Goal: Task Accomplishment & Management: Complete application form

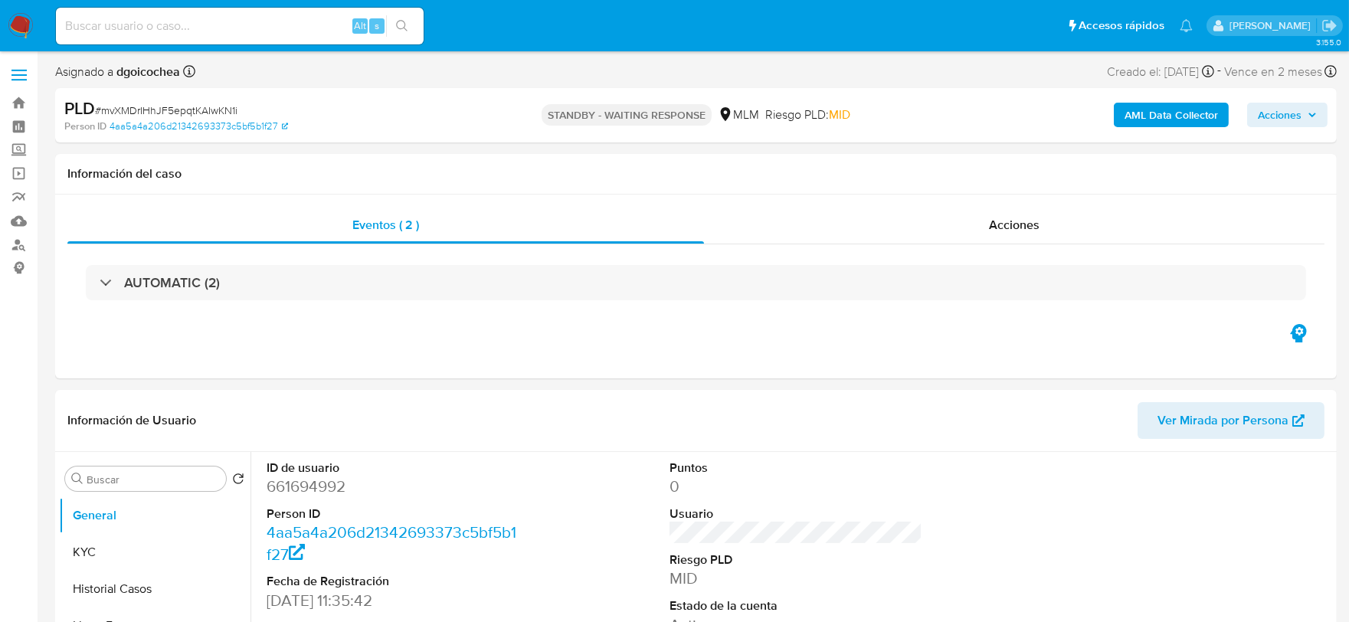
select select "10"
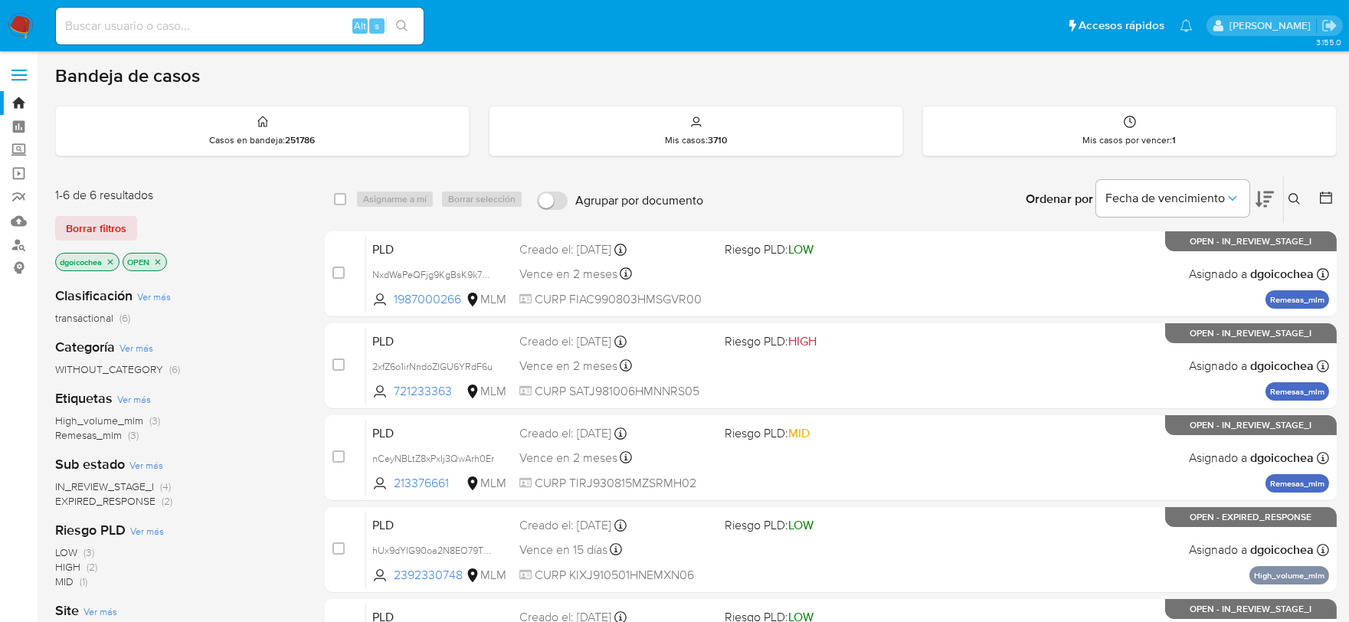
click at [140, 485] on span "IN_REVIEW_STAGE_I" at bounding box center [104, 486] width 99 height 15
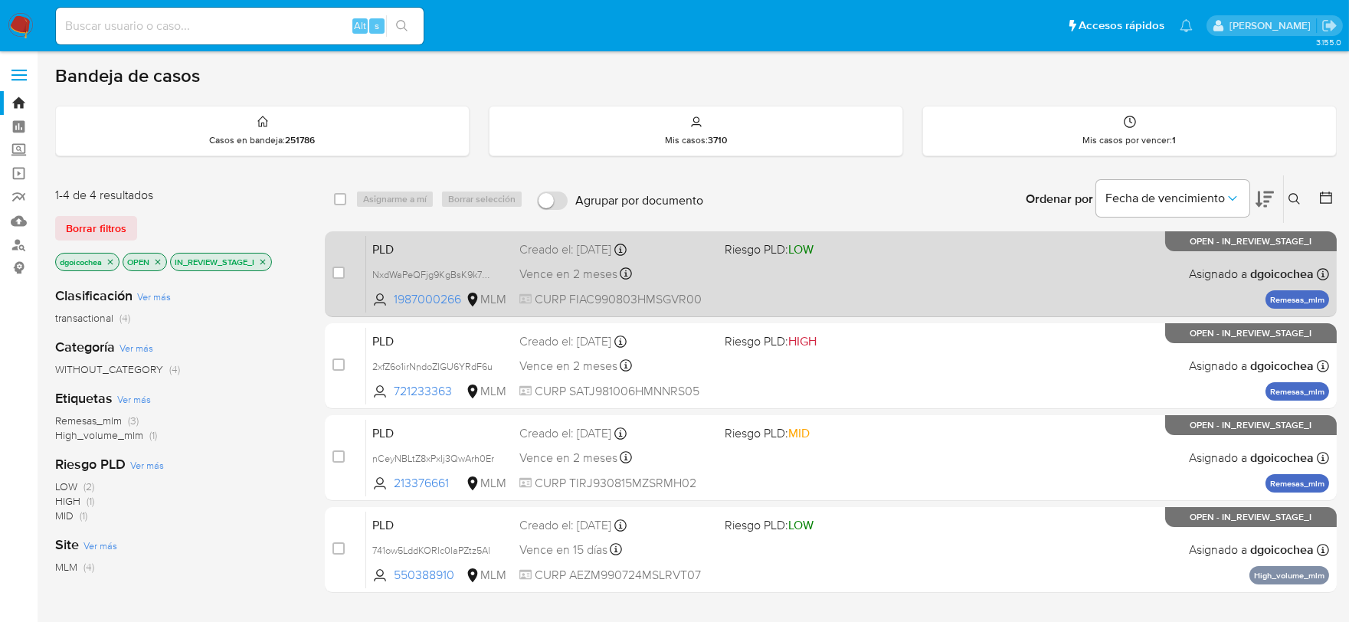
click at [386, 242] on span "PLD" at bounding box center [439, 248] width 135 height 20
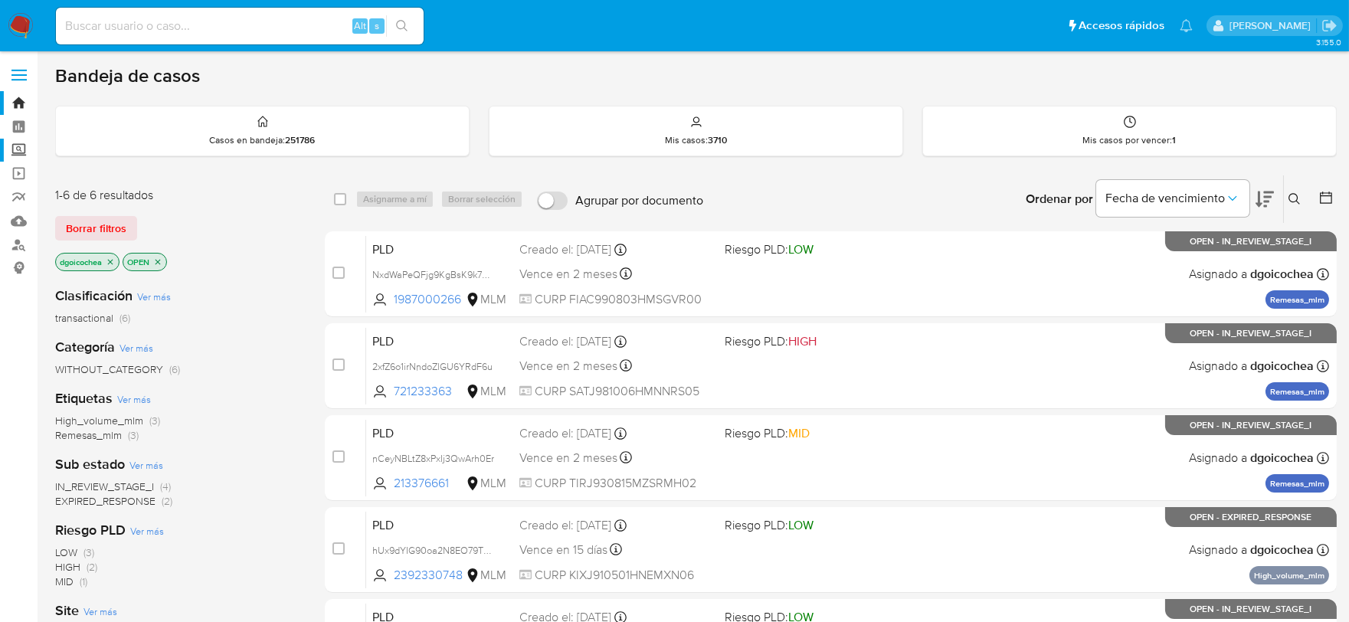
click at [15, 153] on label "Screening" at bounding box center [91, 151] width 182 height 24
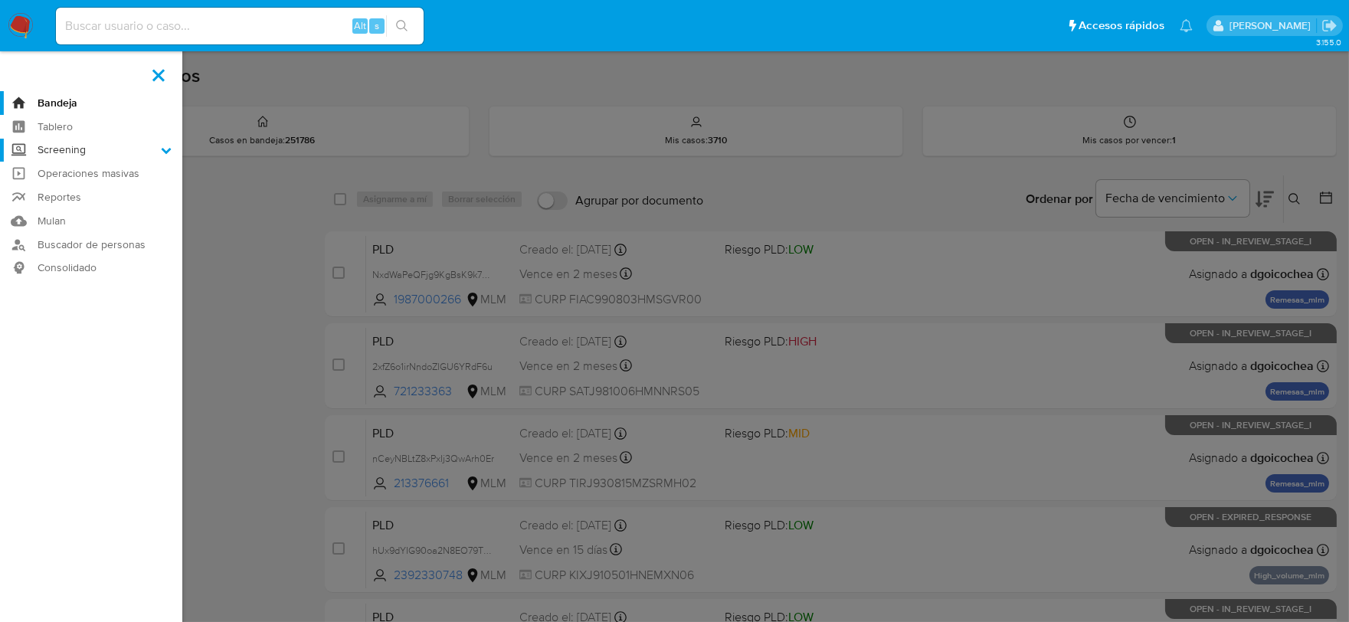
click at [0, 0] on input "Screening" at bounding box center [0, 0] width 0 height 0
click at [78, 205] on link "Herramientas" at bounding box center [91, 210] width 182 height 19
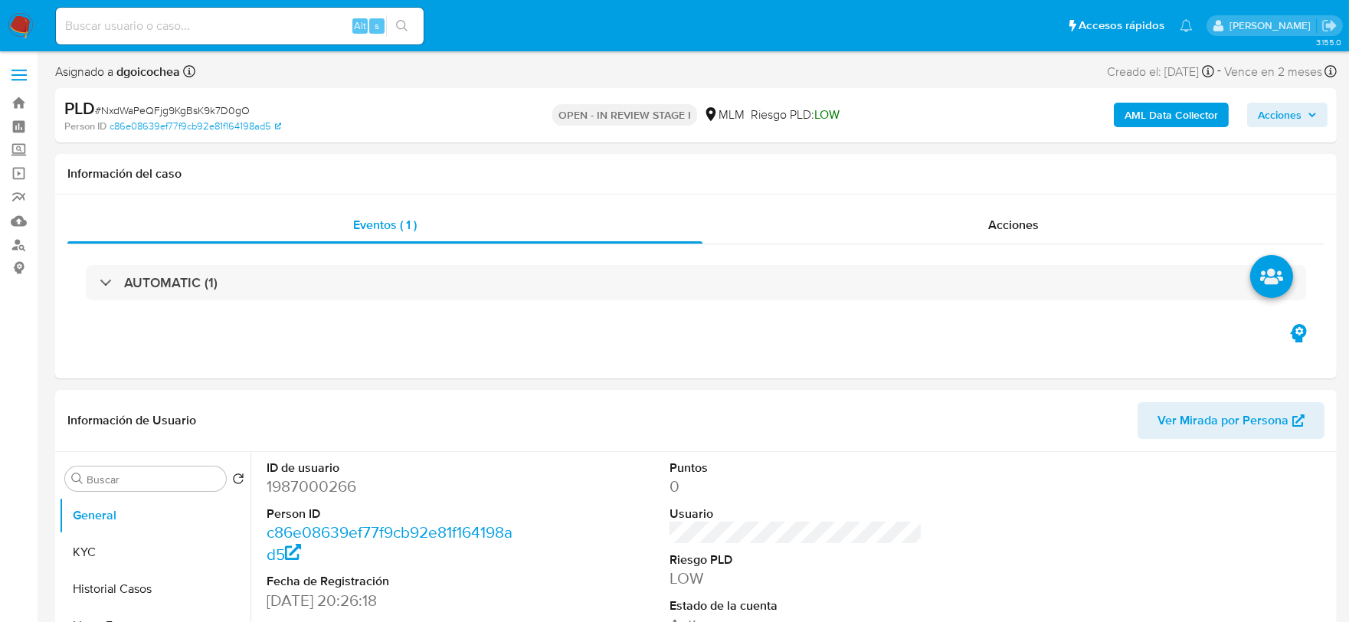
select select "10"
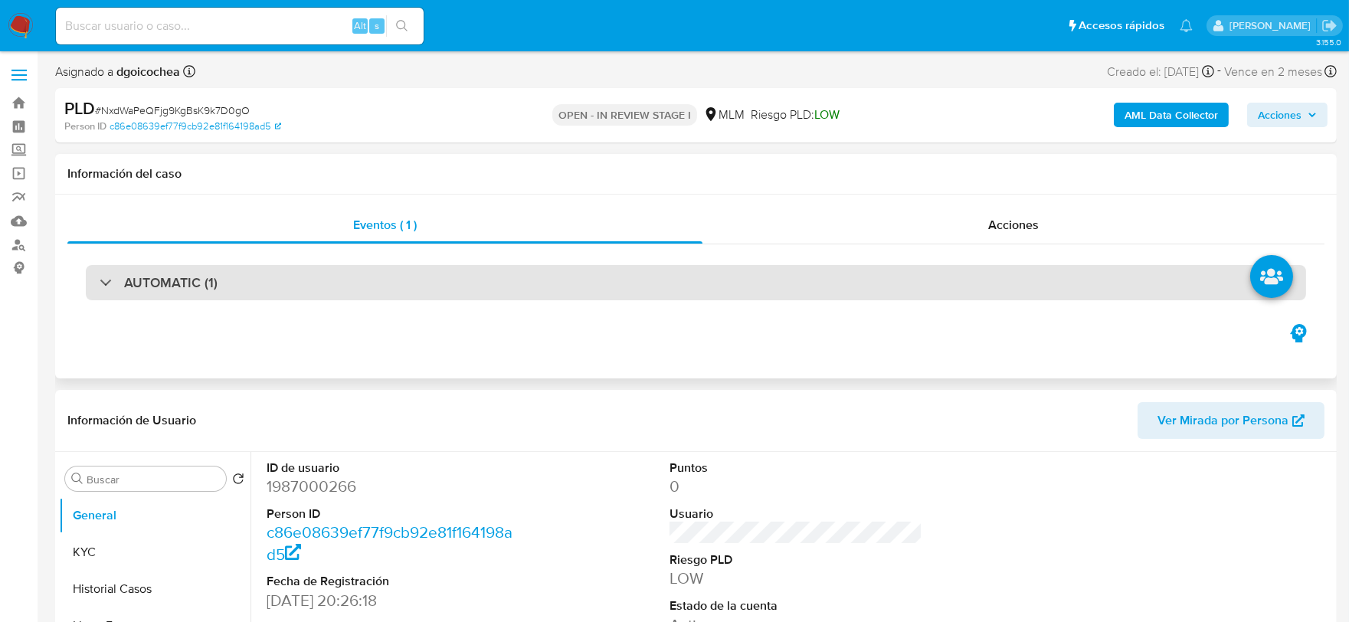
click at [193, 276] on h3 "AUTOMATIC (1)" at bounding box center [170, 282] width 93 height 17
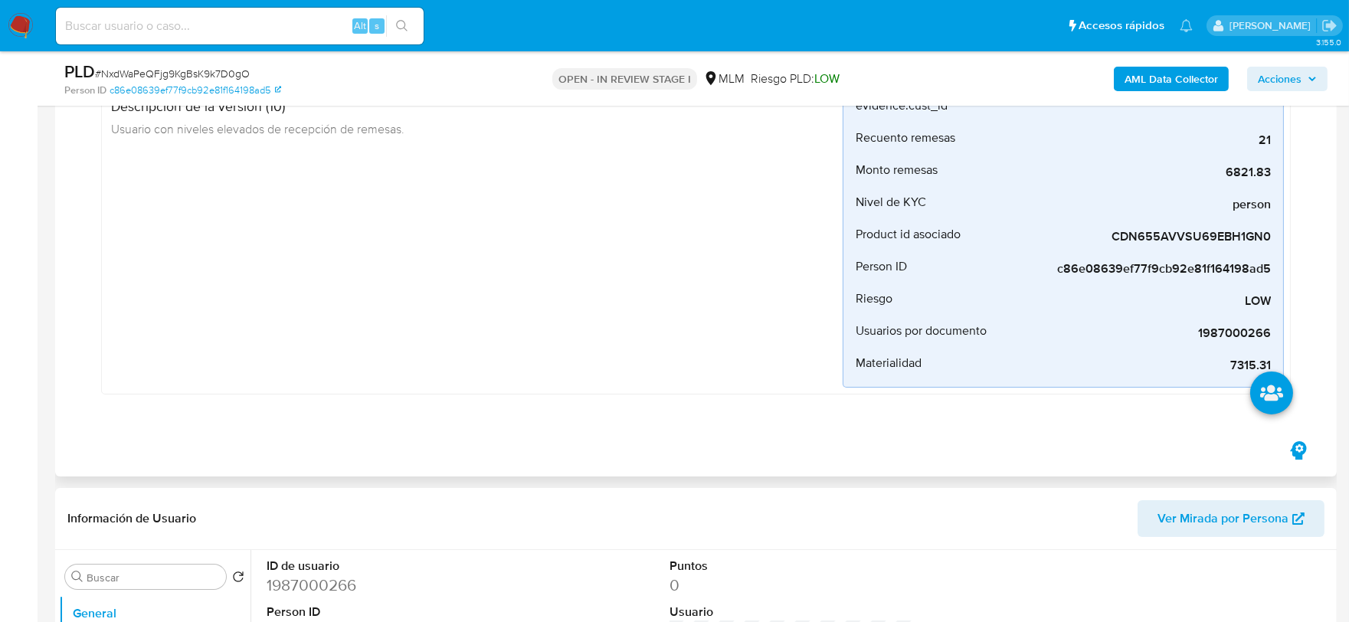
scroll to position [425, 0]
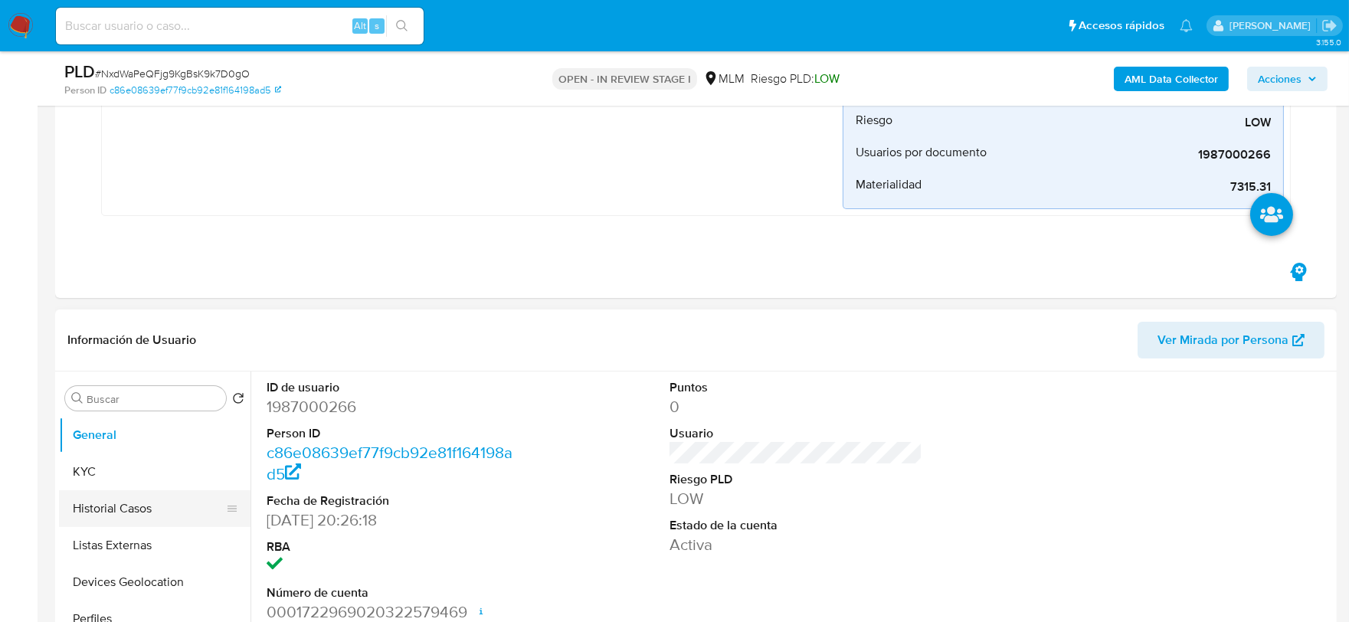
click at [117, 506] on button "Historial Casos" at bounding box center [148, 508] width 179 height 37
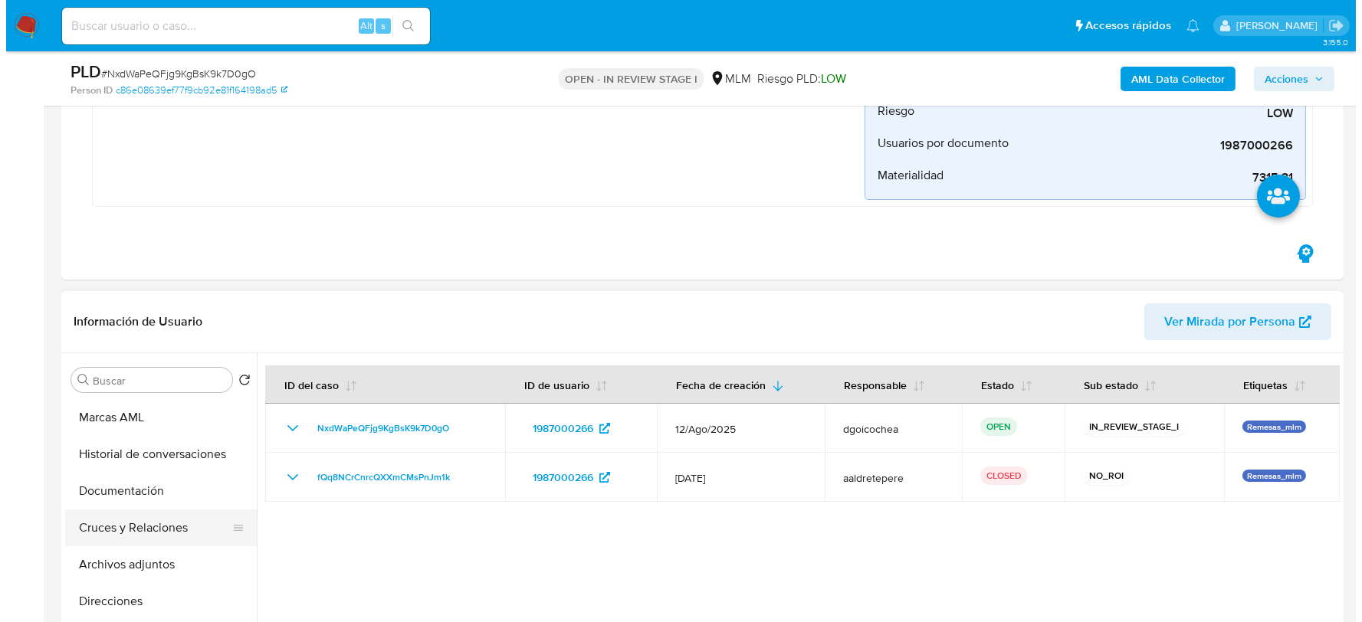
scroll to position [254, 0]
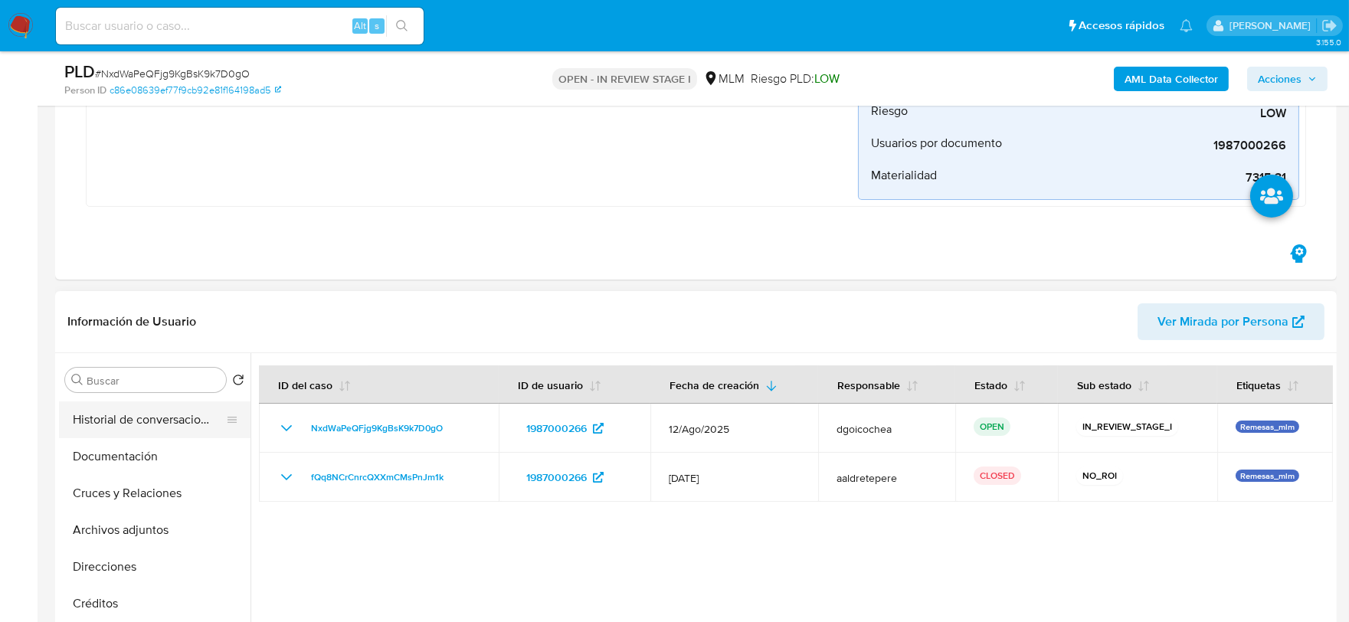
click at [146, 411] on button "Historial de conversaciones" at bounding box center [148, 420] width 179 height 37
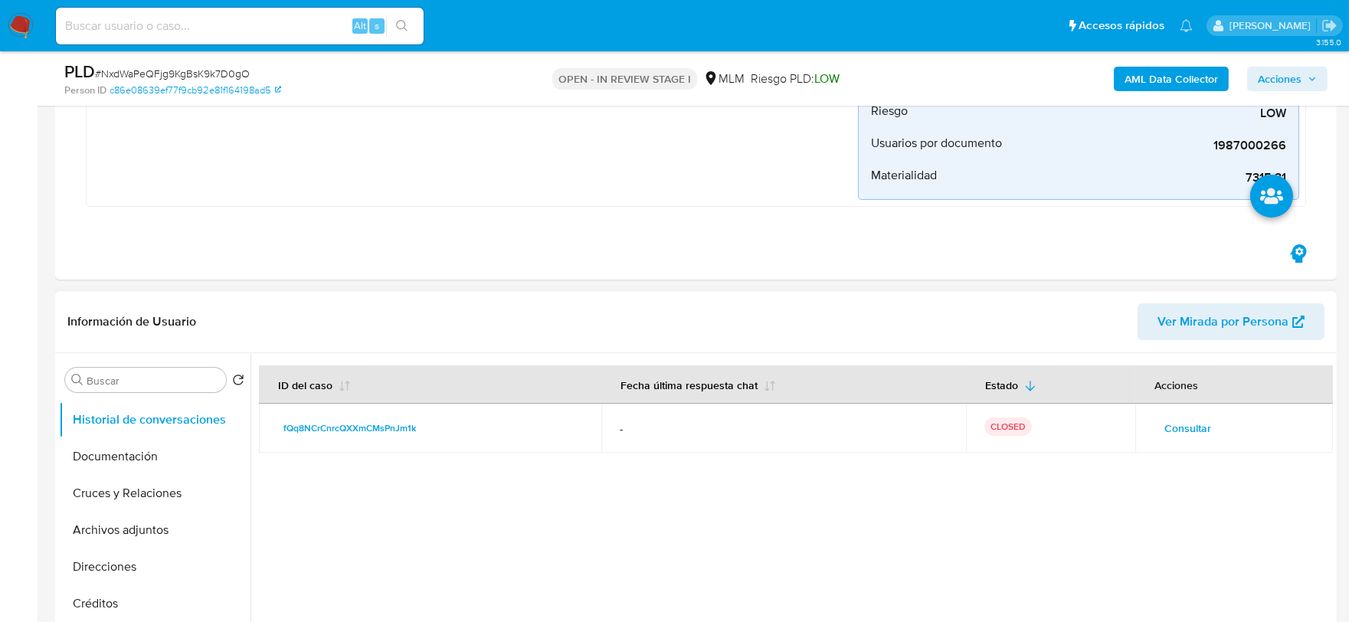
click at [1173, 428] on span "Consultar" at bounding box center [1188, 428] width 47 height 21
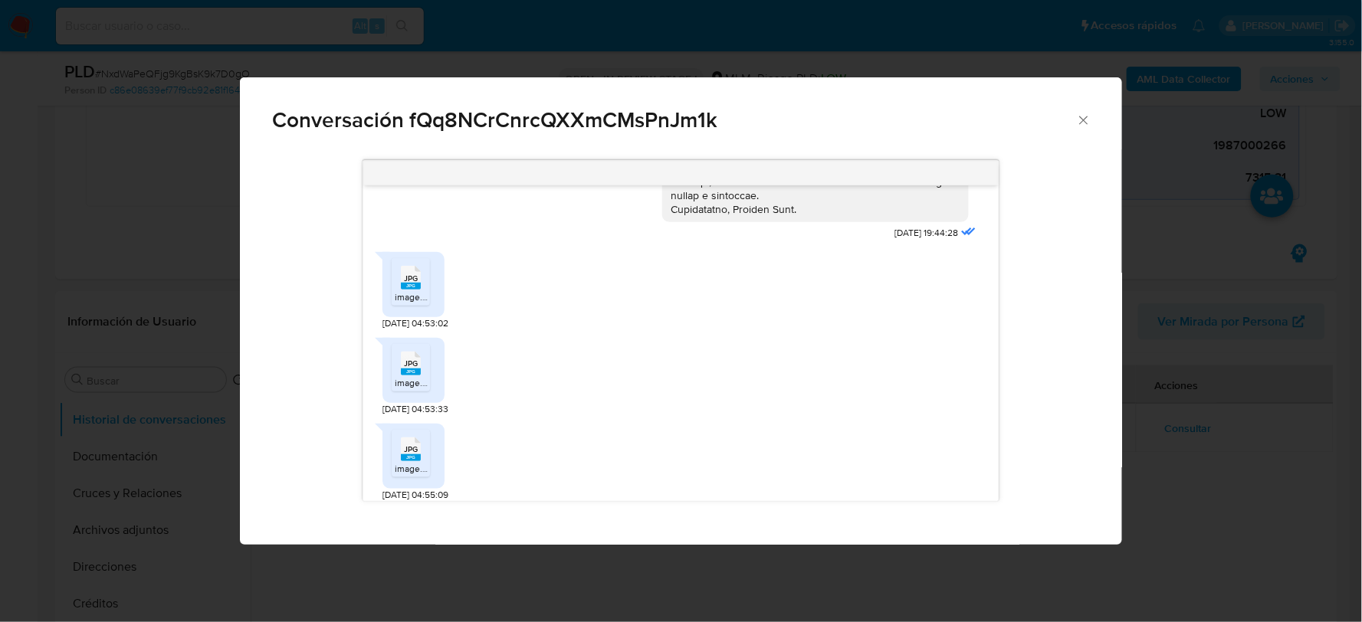
scroll to position [369, 0]
click at [420, 296] on span "image.jpg" at bounding box center [415, 298] width 41 height 13
click at [406, 365] on span "JPG" at bounding box center [411, 365] width 14 height 10
click at [411, 441] on icon "Comunicación" at bounding box center [411, 451] width 20 height 24
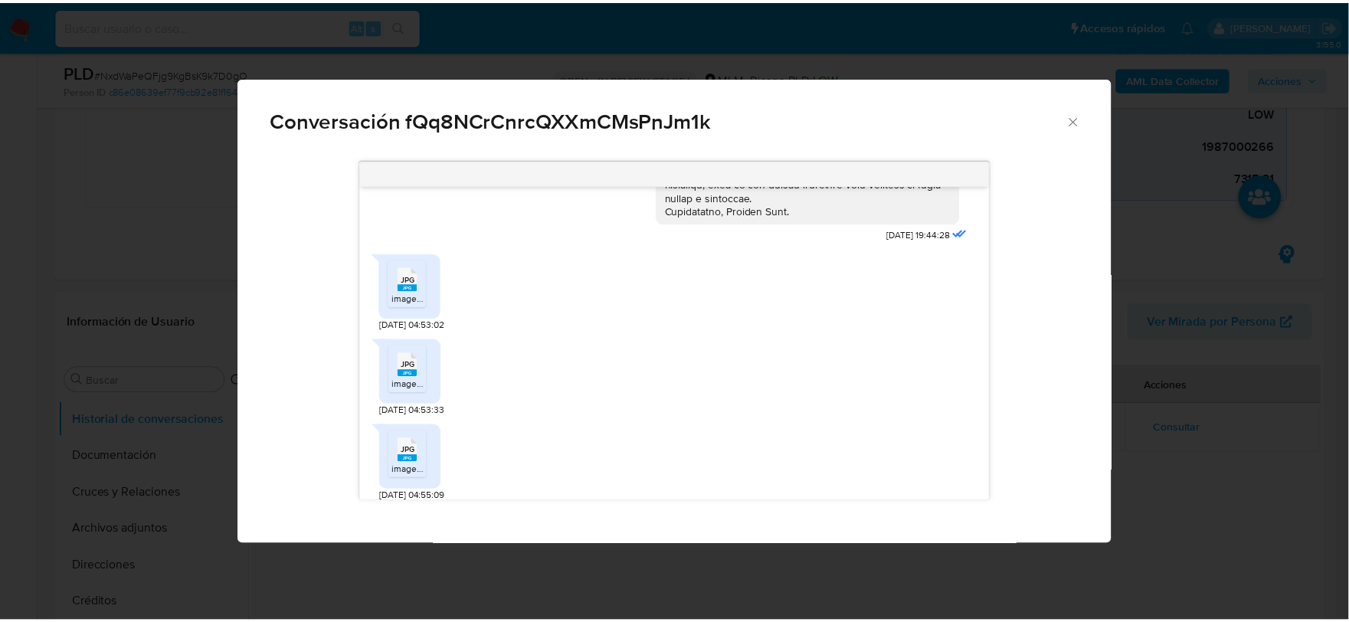
scroll to position [538, 0]
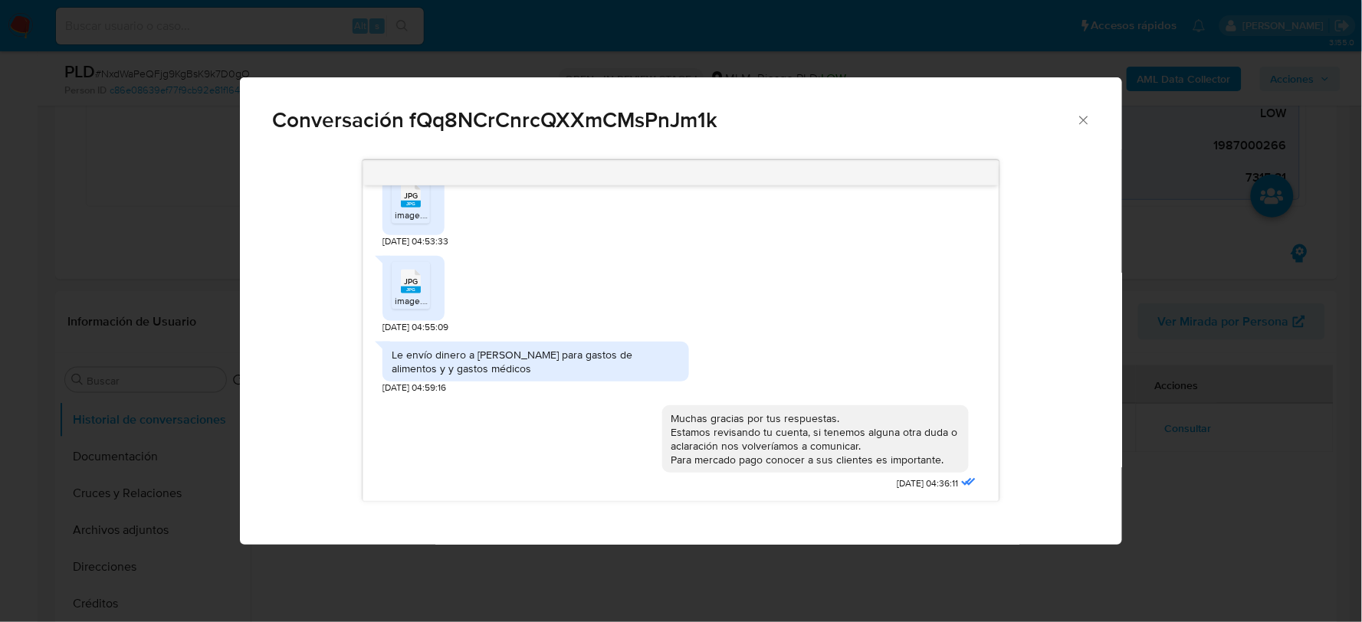
click at [527, 415] on div "Muchas gracias por tus respuestas. Estamos revisando tu cuenta, si tenemos algu…" at bounding box center [680, 445] width 597 height 101
click at [1082, 119] on icon "Cerrar" at bounding box center [1083, 120] width 15 height 15
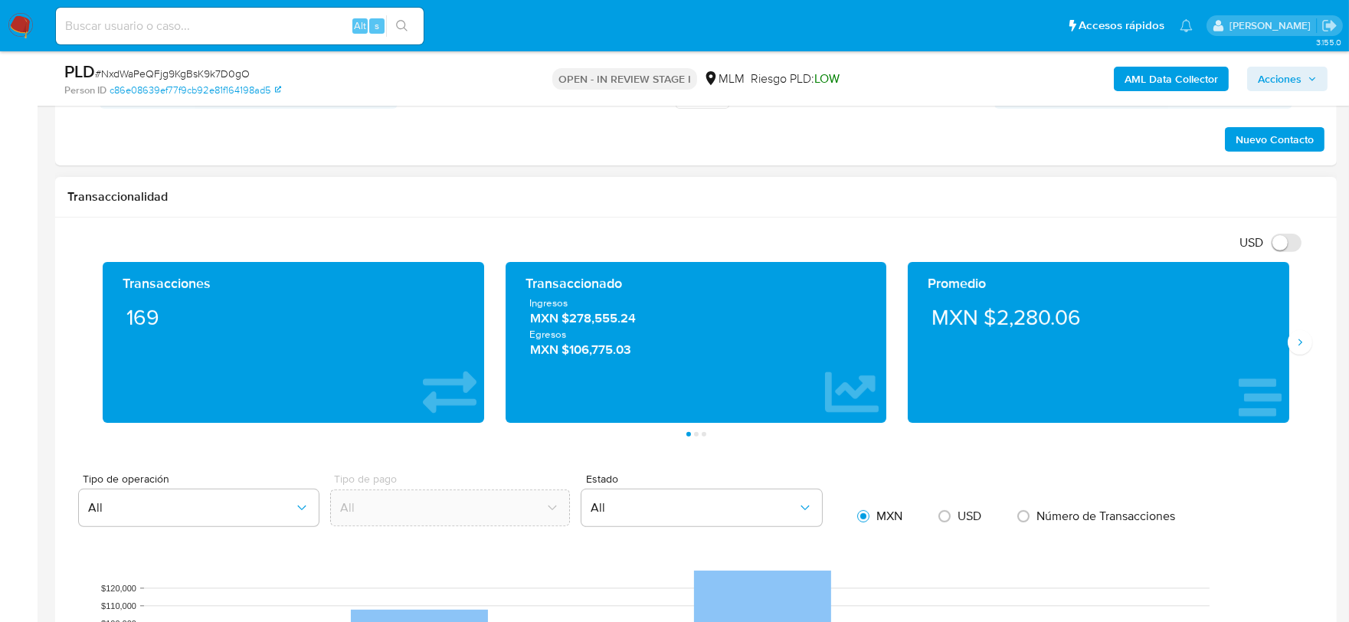
scroll to position [1277, 0]
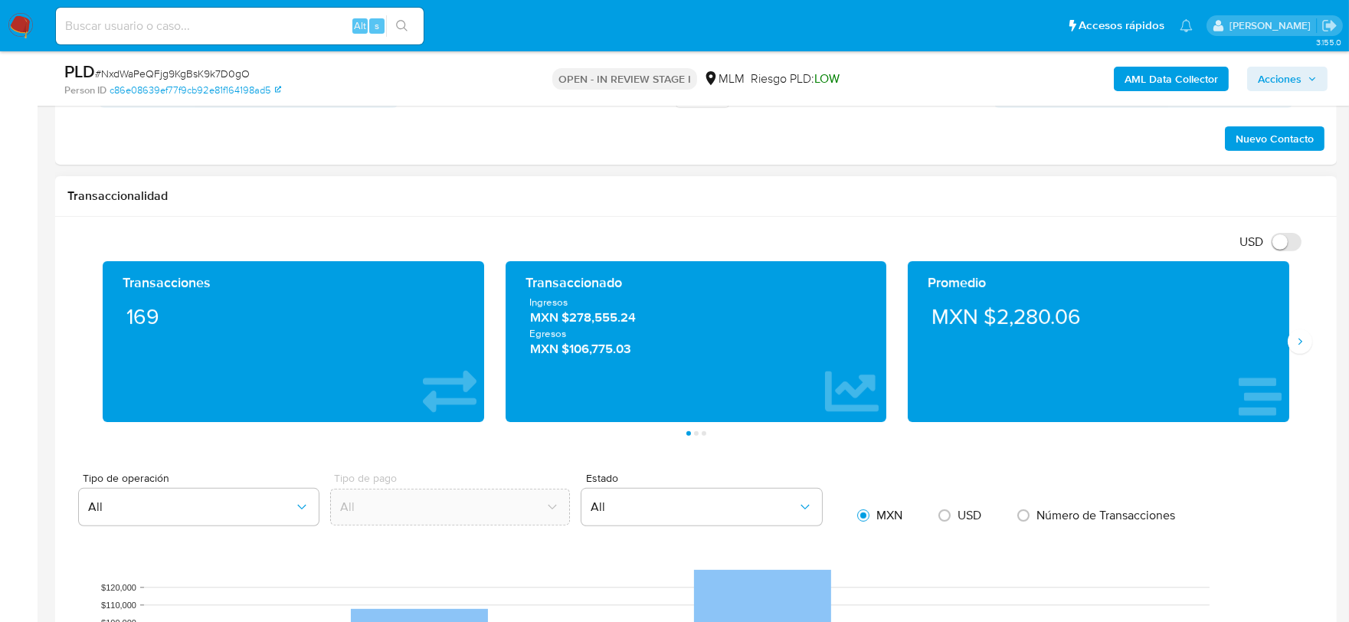
click at [1318, 339] on div "Transacciones 169 Transaccionado Ingresos MXN $278,555.24 Egresos MXN $106,775.…" at bounding box center [695, 348] width 1257 height 175
click at [1296, 341] on icon "Siguiente" at bounding box center [1300, 342] width 12 height 12
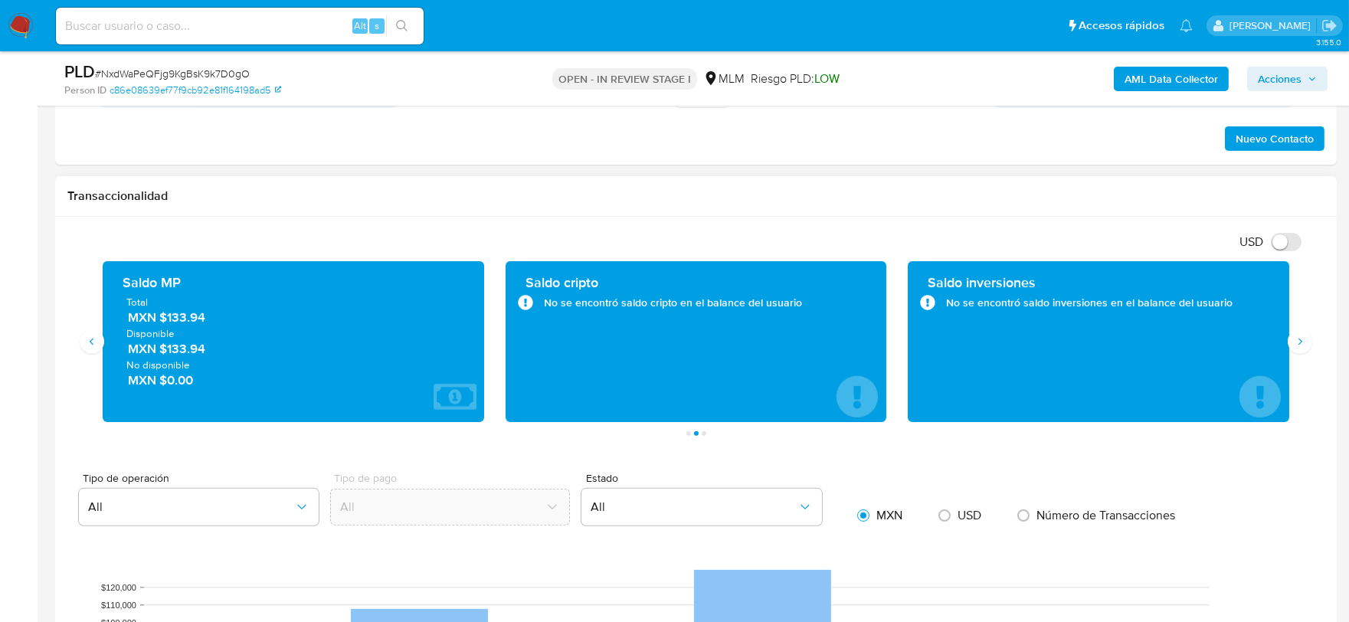
click at [501, 202] on h1 "Transaccionalidad" at bounding box center [695, 195] width 1257 height 15
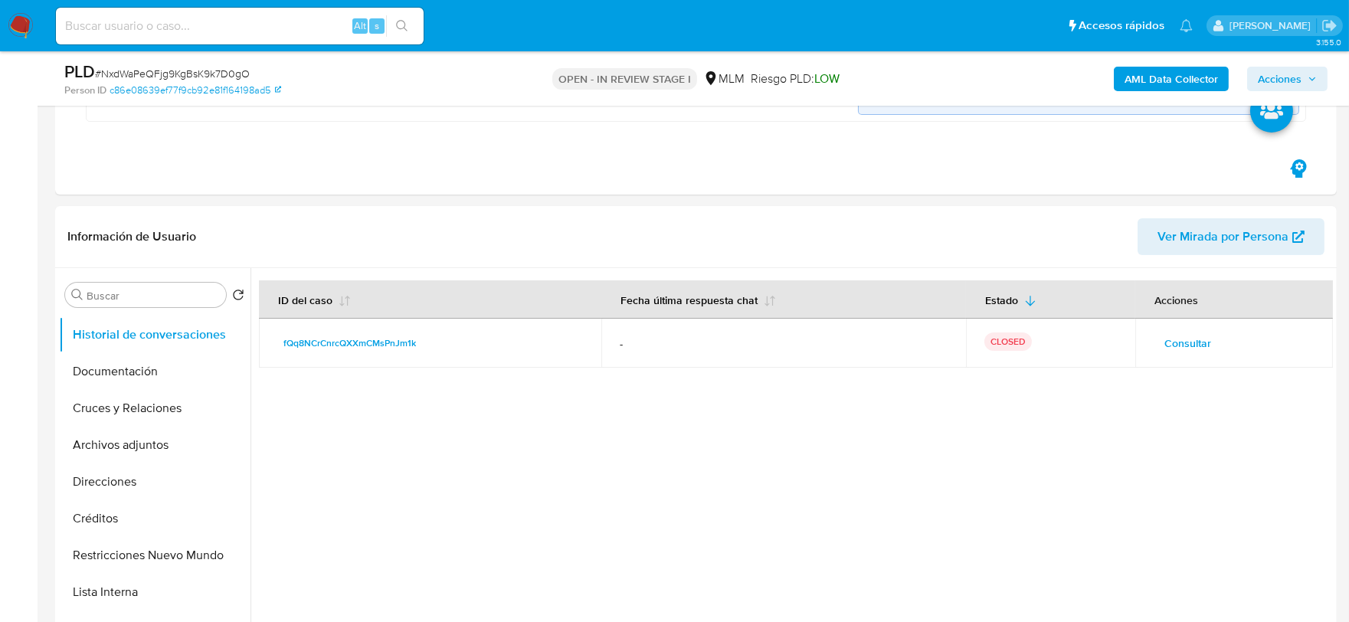
scroll to position [170, 0]
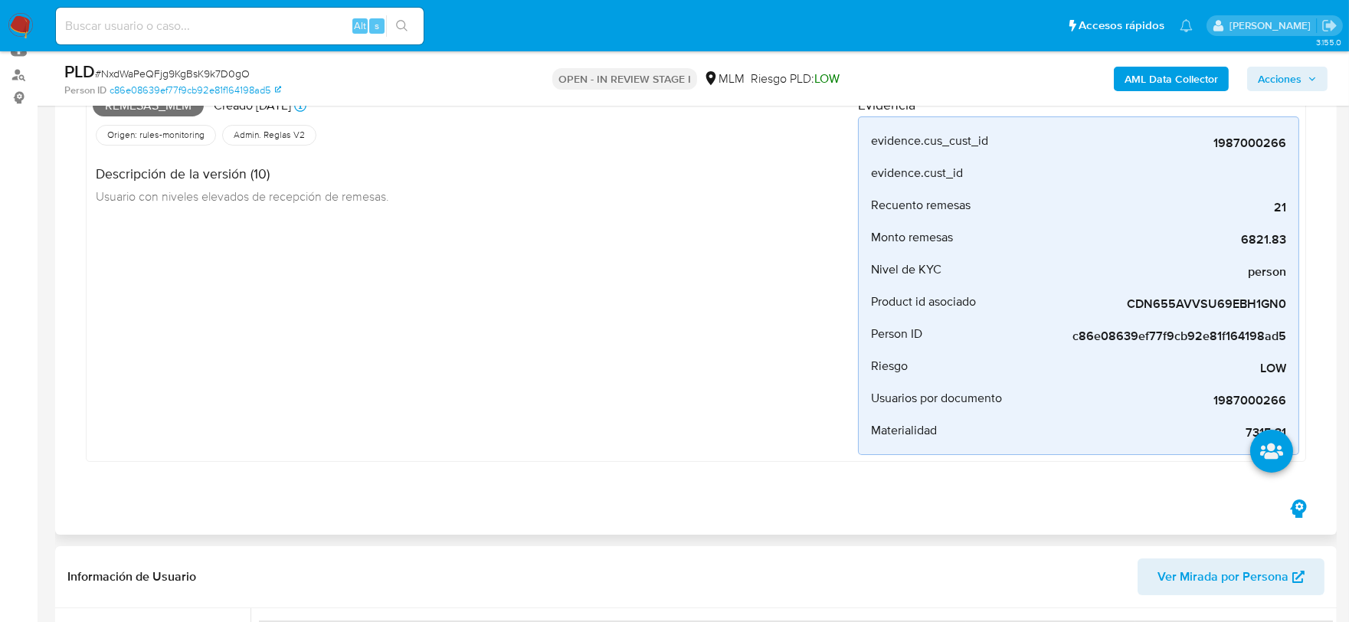
click at [508, 274] on div "Remesas_mlm Creado hace 14 días Creado: 12/08/2025 03:12:29 Origen: rules-monit…" at bounding box center [475, 272] width 765 height 366
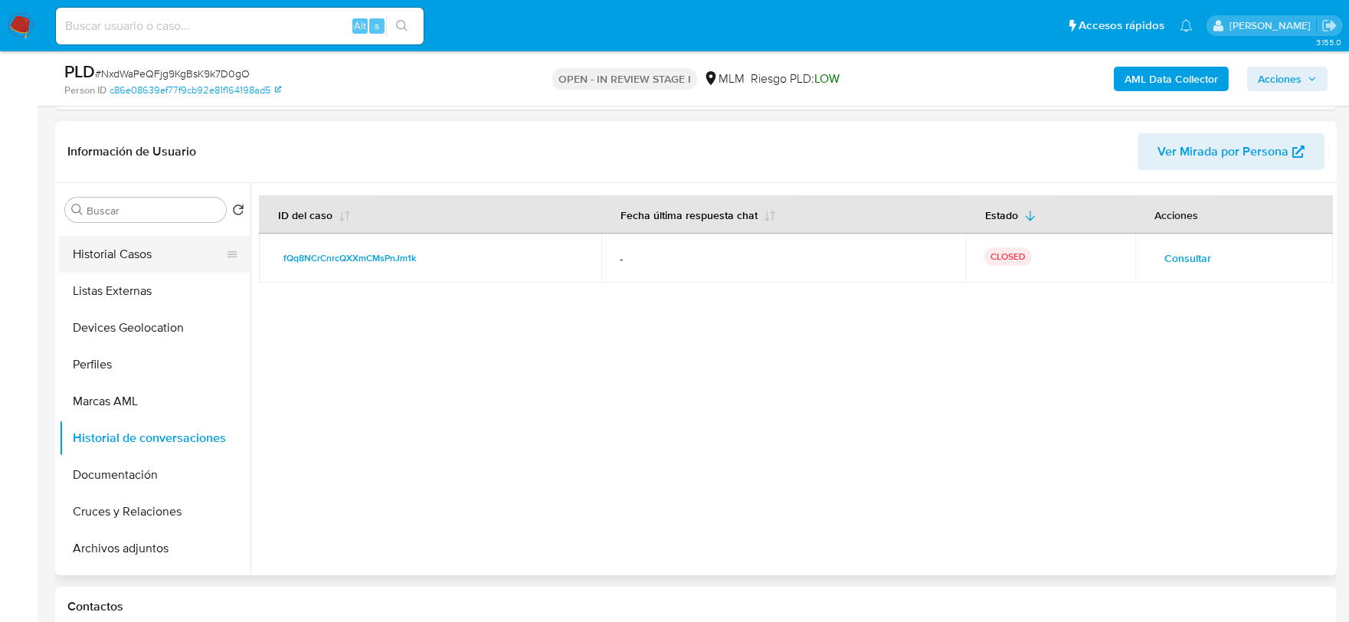
scroll to position [0, 0]
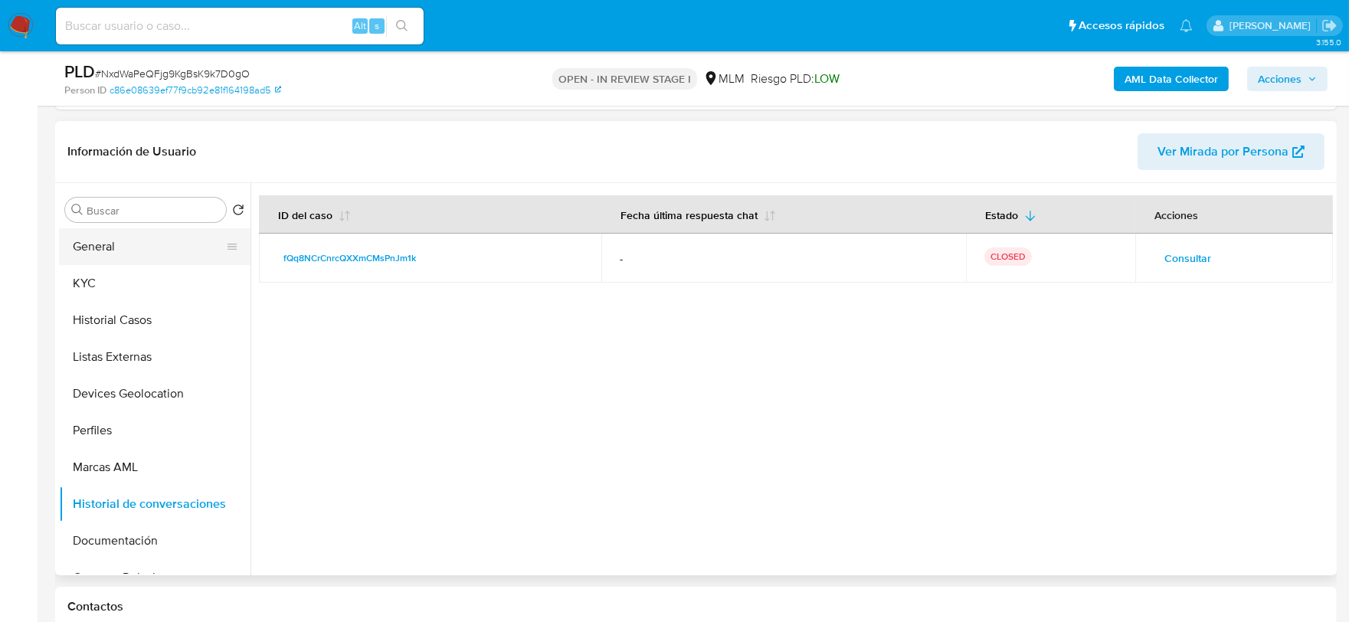
click at [123, 247] on button "General" at bounding box center [148, 246] width 179 height 37
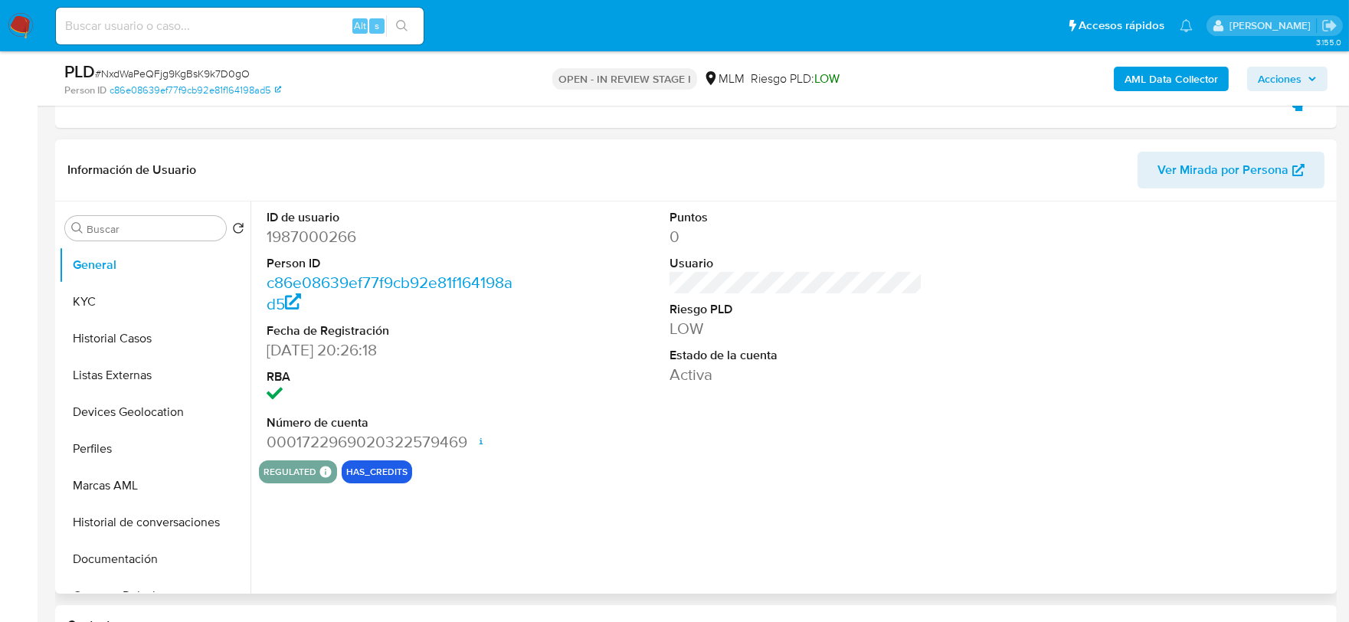
click at [542, 464] on div "regulated Regulated MLM IFPE Evaluation Result COMPLIES User Regulated Date 202…" at bounding box center [796, 472] width 1074 height 23
click at [106, 300] on button "KYC" at bounding box center [148, 302] width 179 height 37
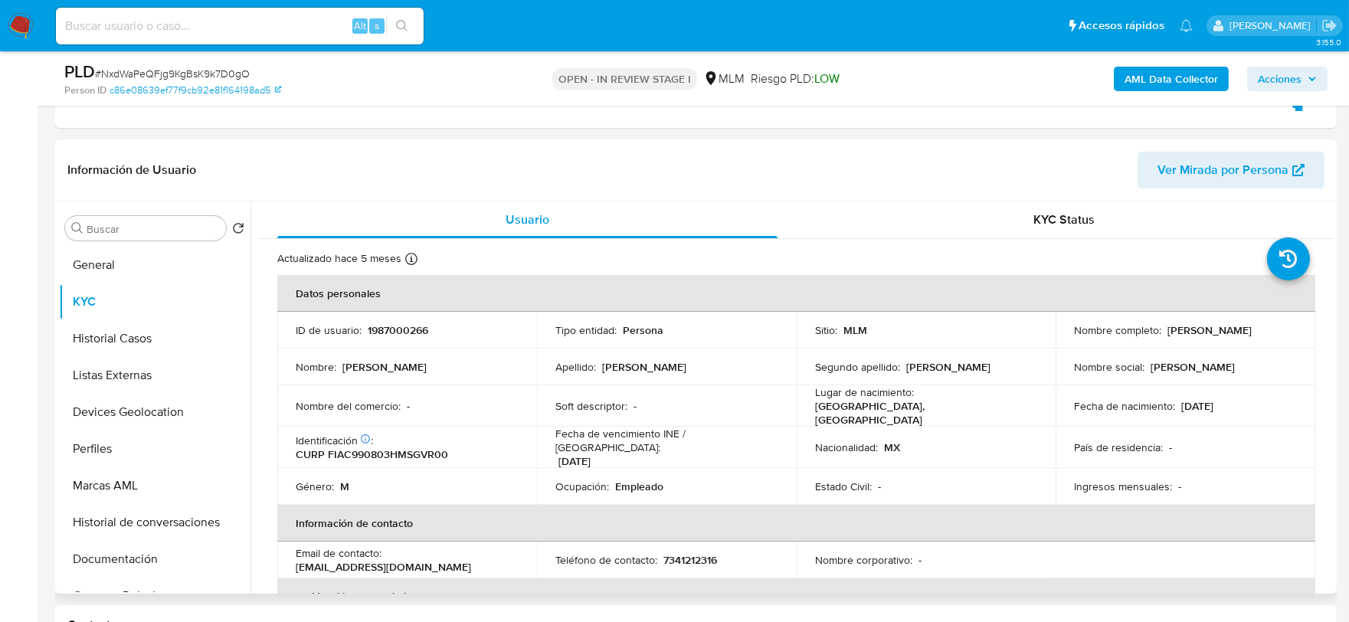
click at [162, 352] on button "Historial Casos" at bounding box center [148, 338] width 179 height 37
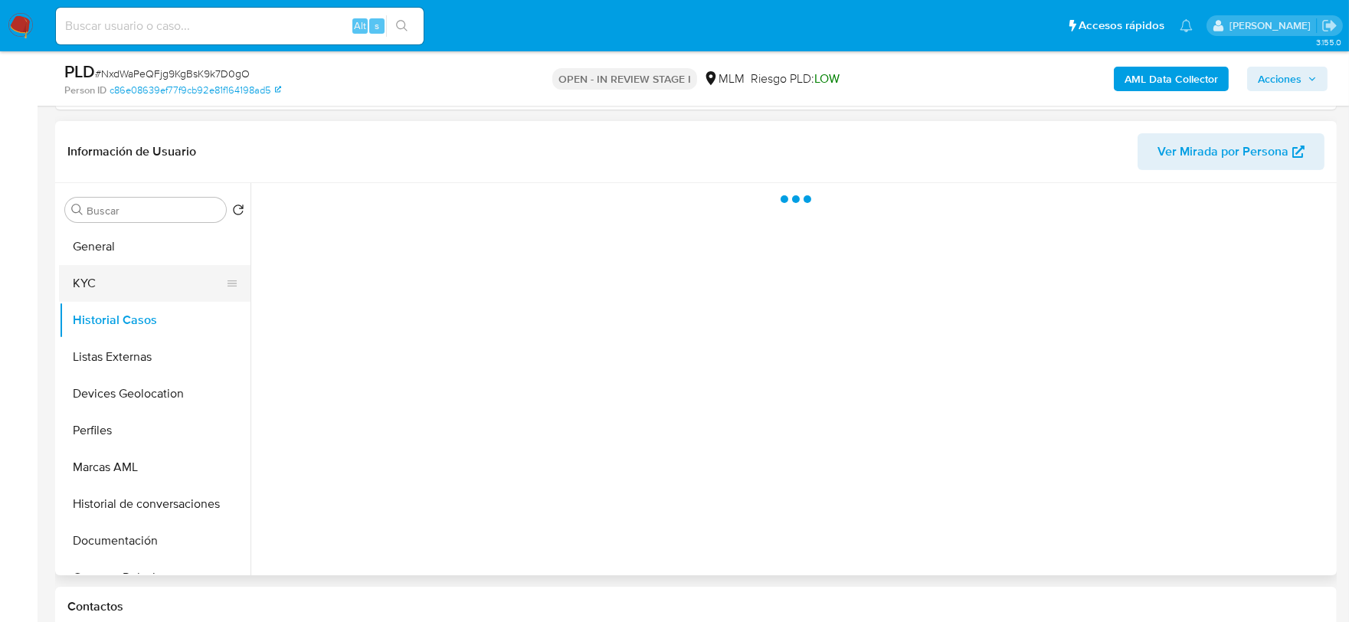
click at [90, 273] on button "KYC" at bounding box center [148, 283] width 179 height 37
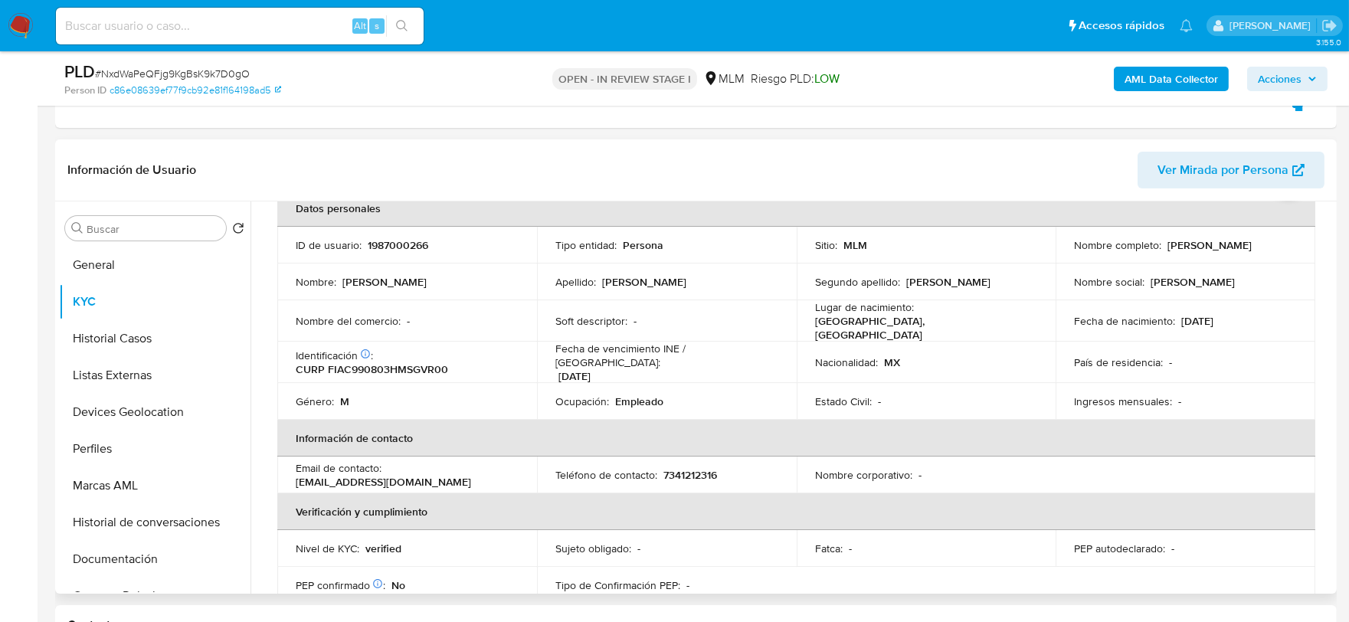
scroll to position [425, 0]
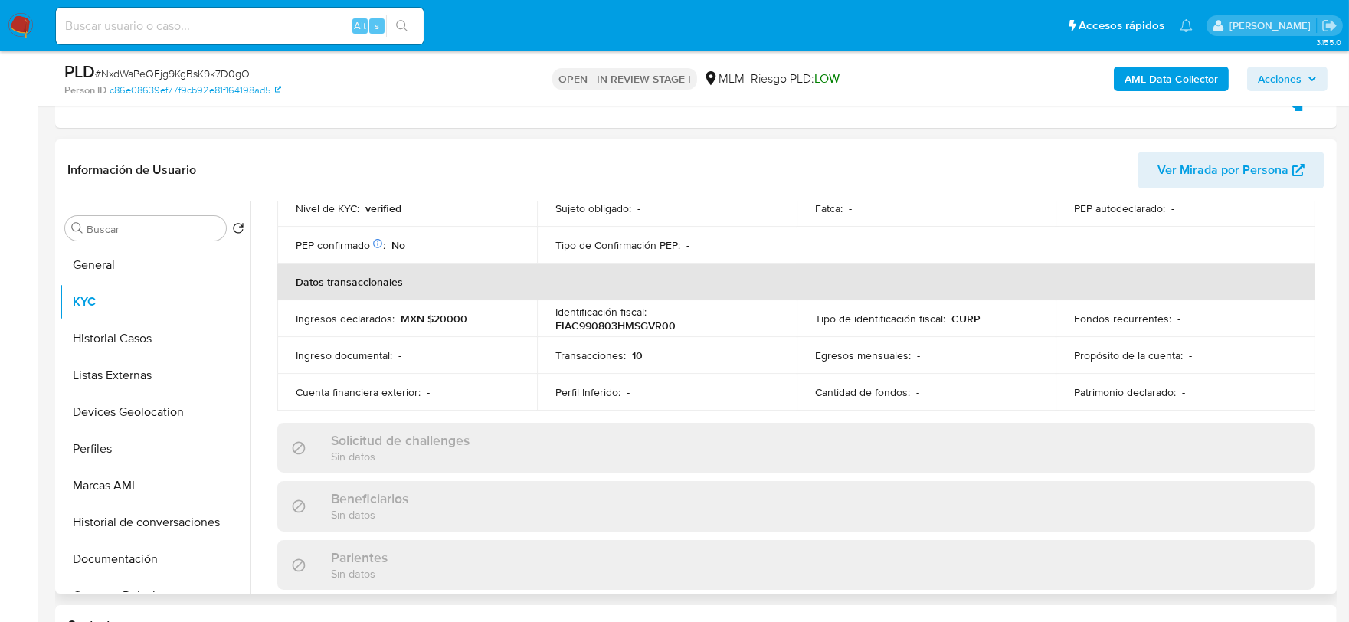
click at [259, 392] on div "Actualizado hace 5 meses Creado: 10/09/2024 19:26:27 Actualizado: 09/04/2025 23…" at bounding box center [796, 477] width 1074 height 1327
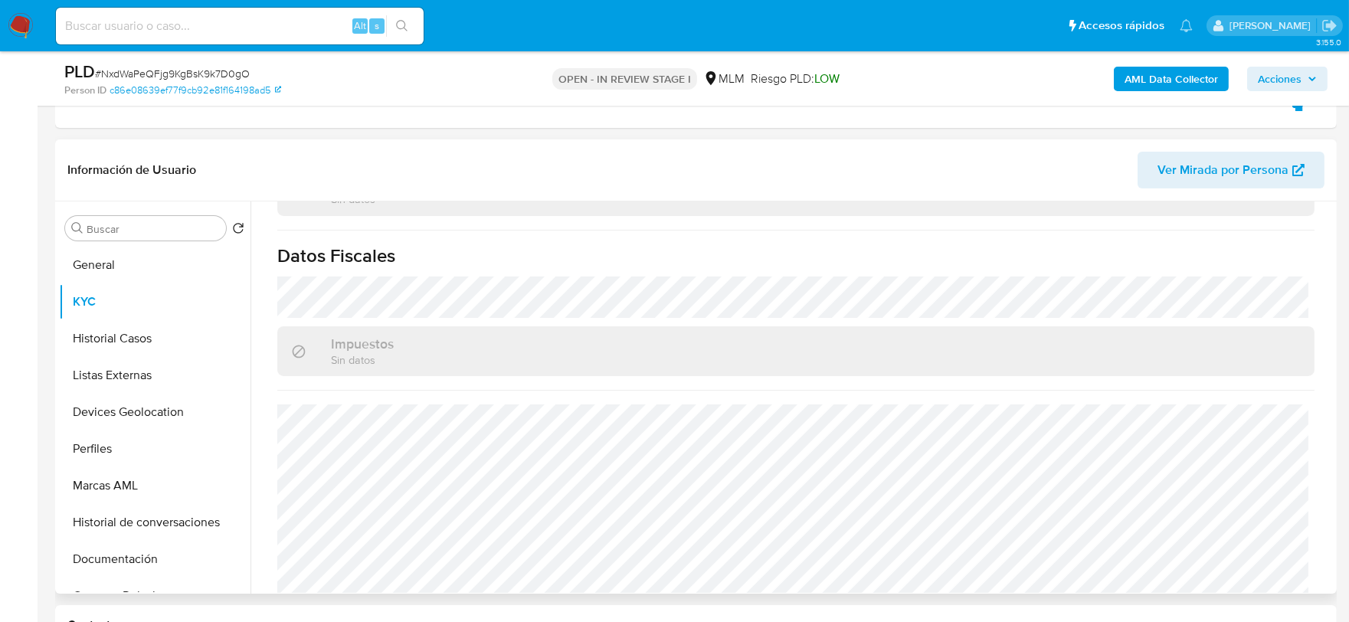
scroll to position [962, 0]
click at [116, 325] on button "Historial Casos" at bounding box center [148, 338] width 179 height 37
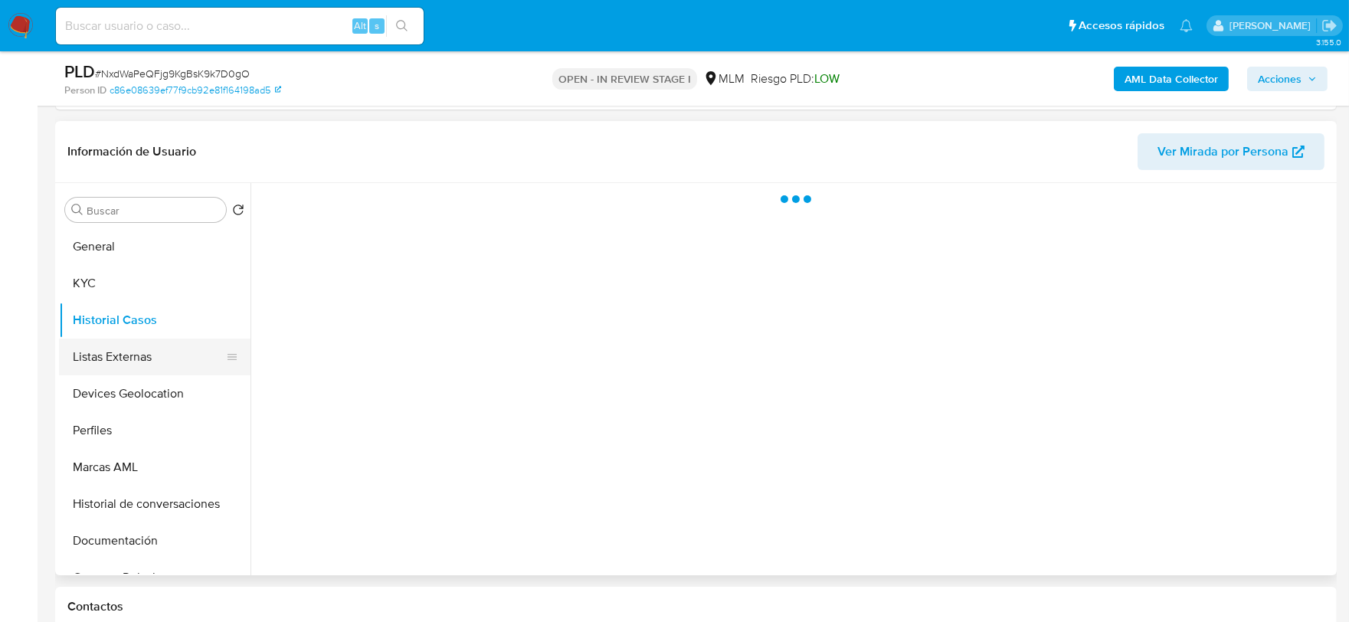
scroll to position [0, 0]
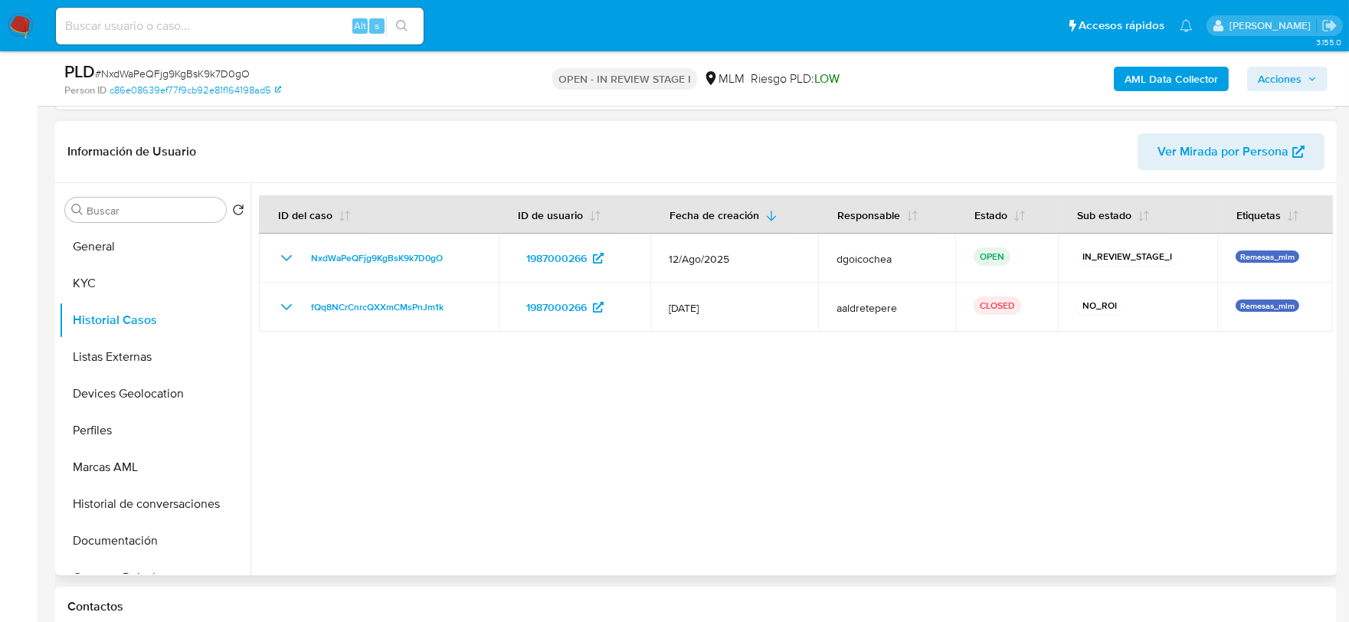
click at [587, 431] on div at bounding box center [792, 379] width 1083 height 392
click at [151, 356] on button "Listas Externas" at bounding box center [148, 357] width 179 height 37
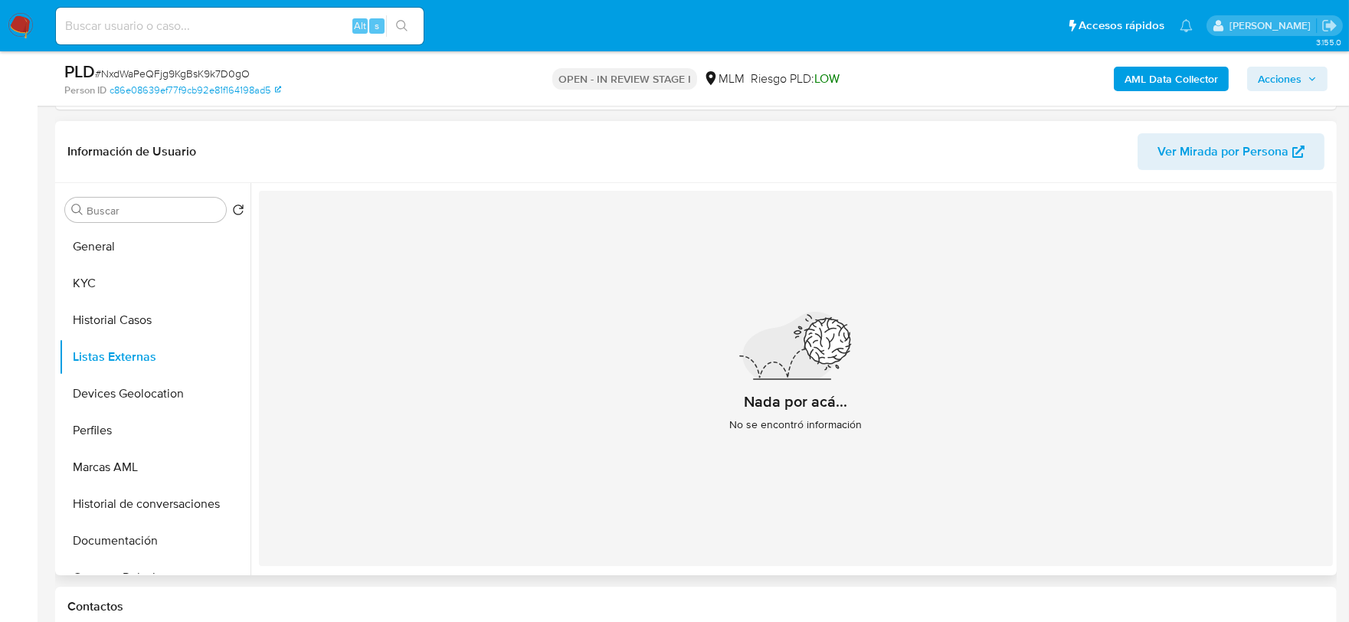
click at [408, 397] on div "Nada por acá... No se encontró información" at bounding box center [796, 378] width 1074 height 375
click at [167, 391] on button "Devices Geolocation" at bounding box center [148, 393] width 179 height 37
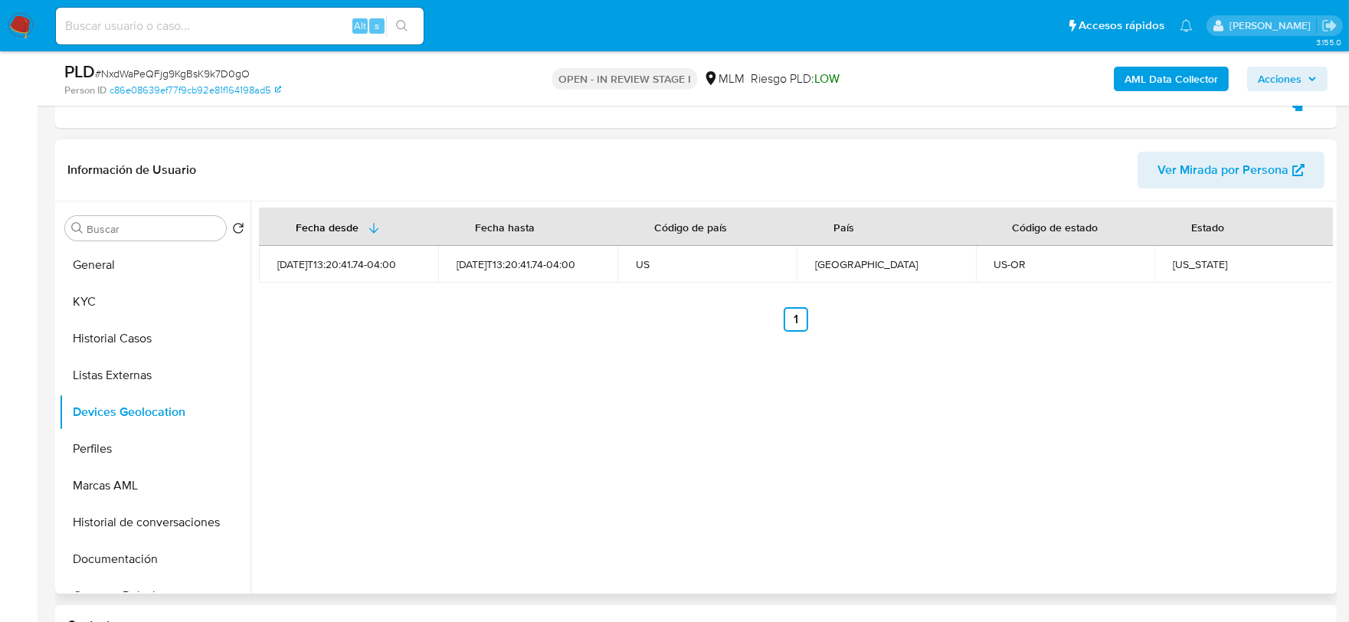
click at [434, 452] on div "Fecha desde Fecha hasta Código de país País Código de estado Estado 2025-08-20T…" at bounding box center [792, 398] width 1083 height 392
click at [139, 464] on button "Perfiles" at bounding box center [155, 449] width 192 height 37
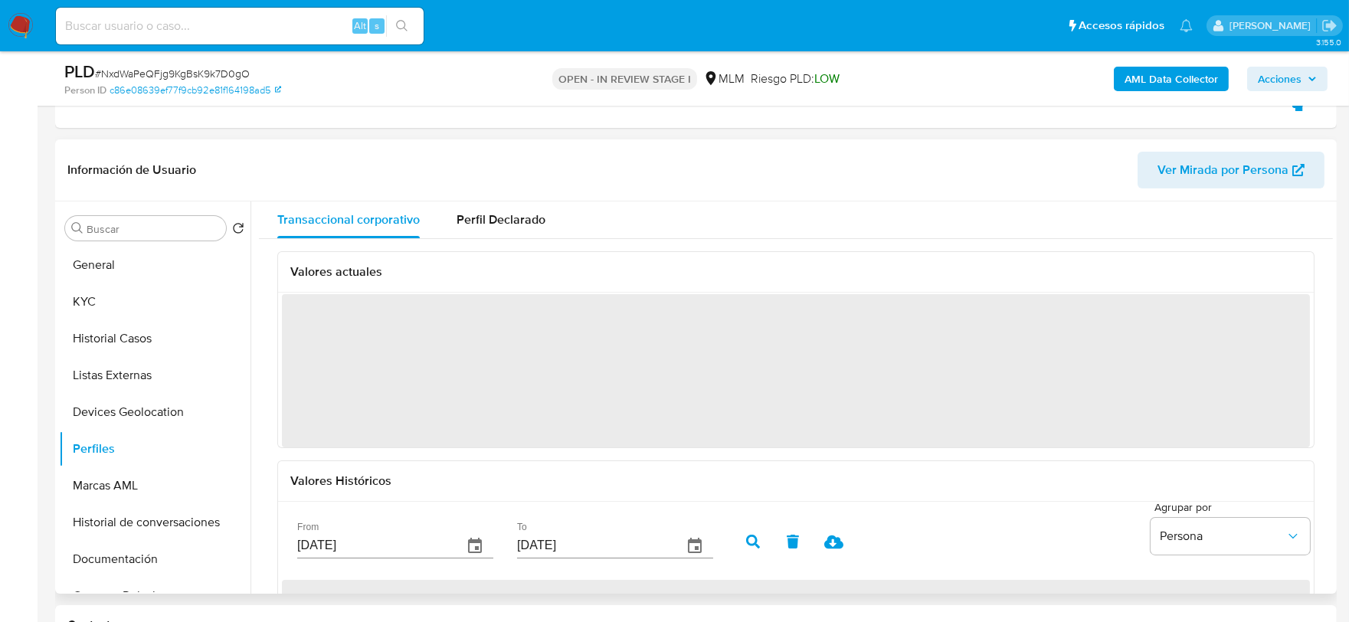
click at [412, 460] on div "Valores actuales ‌ Valores Históricos From 28/05/2025 To 25/08/2025 Agrupar por…" at bounding box center [795, 492] width 1037 height 483
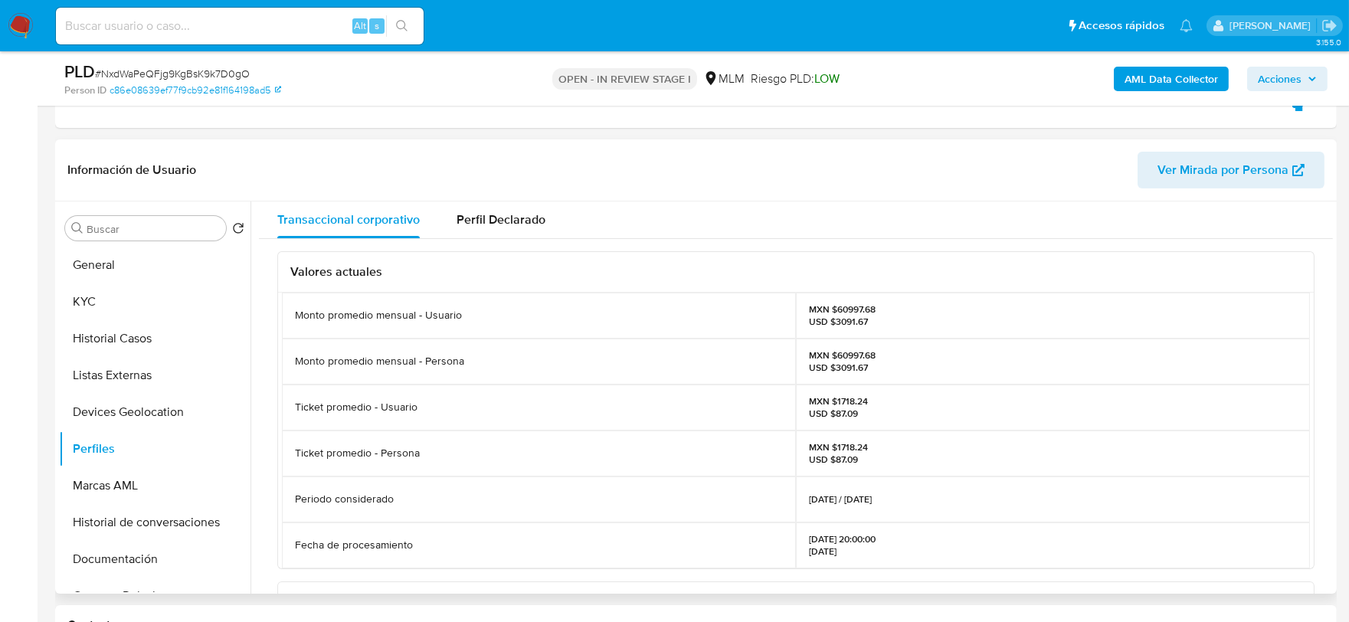
click at [272, 438] on div "Valores actuales Monto promedio mensual - Usuario MXN $60997.68 USD $3091.67 Mo…" at bounding box center [796, 596] width 1074 height 714
click at [139, 561] on button "Documentación" at bounding box center [148, 559] width 179 height 37
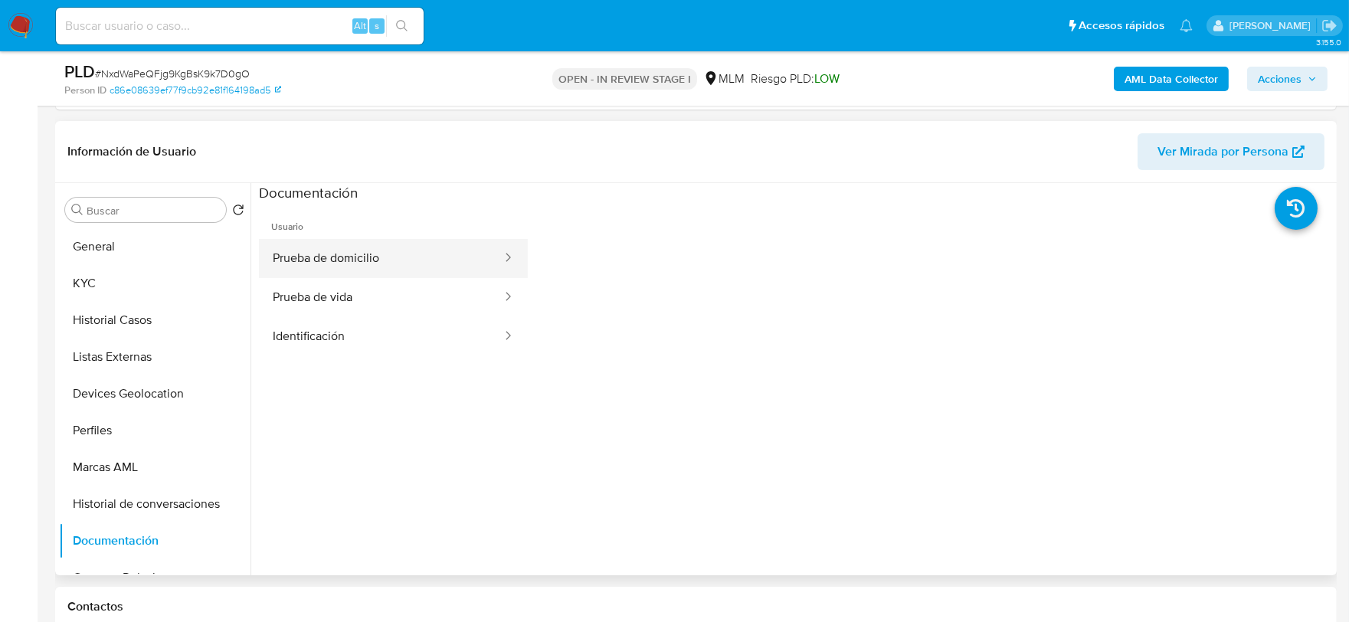
click at [377, 251] on button "Prueba de domicilio" at bounding box center [381, 258] width 244 height 39
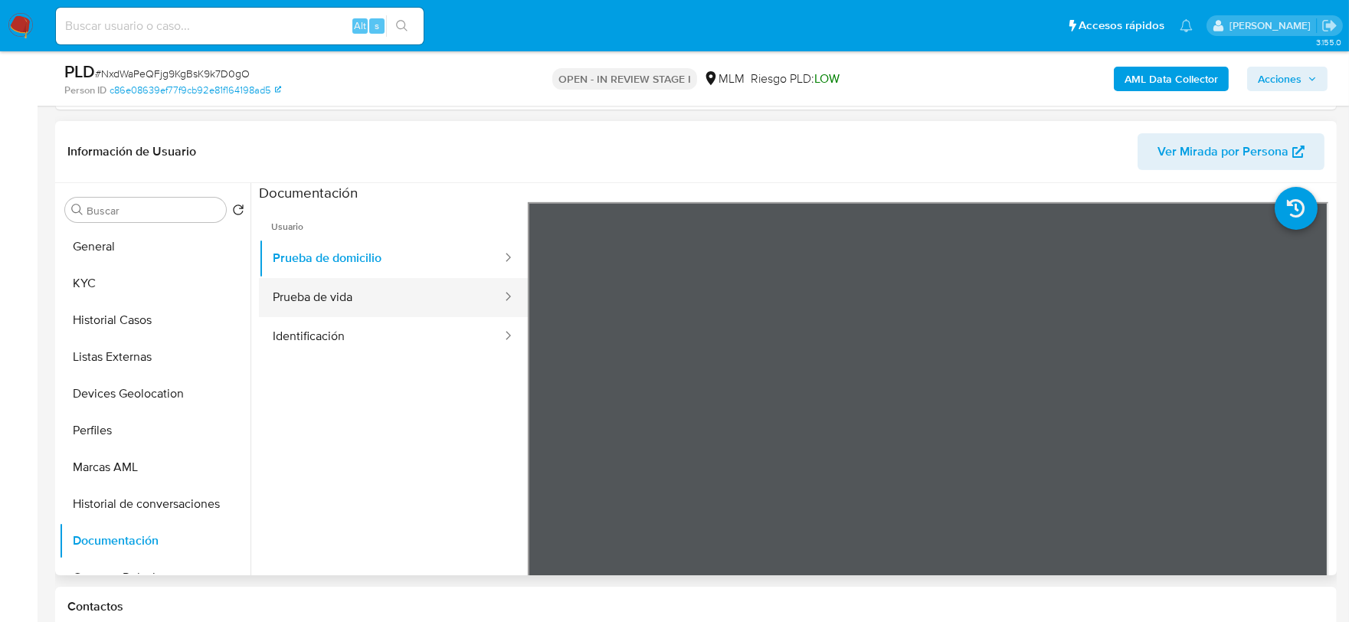
click at [379, 297] on button "Prueba de vida" at bounding box center [381, 297] width 244 height 39
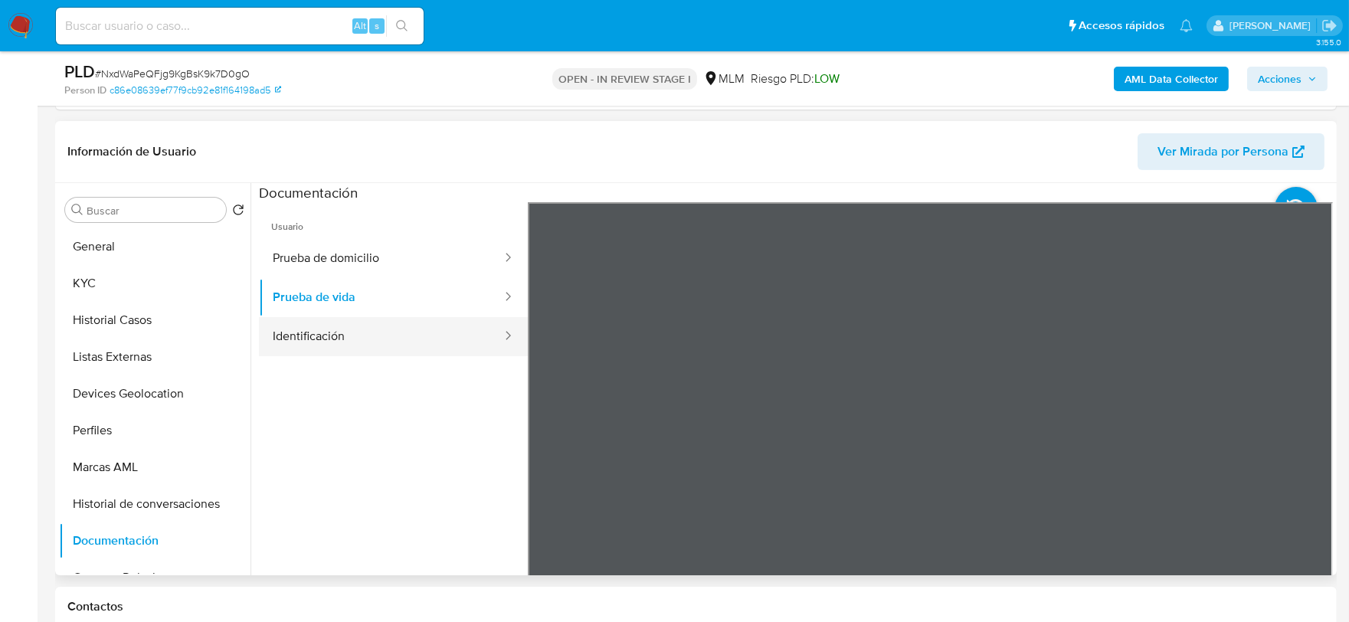
click at [409, 333] on button "Identificación" at bounding box center [381, 336] width 244 height 39
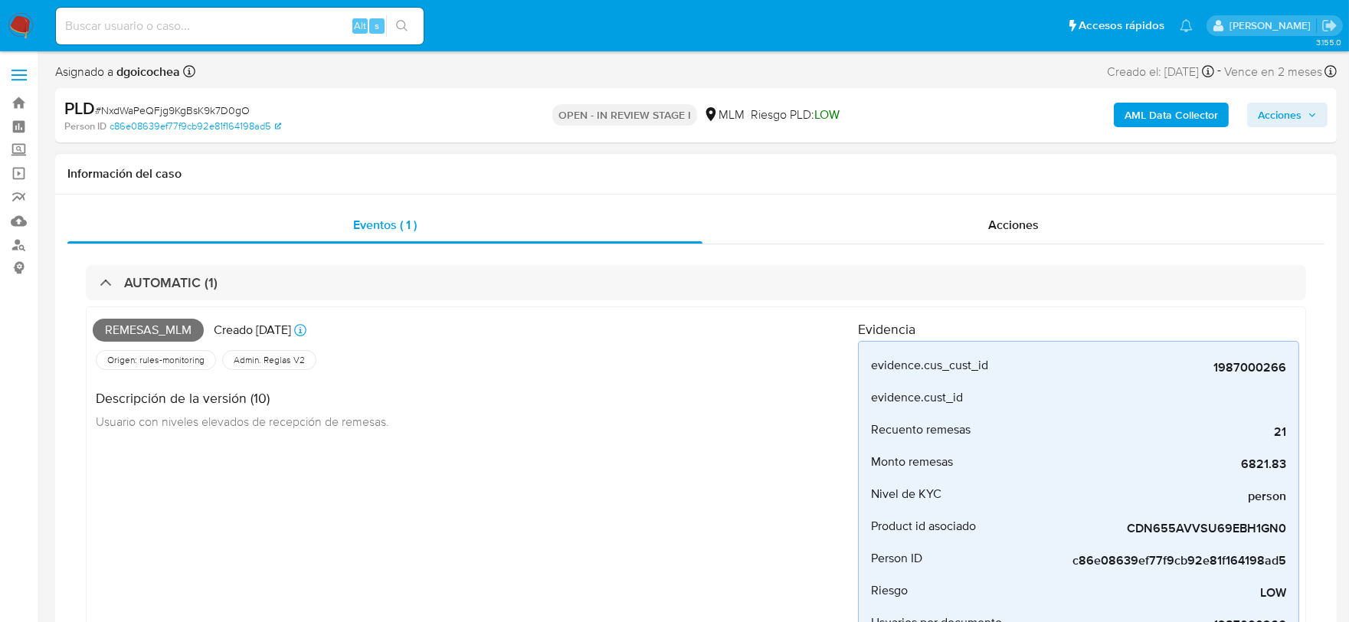
click at [698, 485] on div "Remesas_mlm Creado hace 14 días Creado: 12/08/2025 03:12:29 Origen: rules-monit…" at bounding box center [475, 496] width 765 height 366
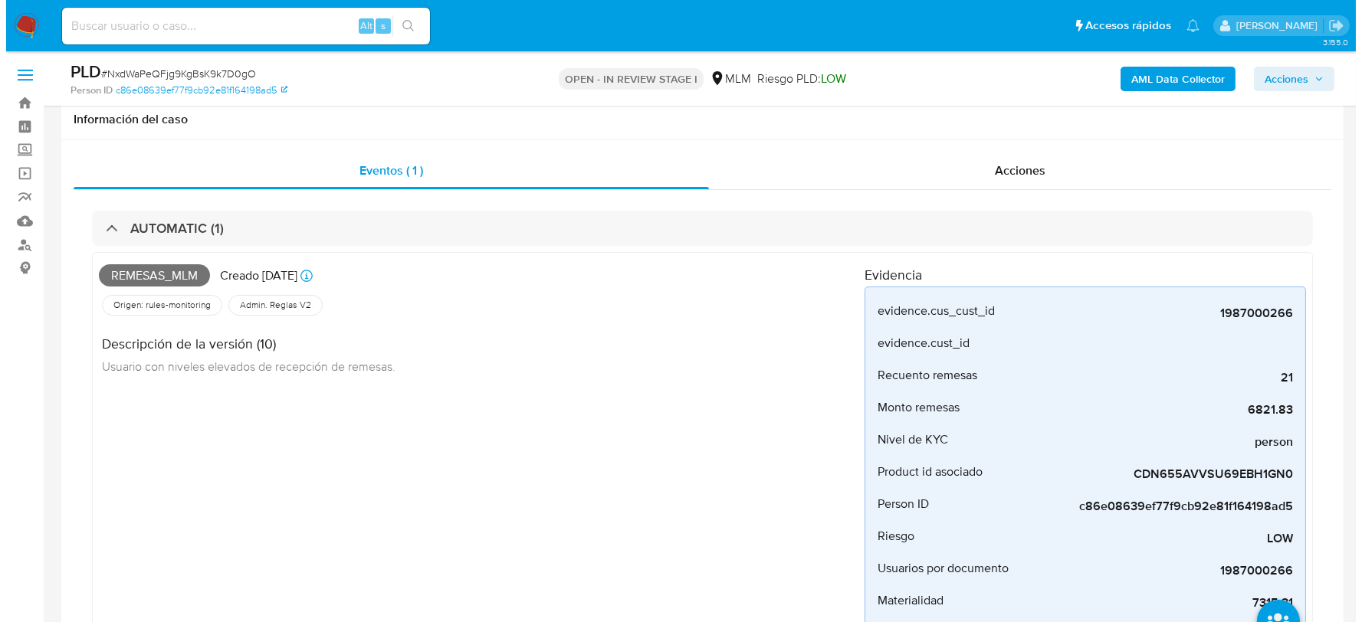
scroll to position [687, 0]
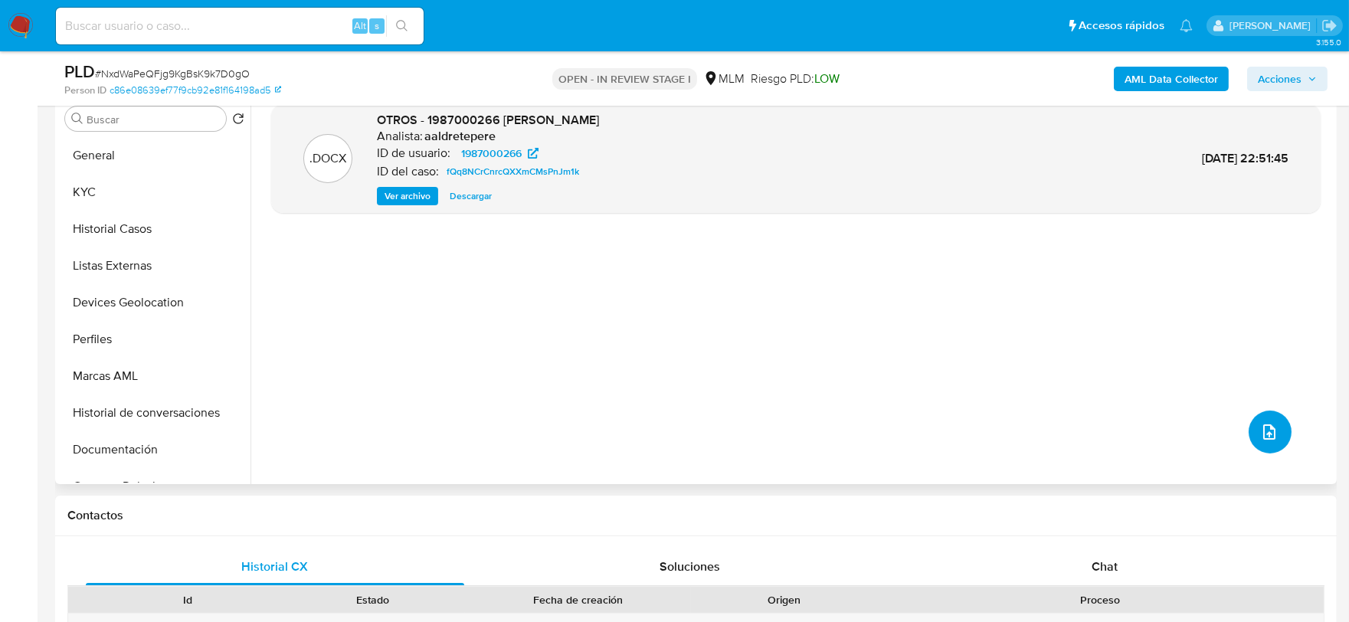
click at [1276, 414] on button "upload-file" at bounding box center [1270, 432] width 43 height 43
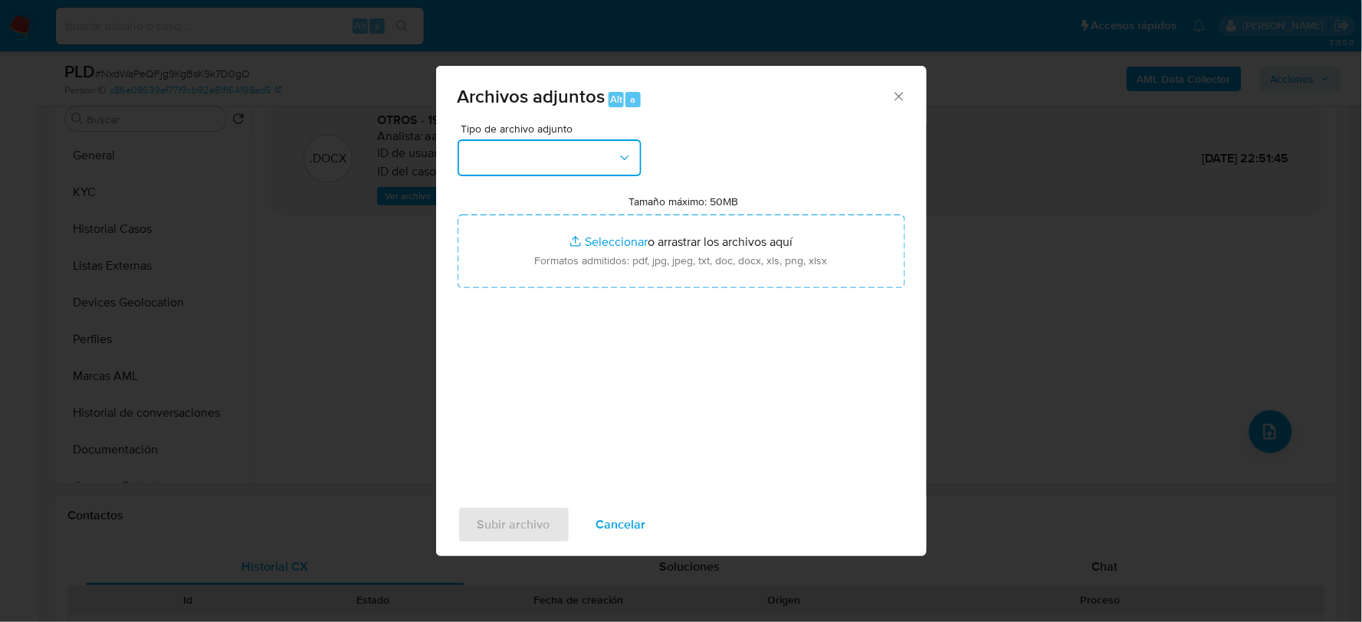
click at [586, 167] on button "button" at bounding box center [549, 157] width 184 height 37
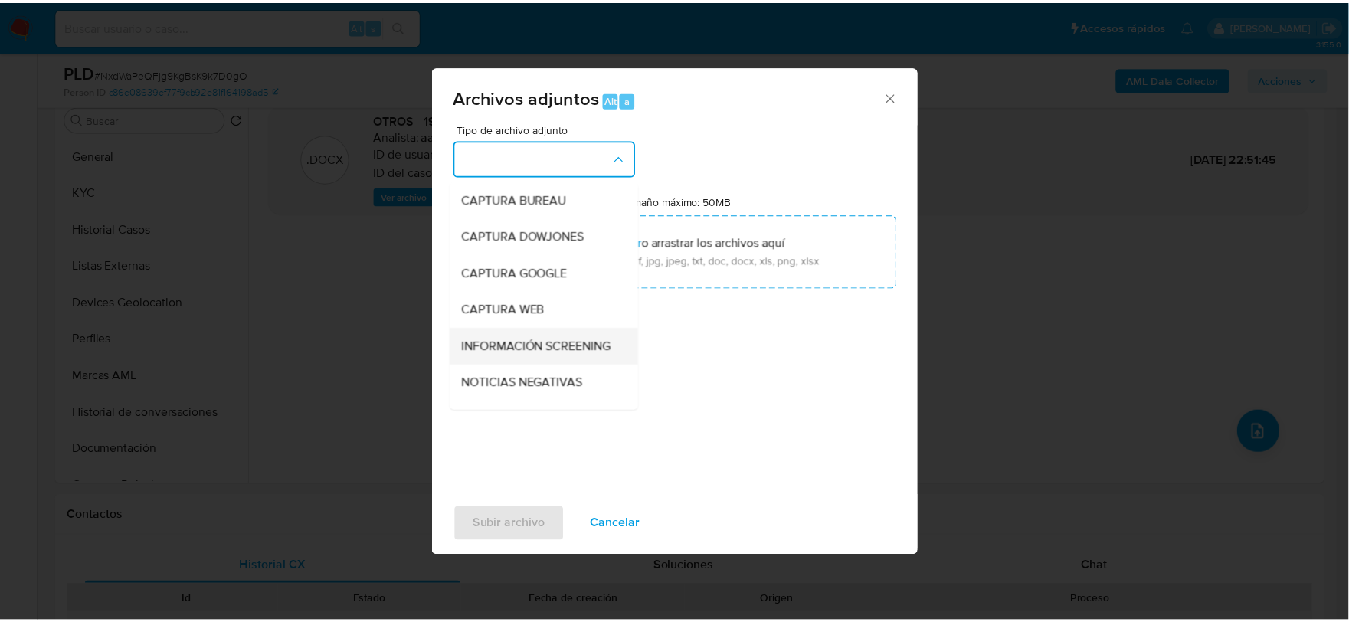
scroll to position [170, 0]
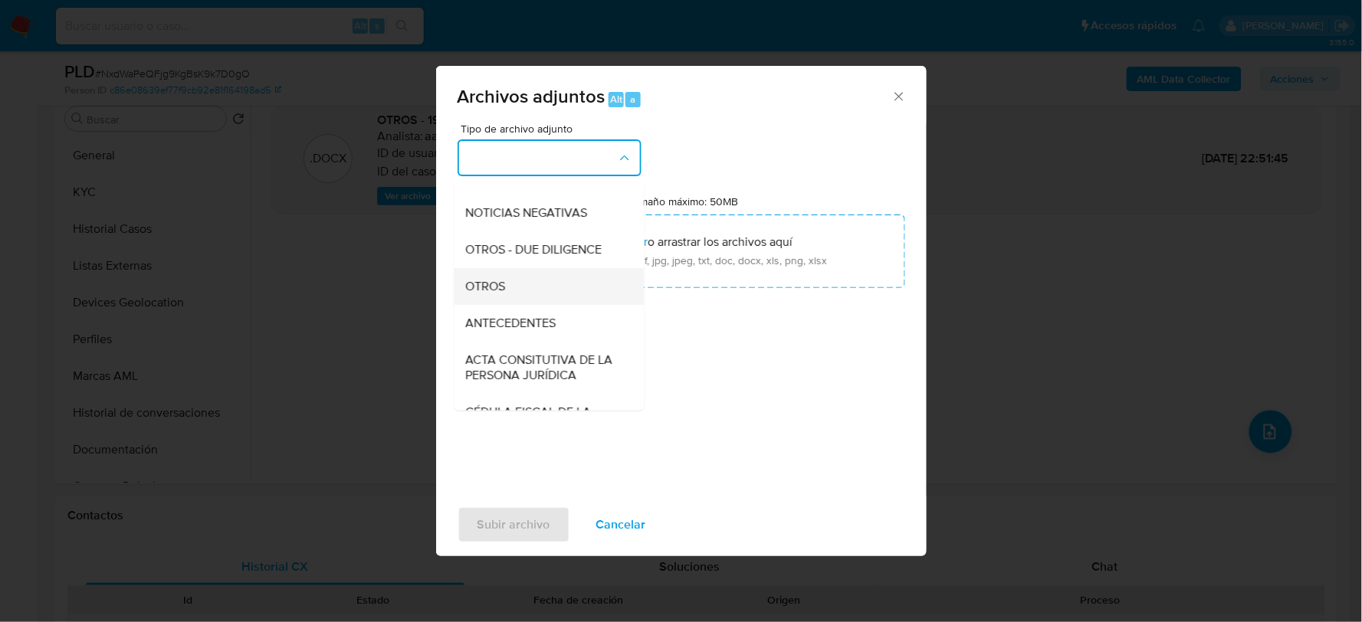
click at [521, 300] on div "OTROS" at bounding box center [544, 285] width 156 height 37
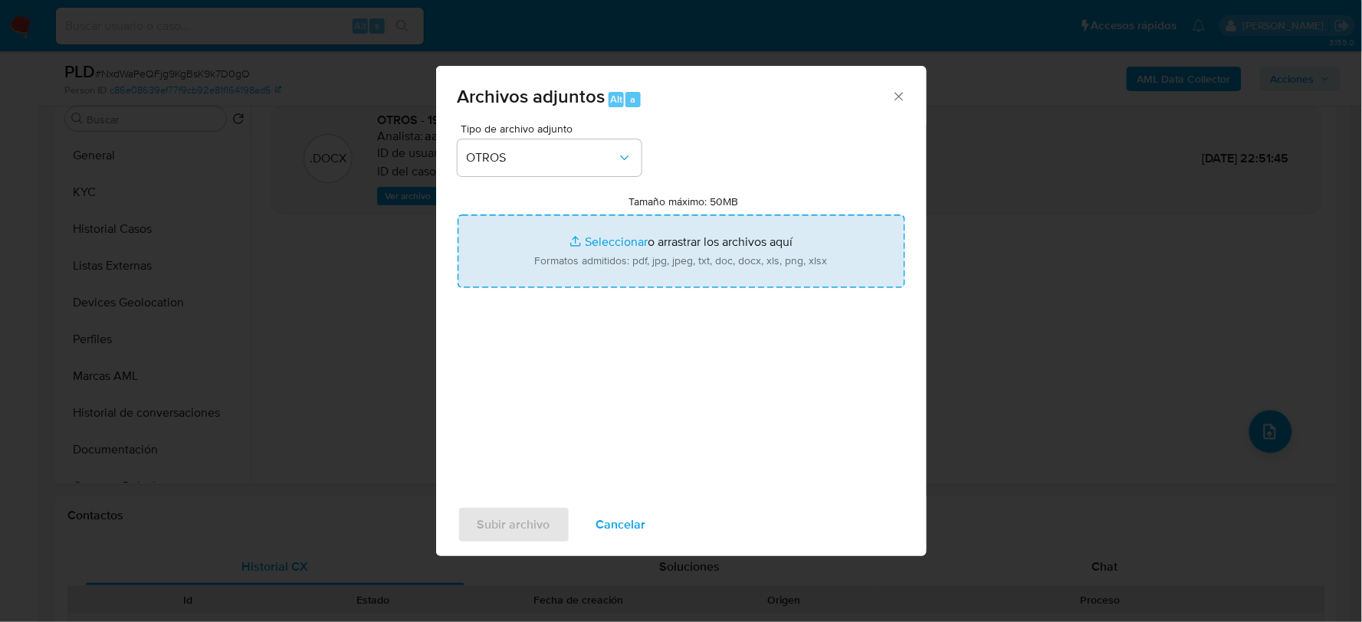
type input "C:\fakepath\1987000266_CARLOS FIGUEROA_AGO2025.xlsx"
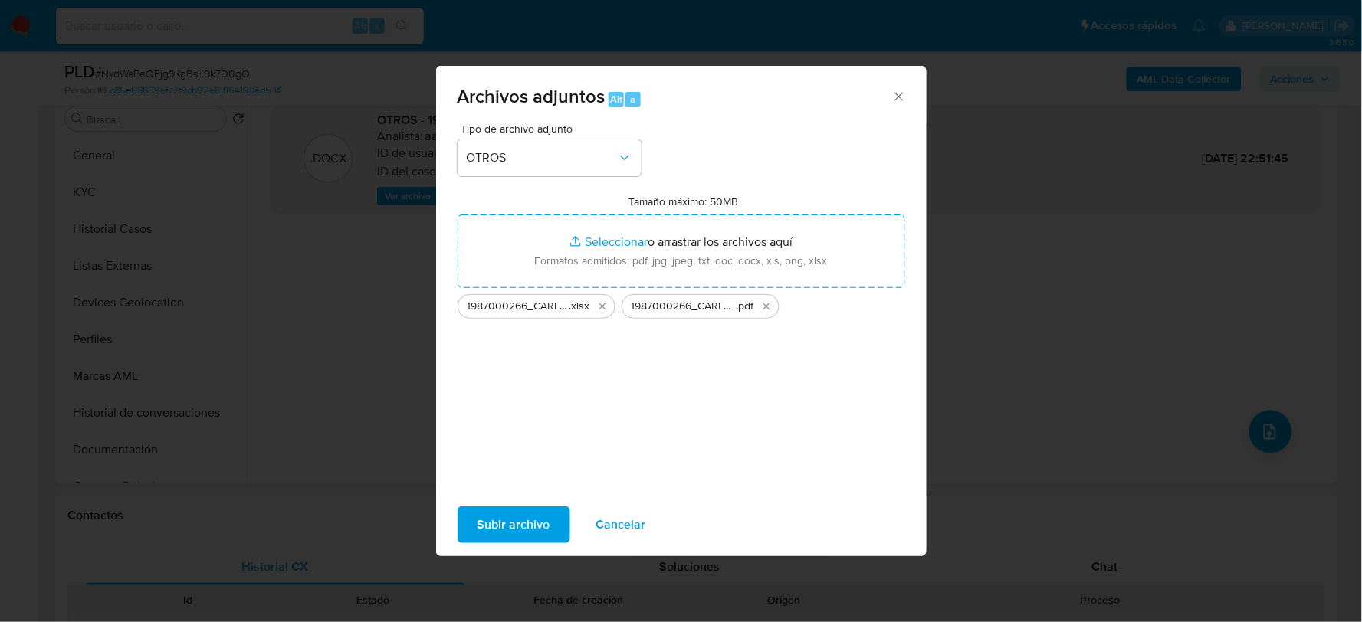
click at [484, 508] on span "Subir archivo" at bounding box center [513, 525] width 73 height 34
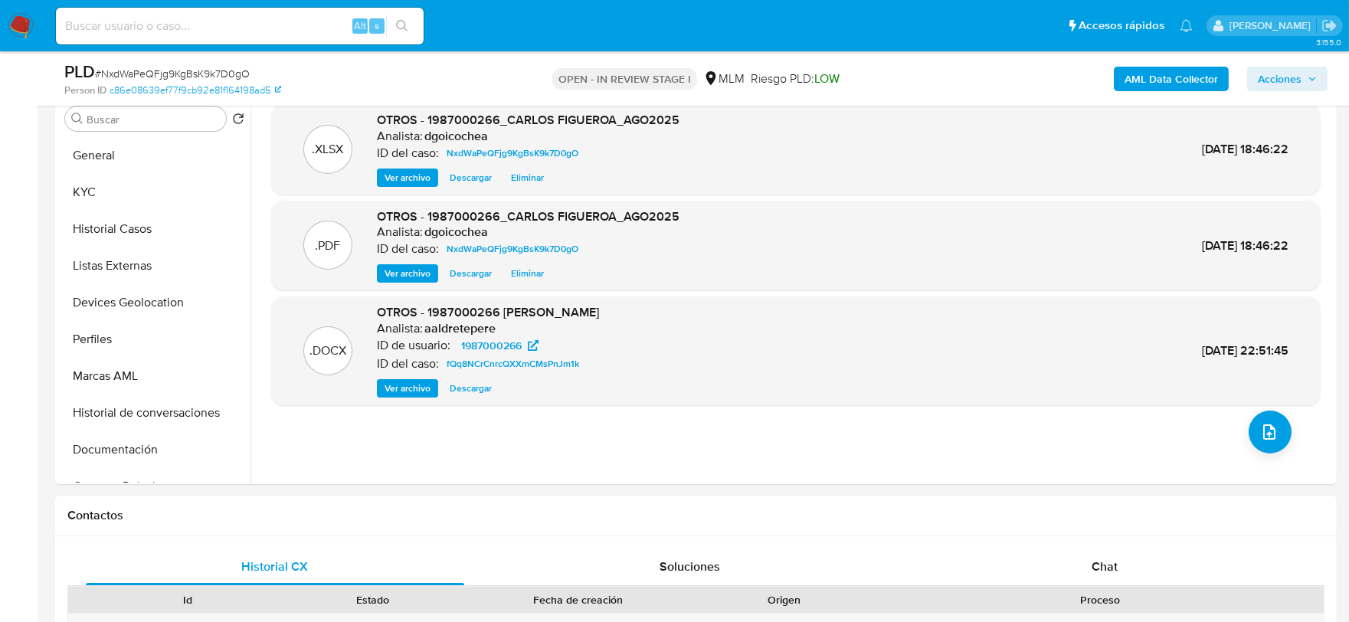
drag, startPoint x: 1273, startPoint y: 67, endPoint x: 1270, endPoint y: 93, distance: 25.5
click at [1273, 67] on span "Acciones" at bounding box center [1280, 79] width 44 height 25
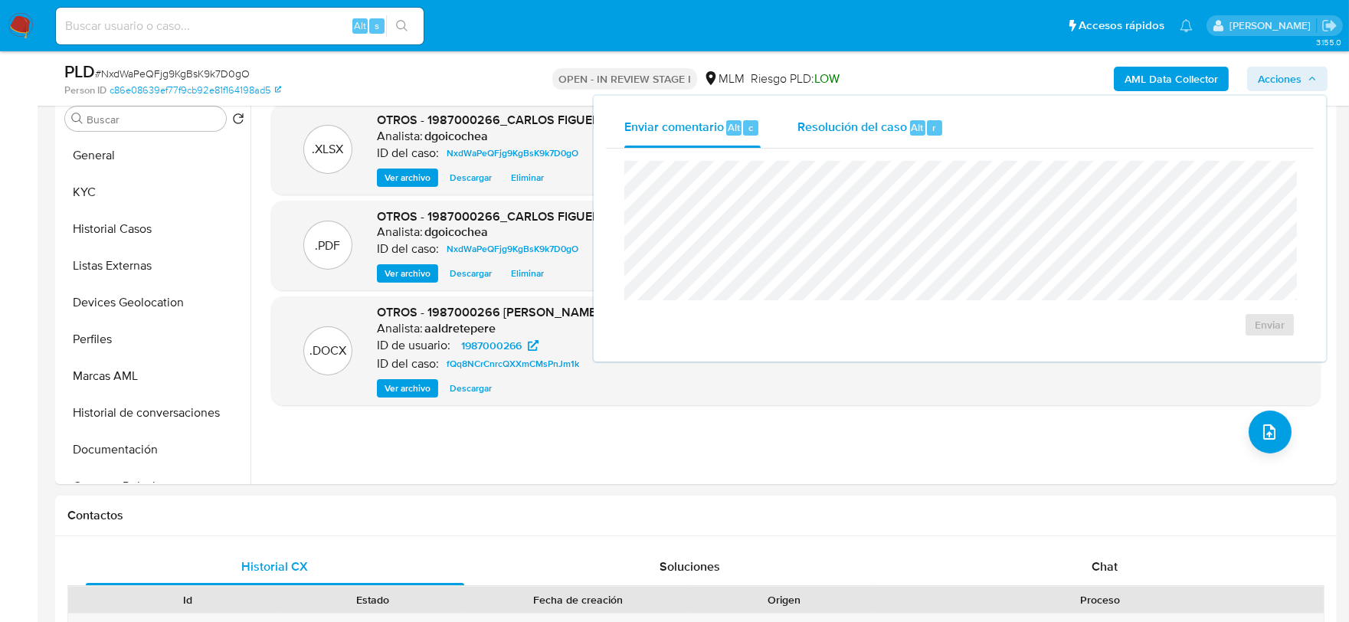
click at [863, 127] on span "Resolución del caso" at bounding box center [853, 127] width 110 height 18
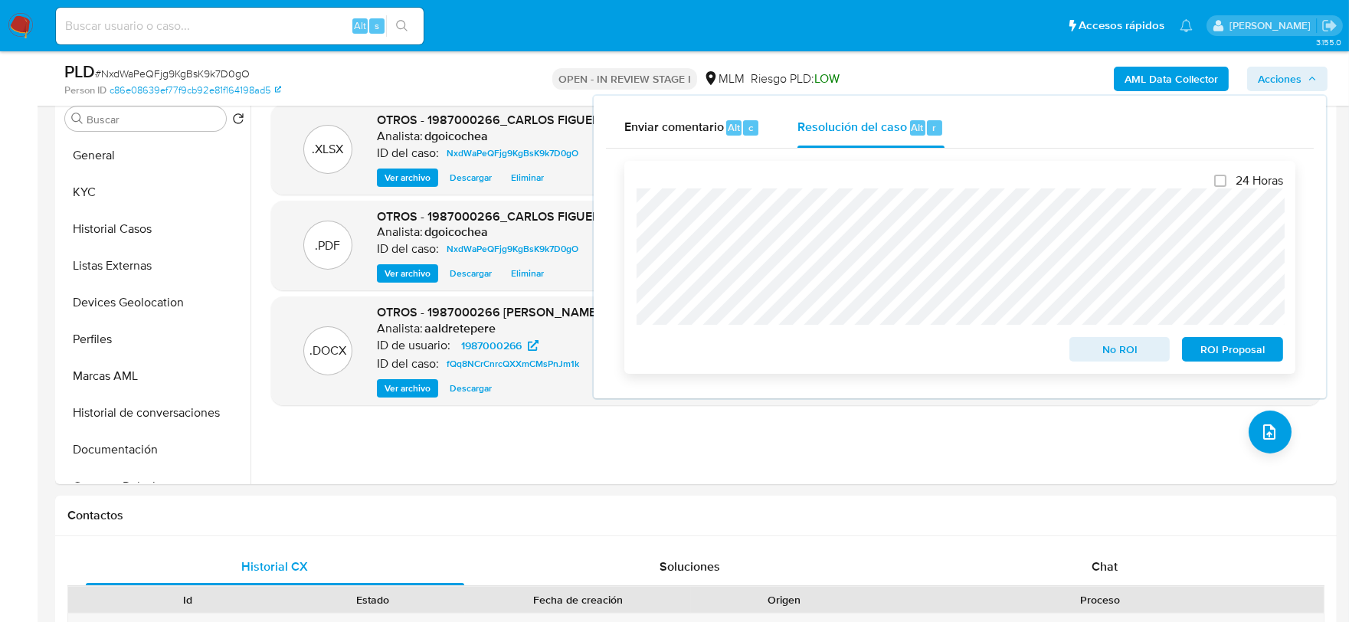
click at [1142, 342] on span "No ROI" at bounding box center [1120, 349] width 80 height 21
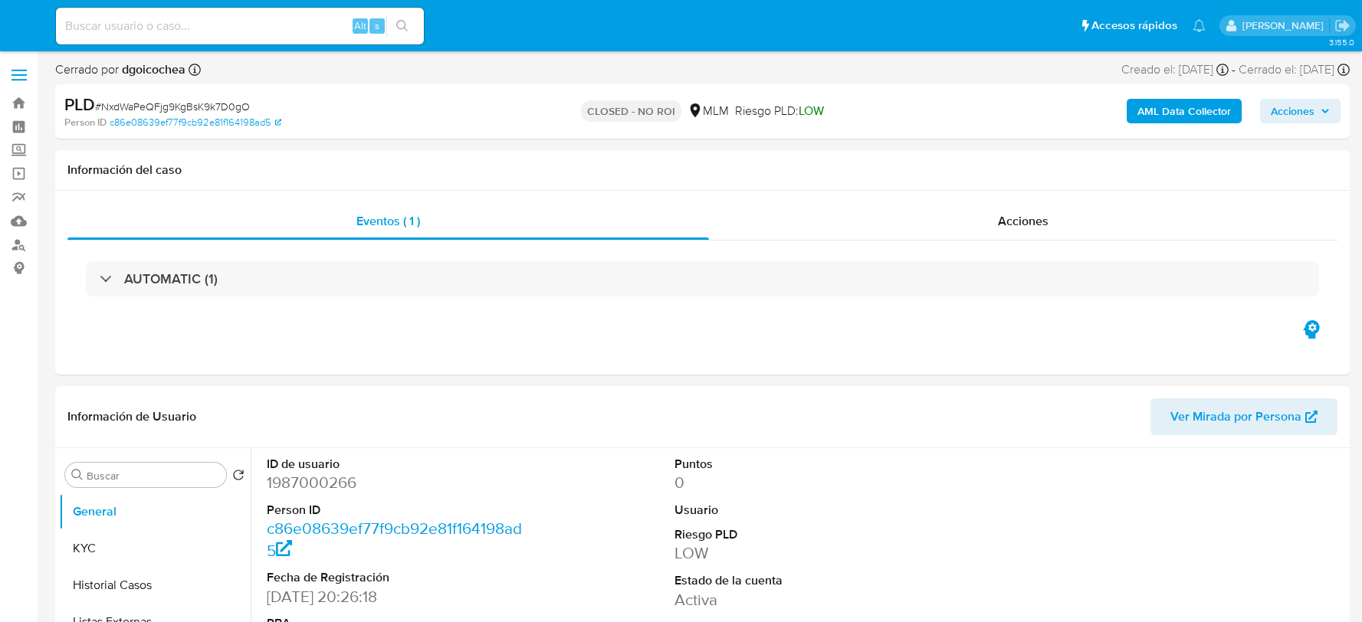
select select "10"
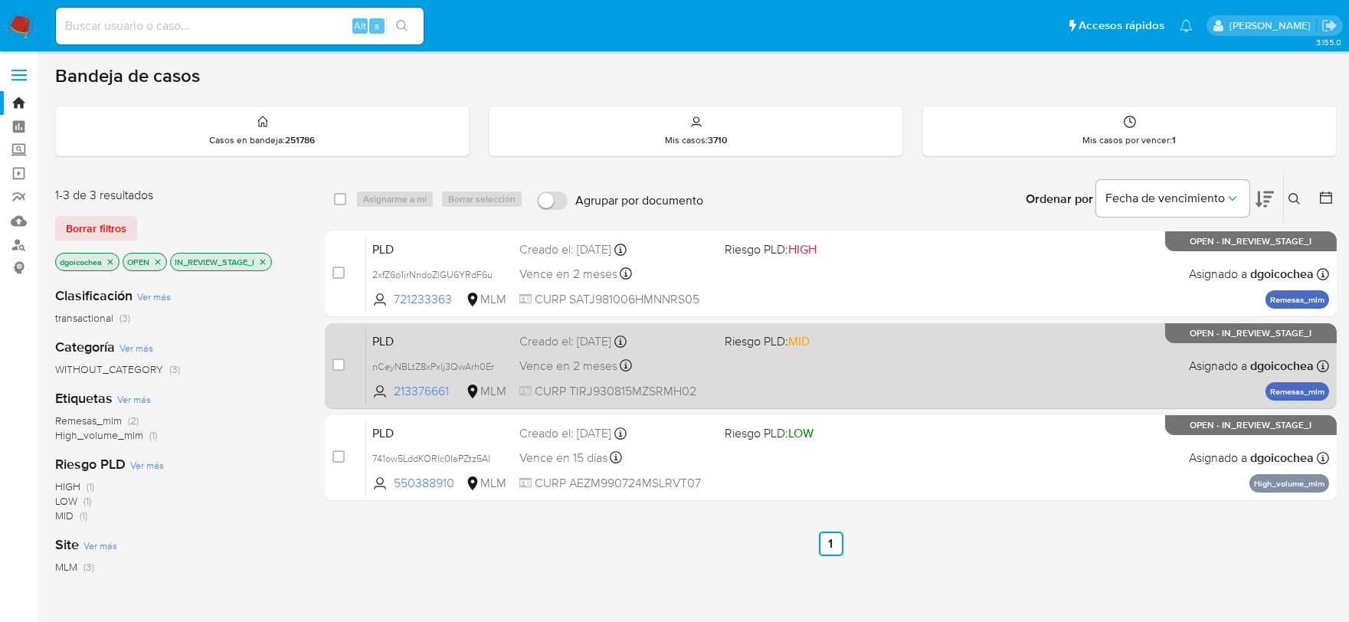
click at [392, 330] on span "PLD" at bounding box center [439, 340] width 135 height 20
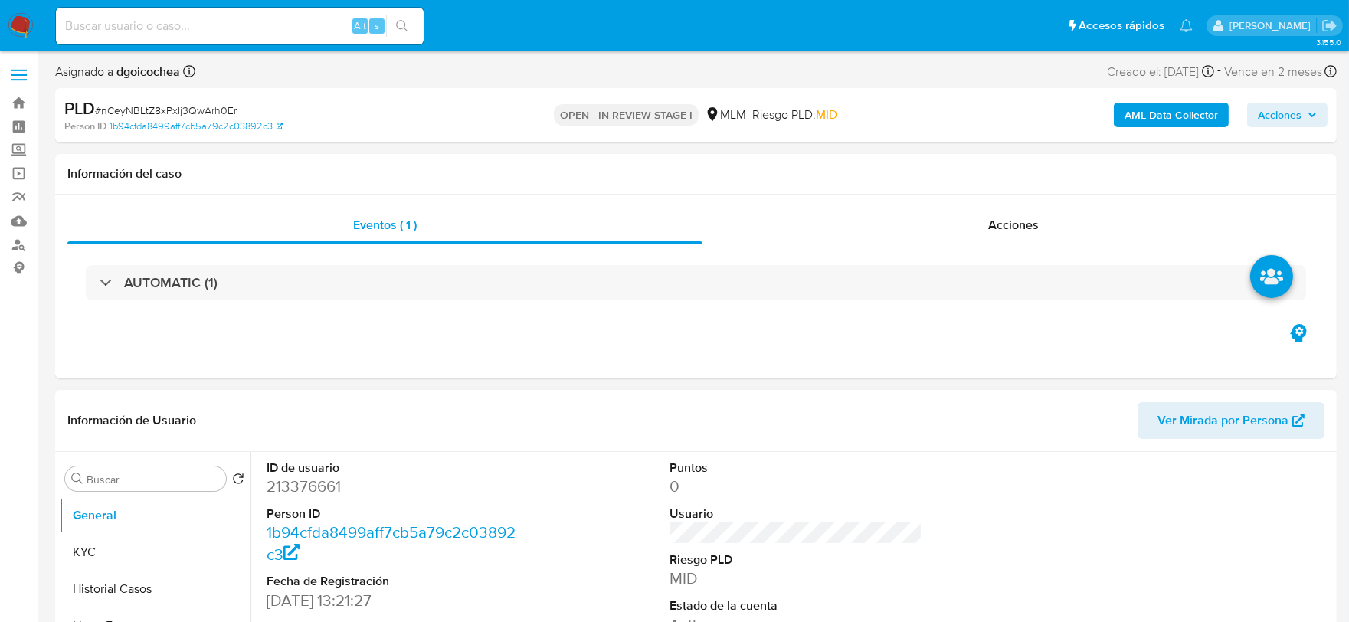
select select "10"
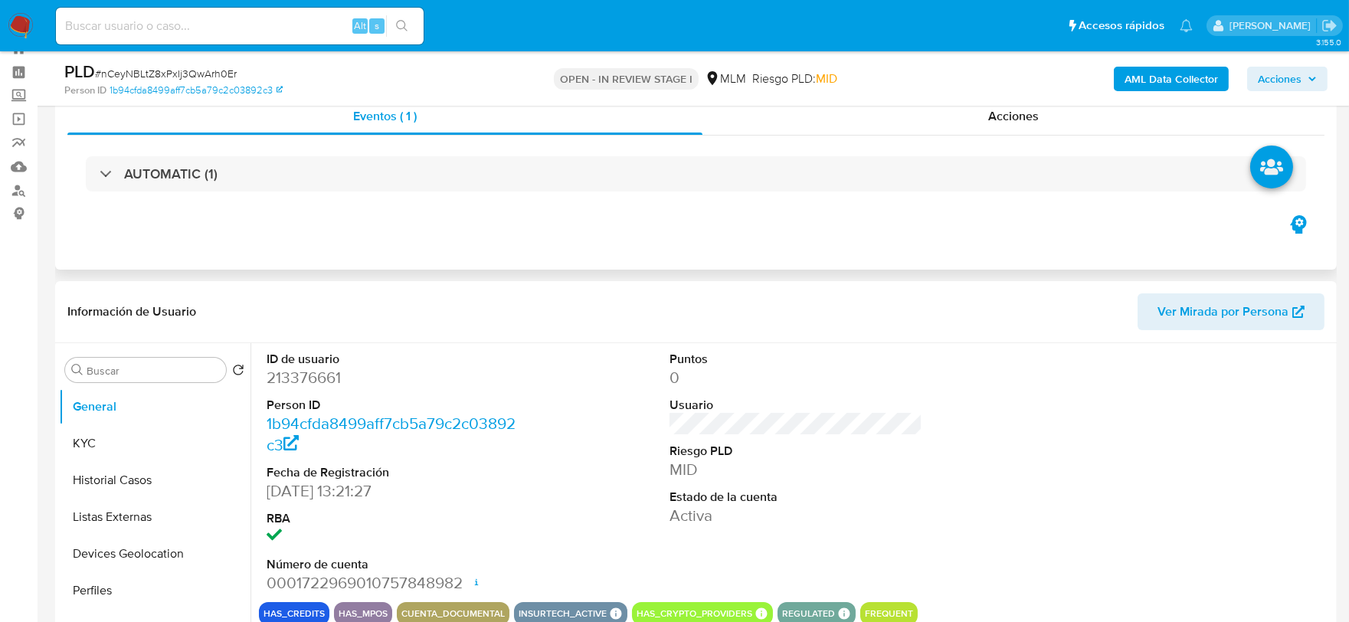
scroll to position [85, 0]
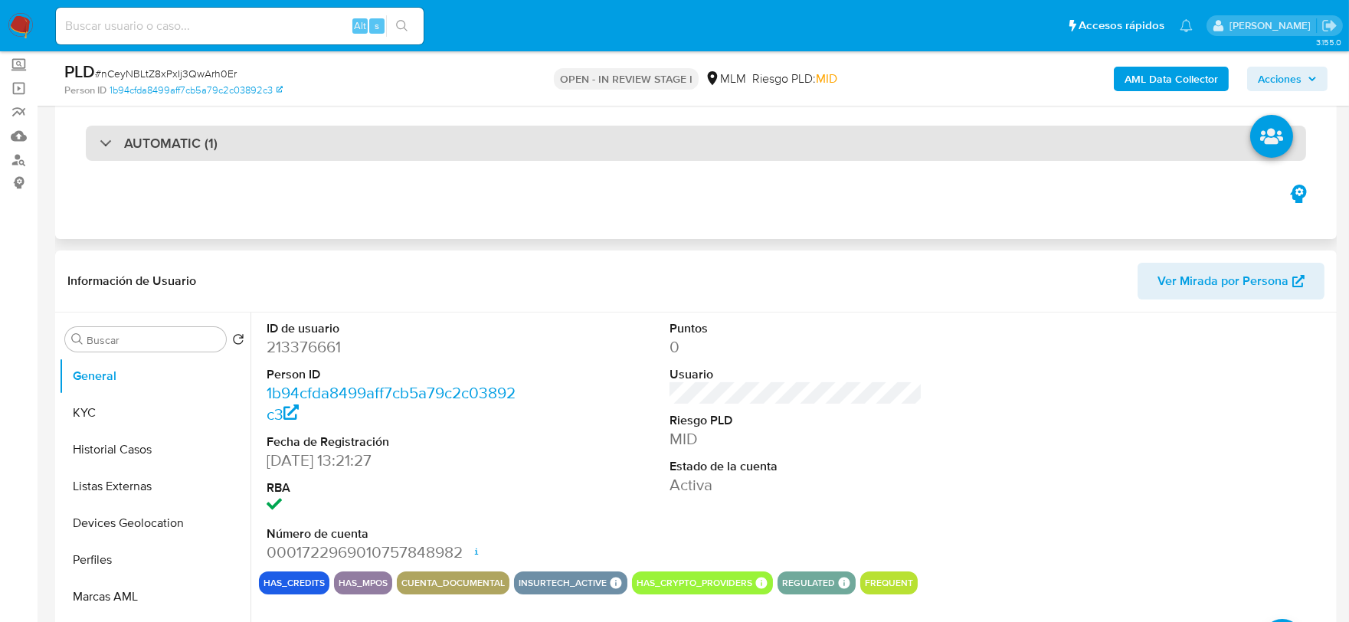
click at [185, 146] on h3 "AUTOMATIC (1)" at bounding box center [170, 143] width 93 height 17
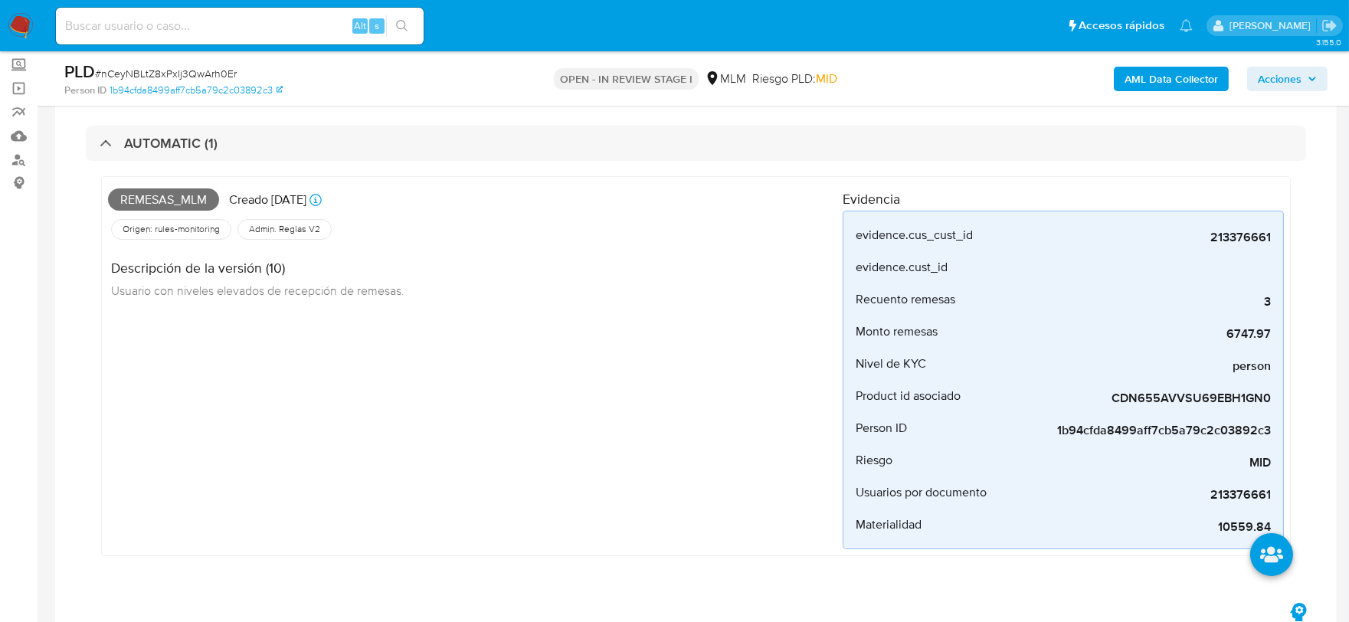
click at [470, 431] on div "Remesas_mlm Creado hace 14 días Creado: 12/08/2025 03:05:59 Origen: rules-monit…" at bounding box center [475, 366] width 735 height 366
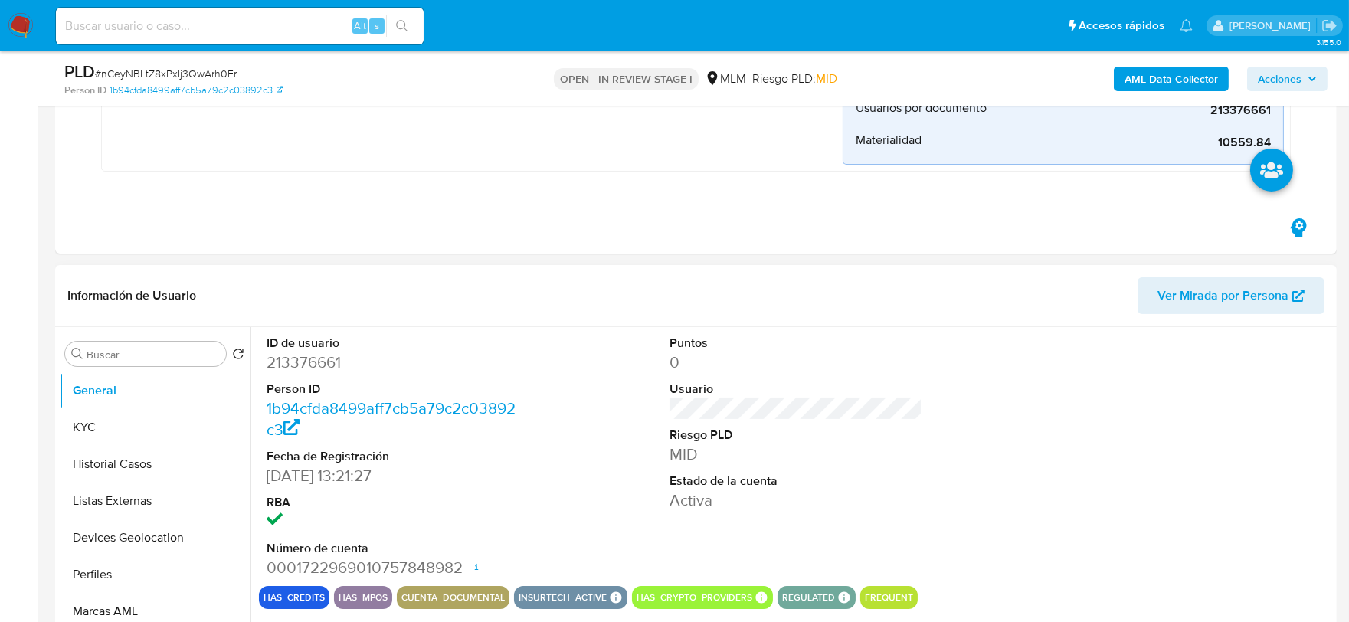
scroll to position [510, 0]
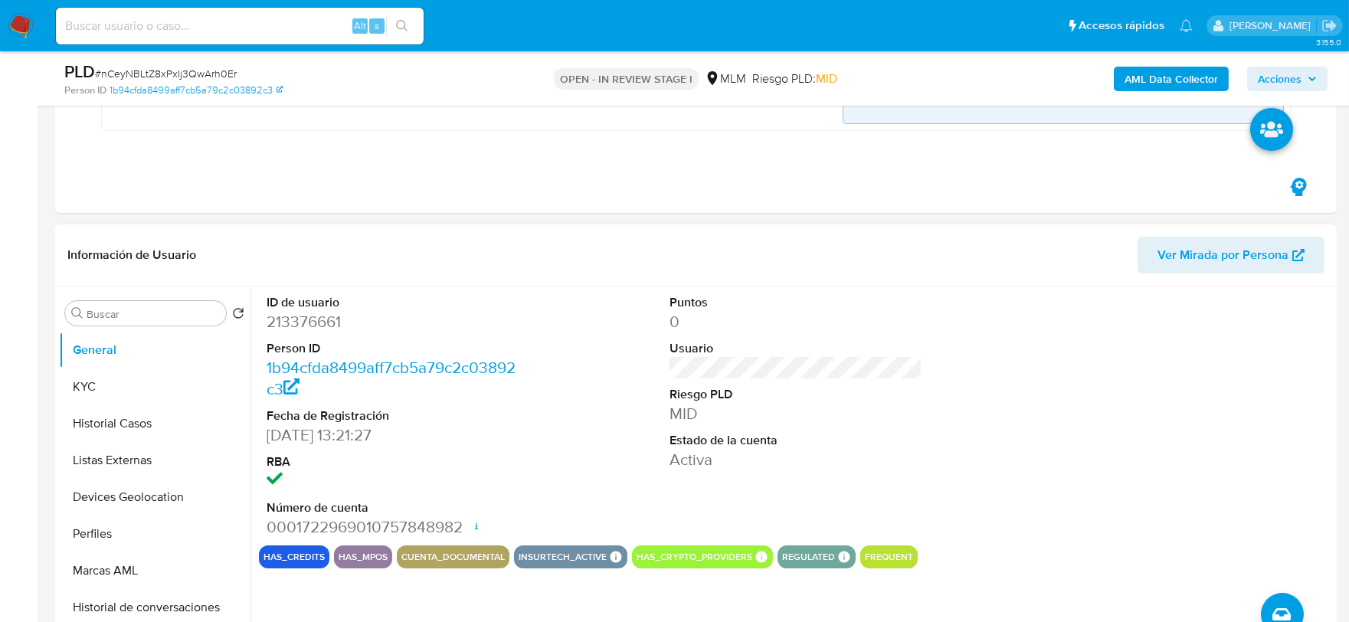
click at [582, 428] on div "ID de usuario 213376661 Person ID 1b94cfda8499aff7cb5a79c2c03892c3 Fecha de Reg…" at bounding box center [796, 416] width 1074 height 259
click at [93, 389] on button "KYC" at bounding box center [155, 387] width 192 height 37
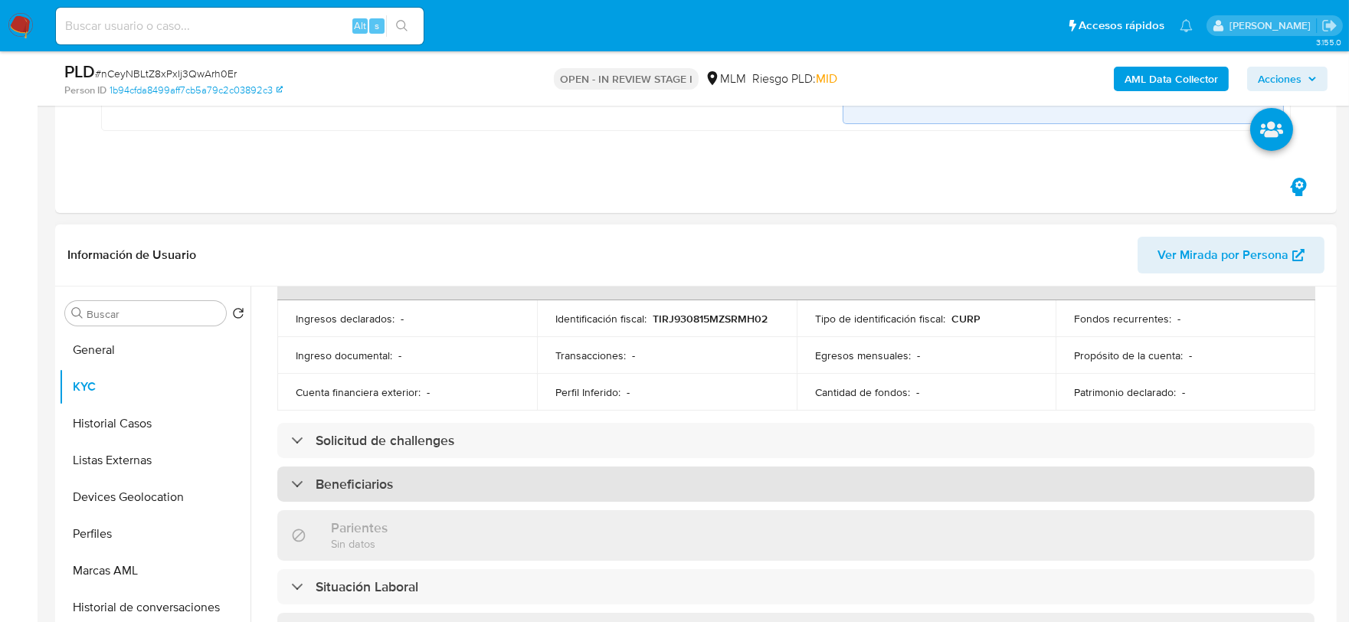
click at [392, 476] on h3 "Beneficiarios" at bounding box center [354, 484] width 77 height 17
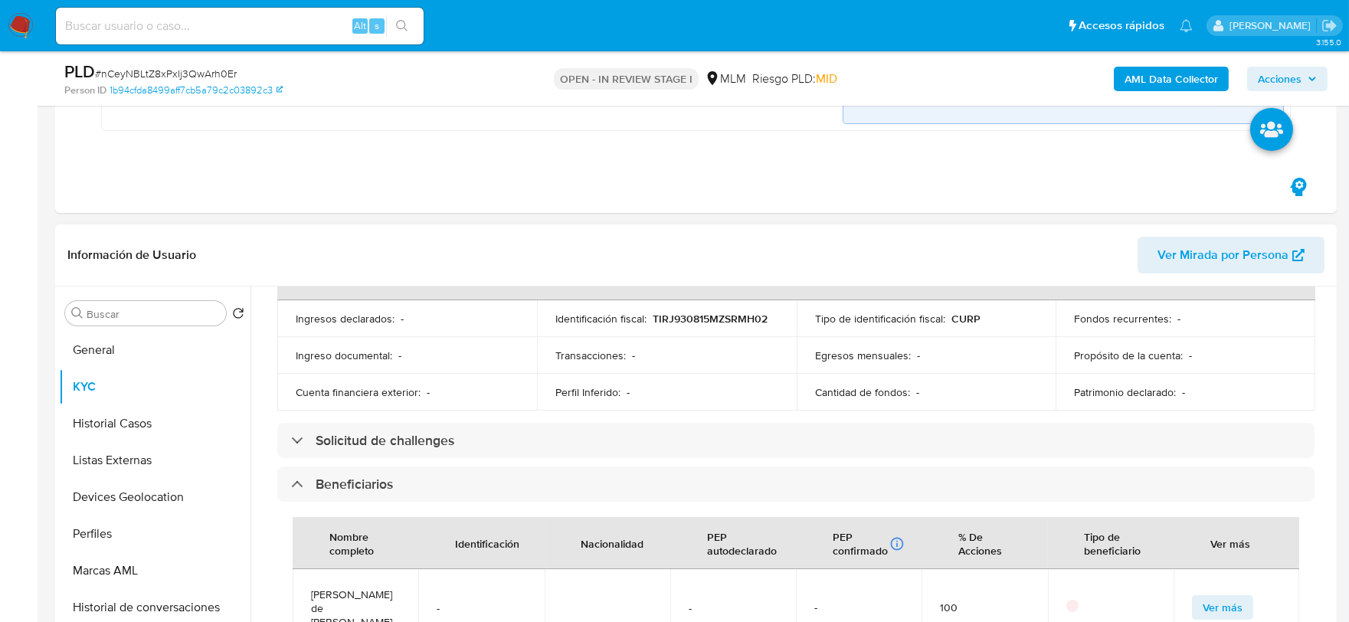
click at [253, 382] on div "Usuario KYC Status Actualizado hace 20 días Creado: 31/05/2020 00:10:49 Actuali…" at bounding box center [792, 483] width 1083 height 392
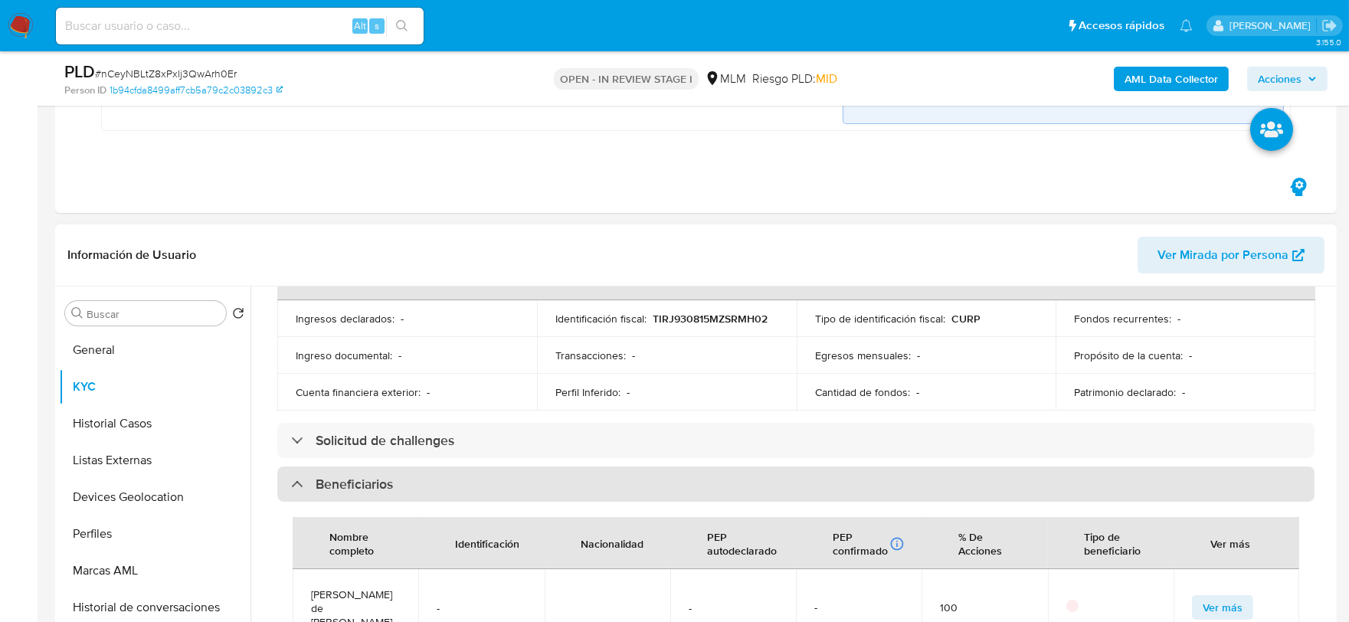
click at [447, 483] on div "Beneficiarios" at bounding box center [795, 484] width 1037 height 35
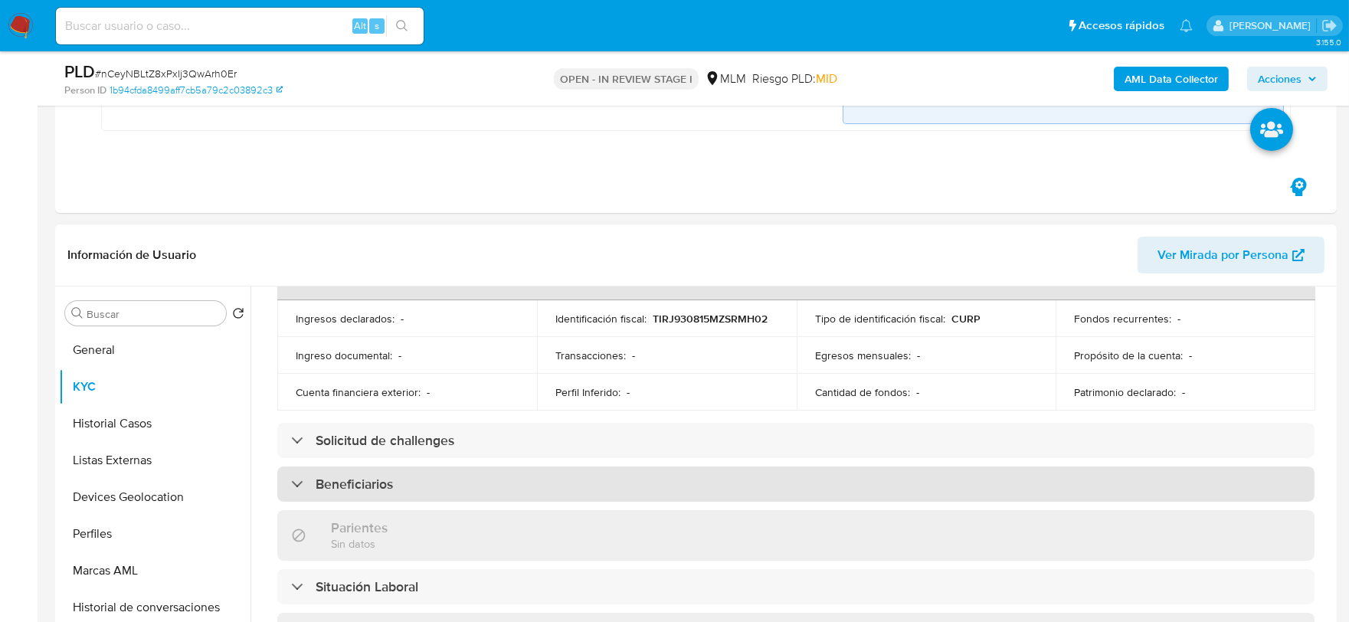
click at [412, 471] on div "Beneficiarios" at bounding box center [795, 484] width 1037 height 35
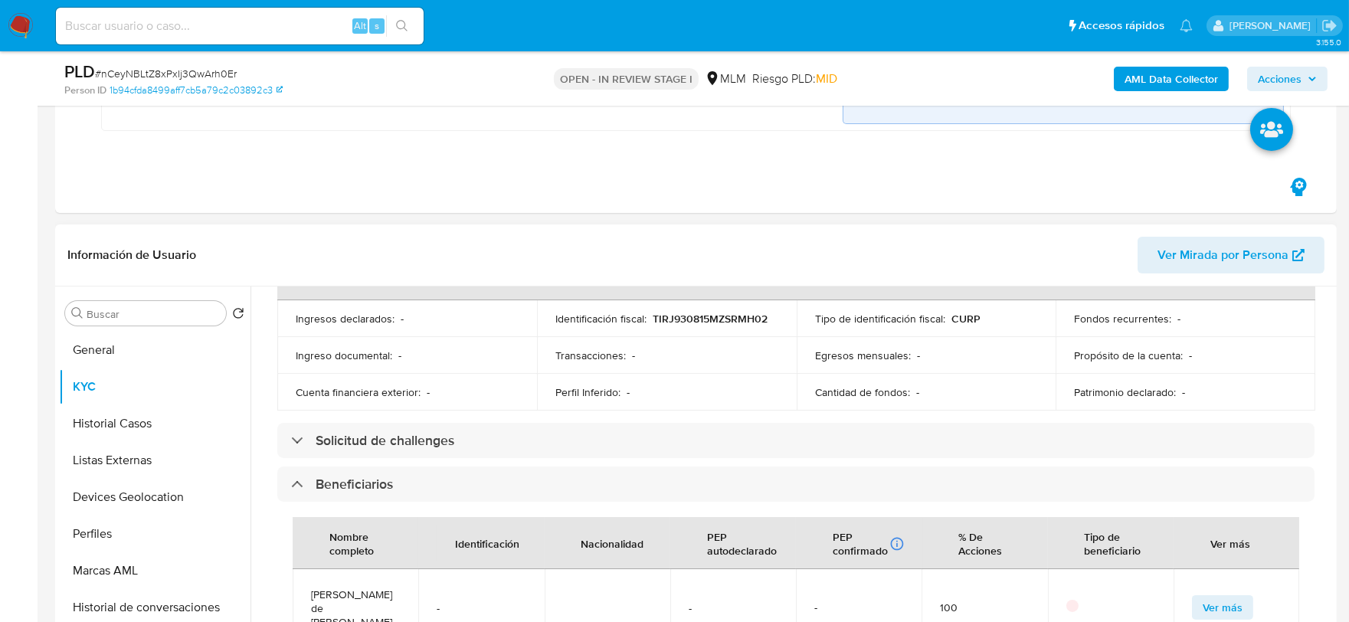
click at [268, 453] on div "Actualizado hace 20 días Creado: 31/05/2020 00:10:49 Actualizado: 05/08/2025 10…" at bounding box center [796, 542] width 1074 height 1457
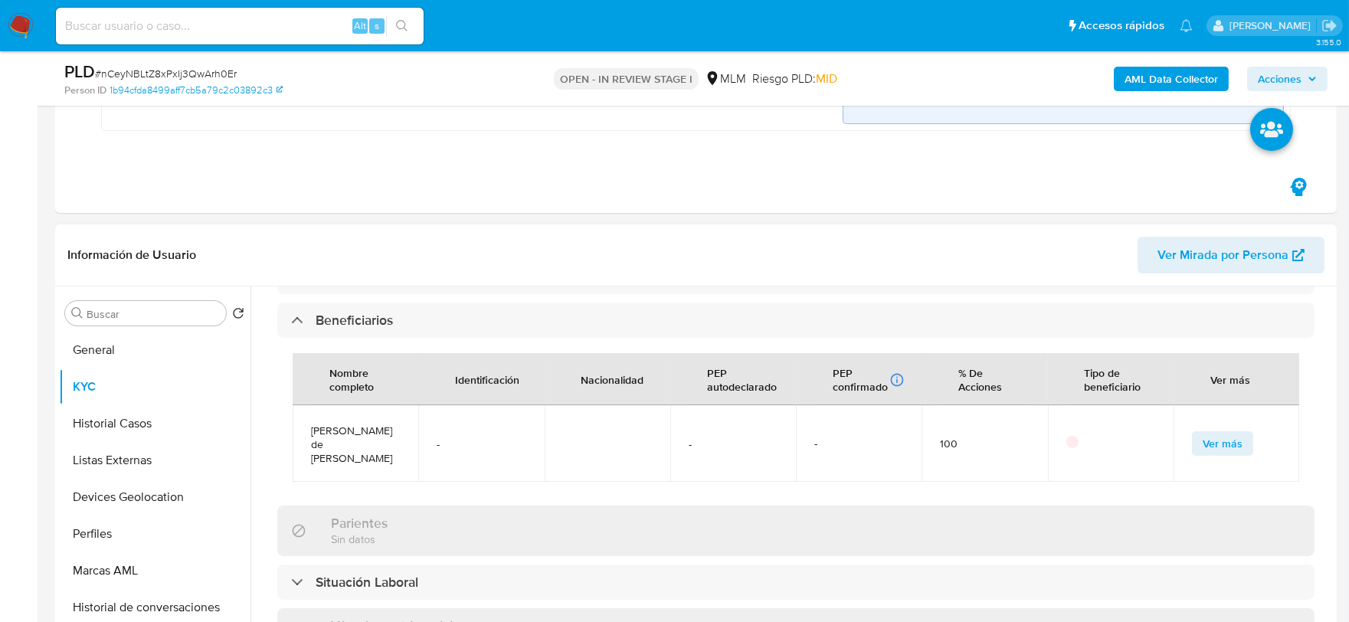
scroll to position [680, 0]
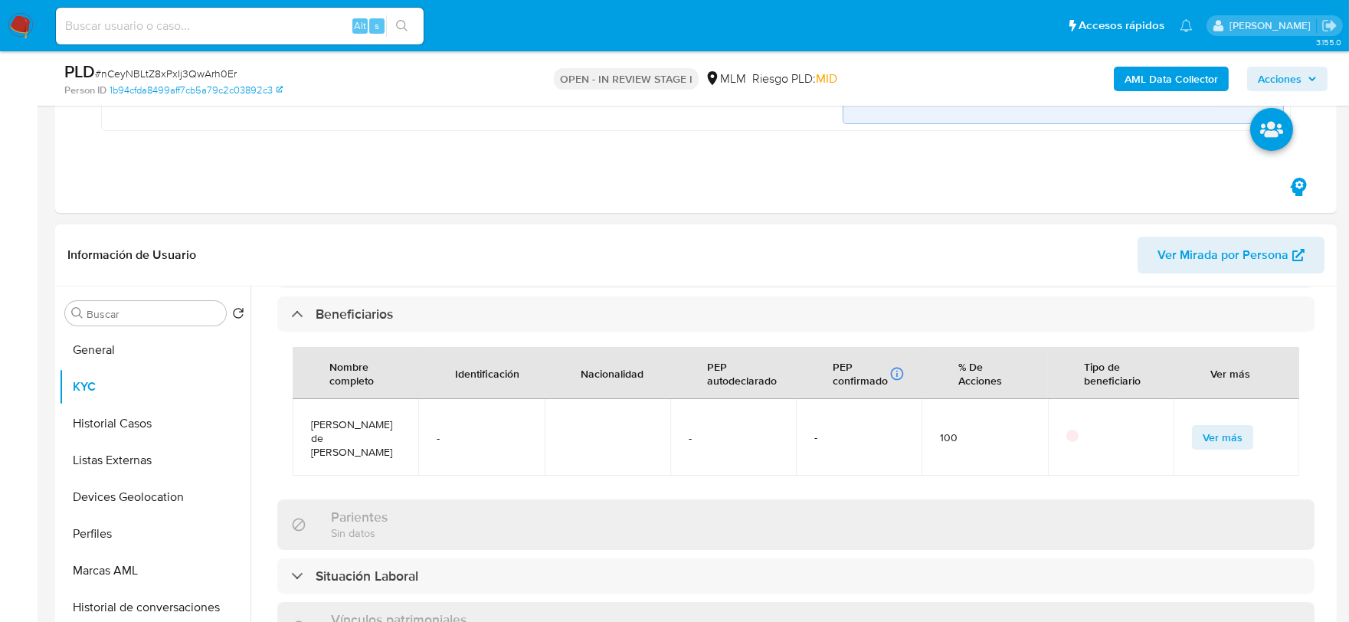
click at [259, 427] on div "Actualizado hace 20 días Creado: 31/05/2020 00:10:49 Actualizado: 05/08/2025 10…" at bounding box center [796, 372] width 1074 height 1457
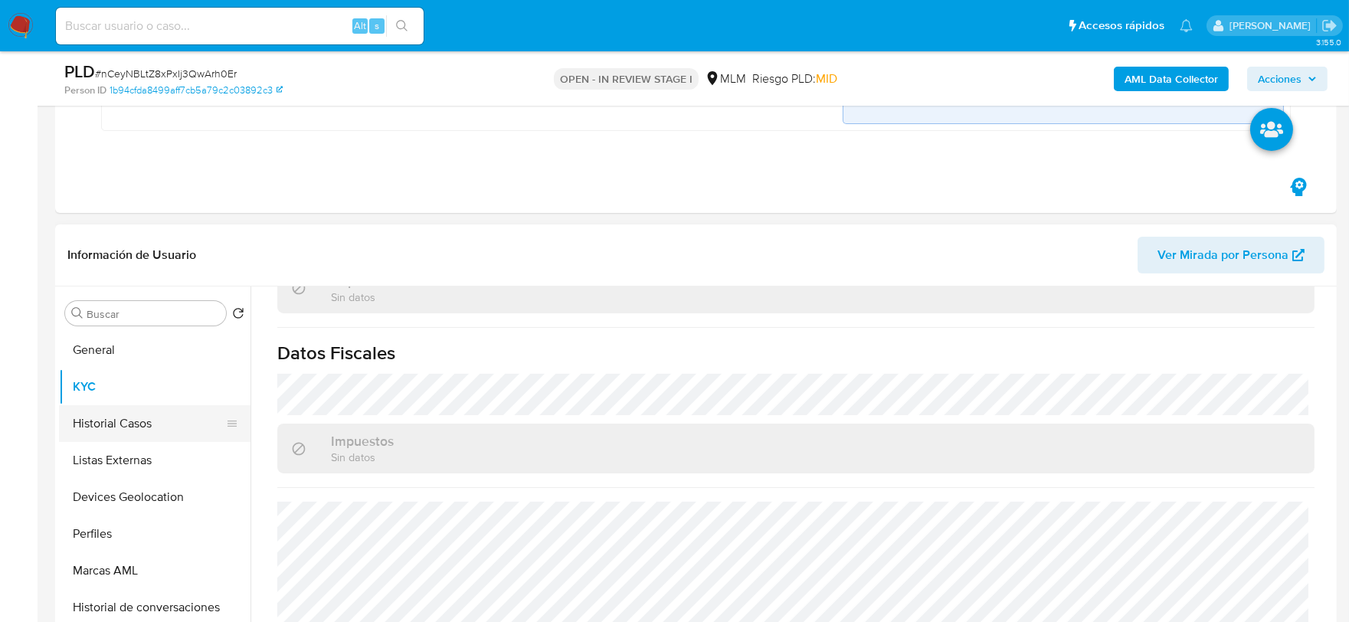
click at [162, 418] on button "Historial Casos" at bounding box center [148, 423] width 179 height 37
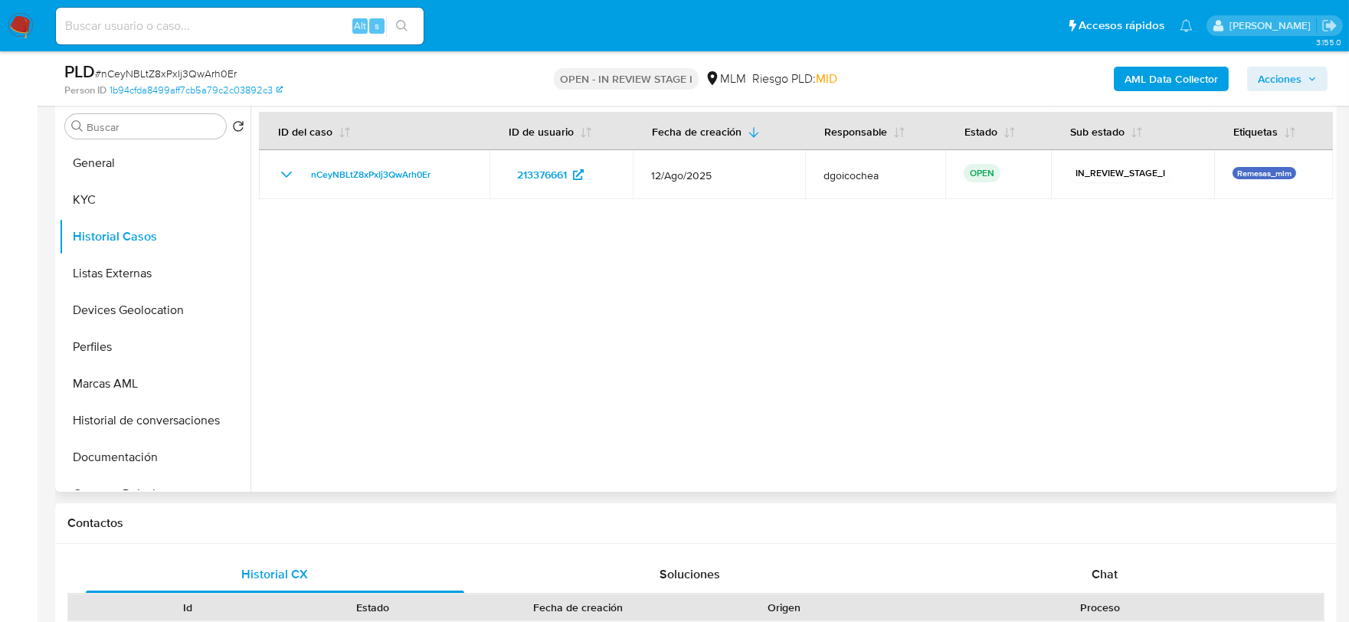
scroll to position [680, 0]
click at [503, 411] on div at bounding box center [792, 294] width 1083 height 392
click at [138, 264] on button "Listas Externas" at bounding box center [148, 272] width 179 height 37
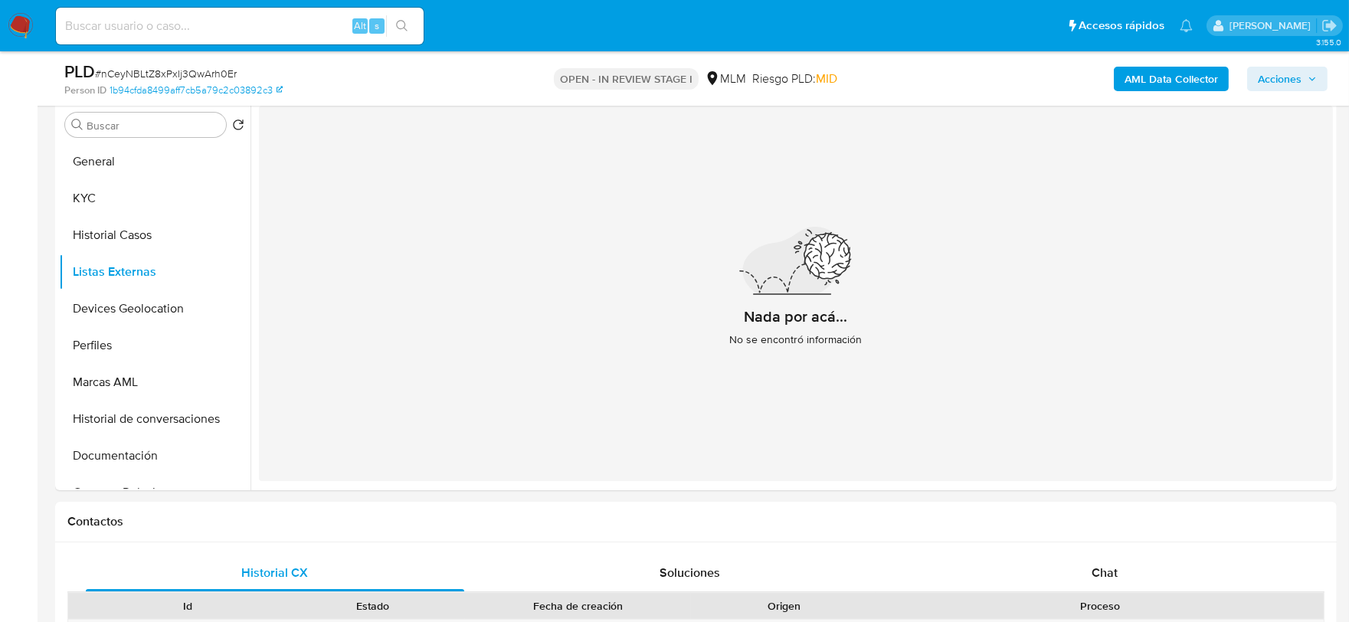
click at [513, 300] on div "Nada por acá... No se encontró información" at bounding box center [796, 293] width 1074 height 375
click at [172, 310] on button "Devices Geolocation" at bounding box center [148, 308] width 179 height 37
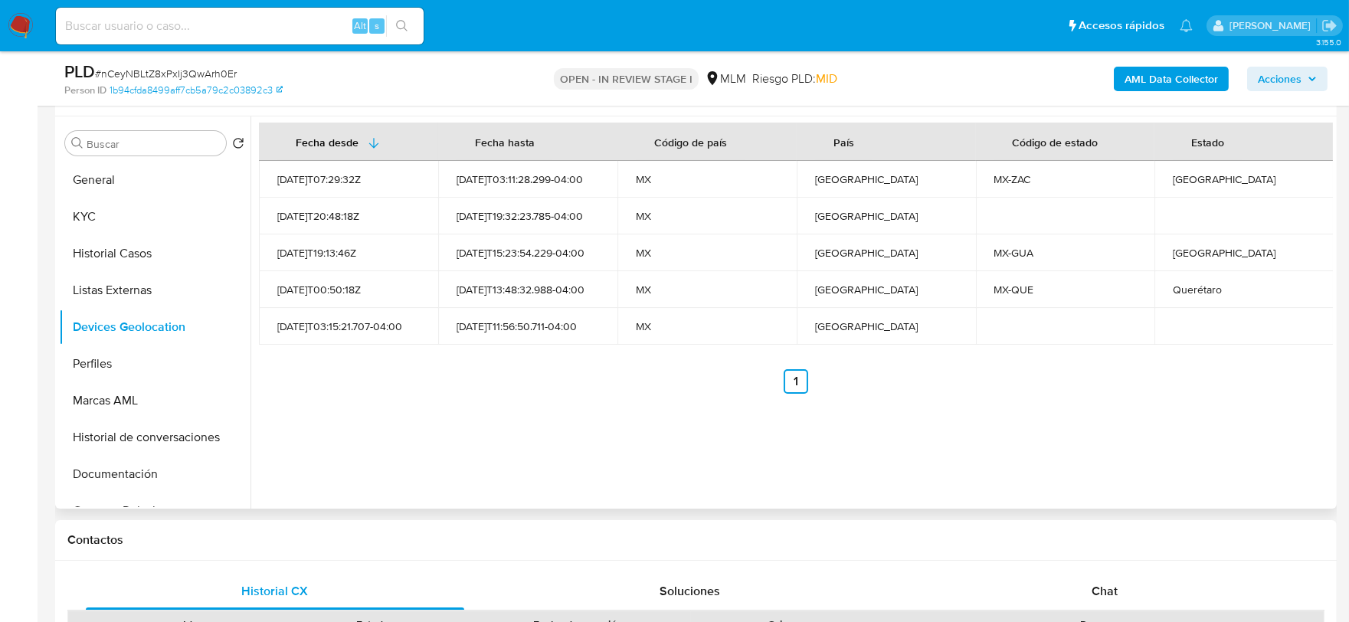
click at [576, 395] on div "Fecha desde Fecha hasta Código de país País Código de estado Estado 2021-08-01T…" at bounding box center [792, 312] width 1083 height 392
click at [157, 383] on button "Marcas AML" at bounding box center [148, 400] width 179 height 37
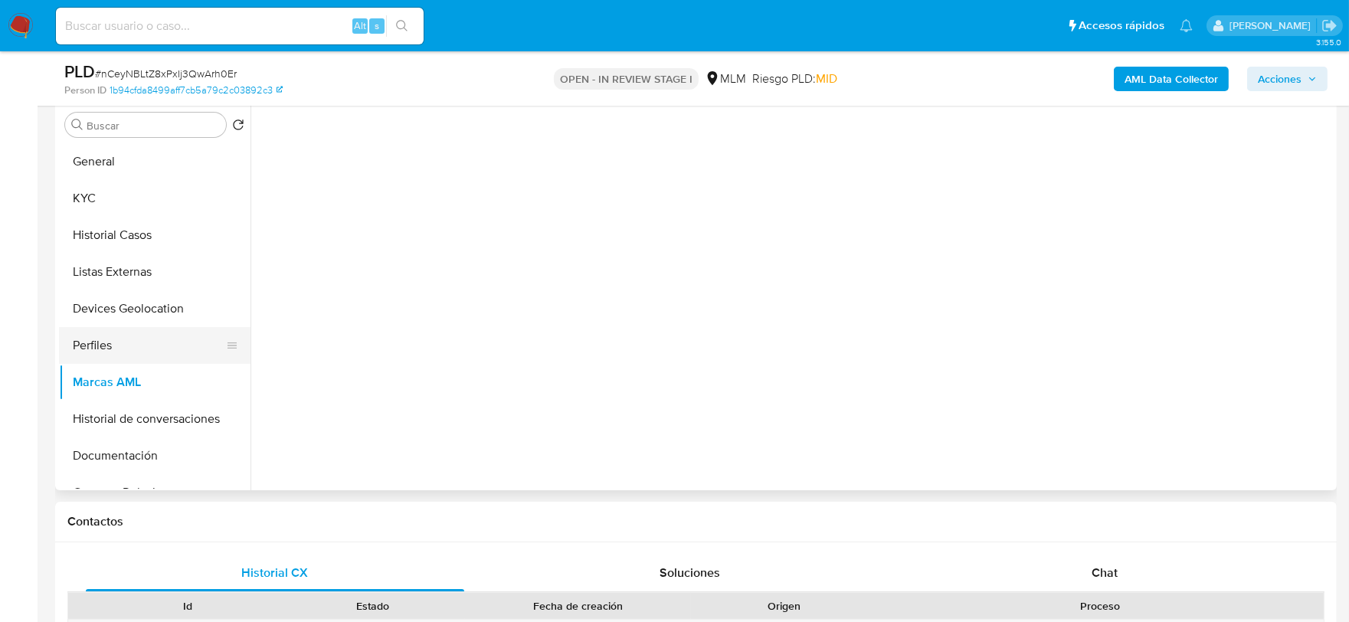
click at [162, 351] on button "Perfiles" at bounding box center [148, 345] width 179 height 37
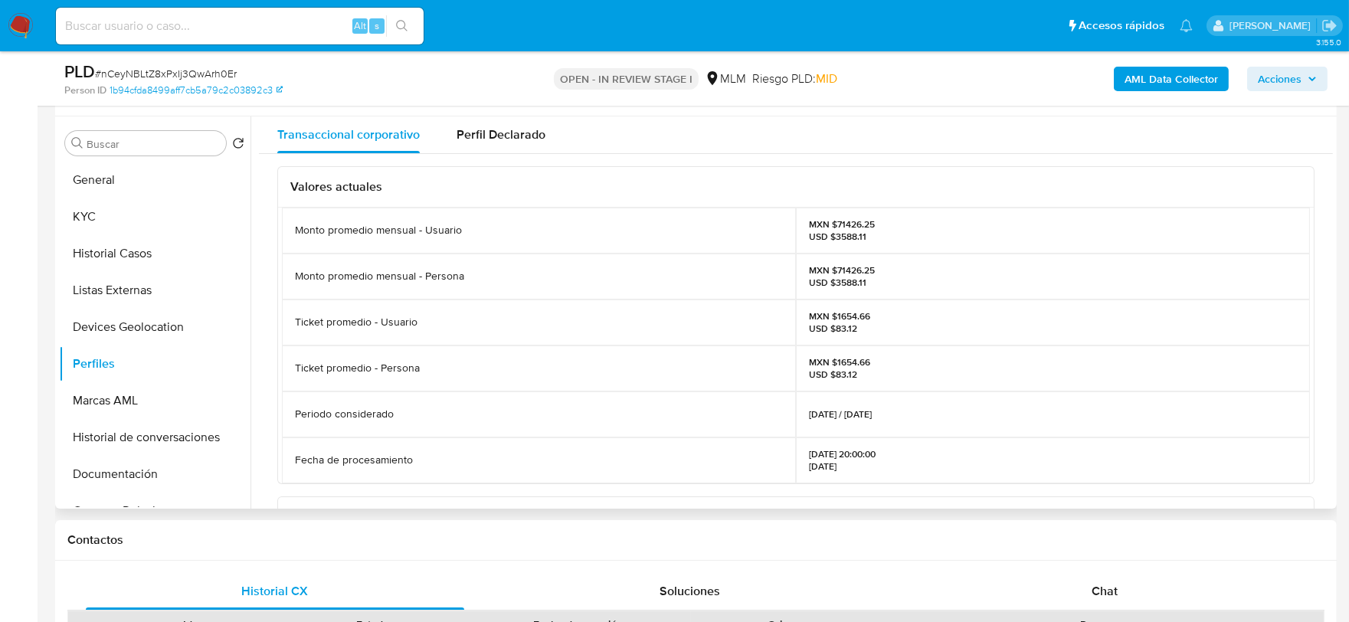
click at [274, 372] on div "Valores actuales Monto promedio mensual - Usuario MXN $71426.25 USD $3588.11 Mo…" at bounding box center [796, 511] width 1074 height 714
click at [152, 402] on button "Marcas AML" at bounding box center [148, 400] width 179 height 37
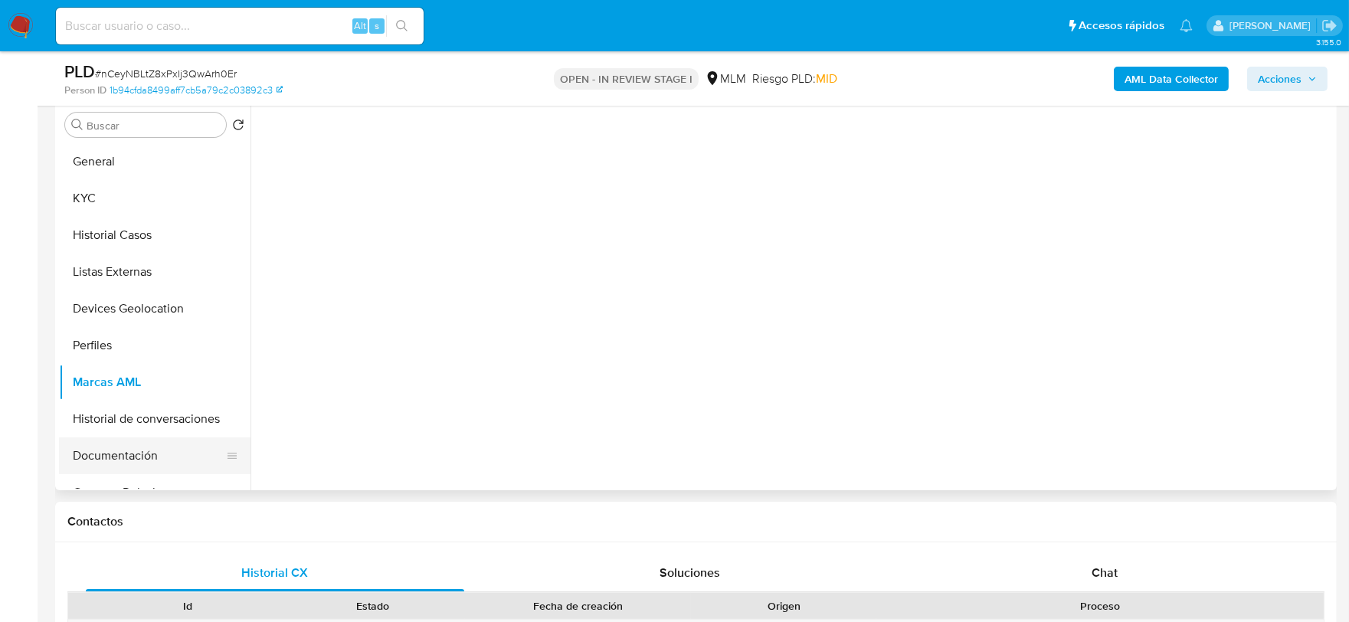
click at [156, 449] on button "Documentación" at bounding box center [148, 456] width 179 height 37
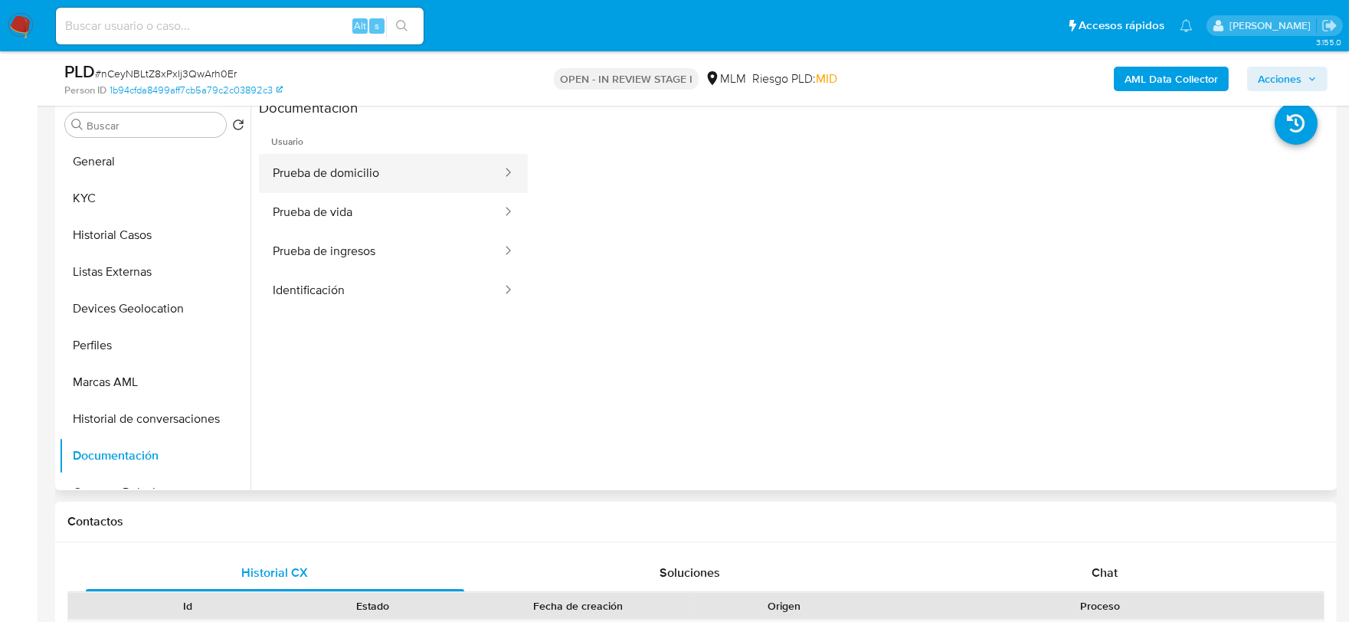
click at [403, 185] on button "Prueba de domicilio" at bounding box center [381, 173] width 244 height 39
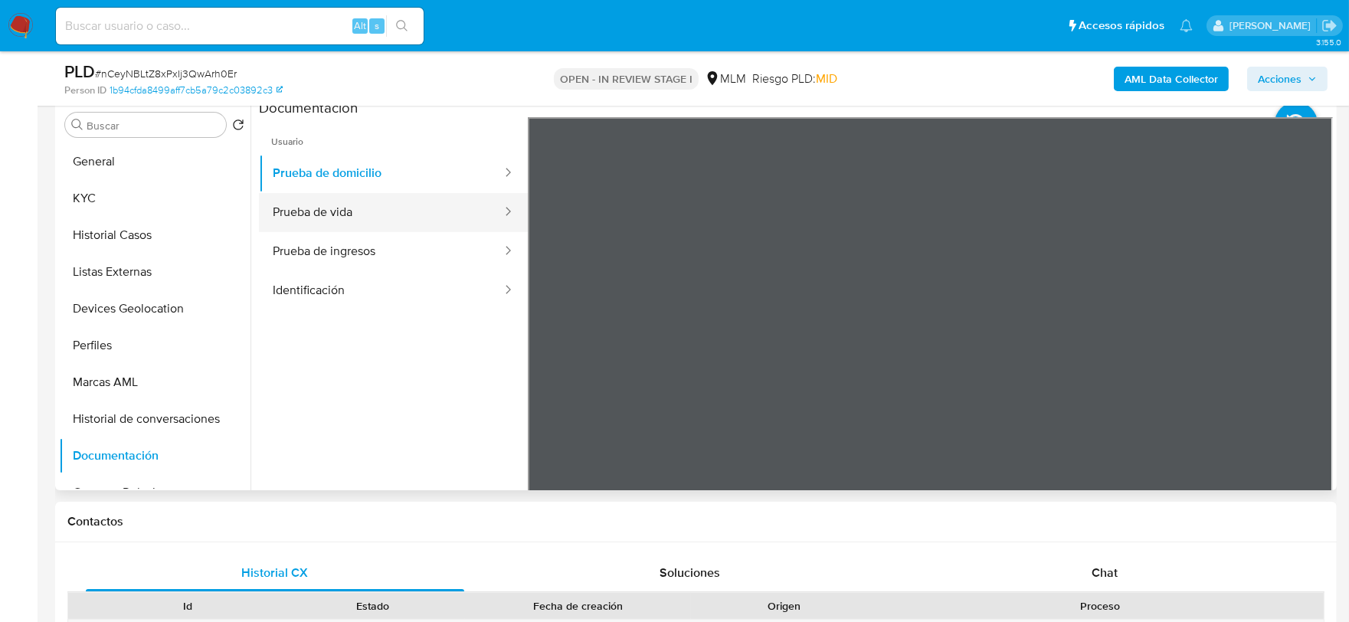
click at [365, 216] on button "Prueba de vida" at bounding box center [381, 212] width 244 height 39
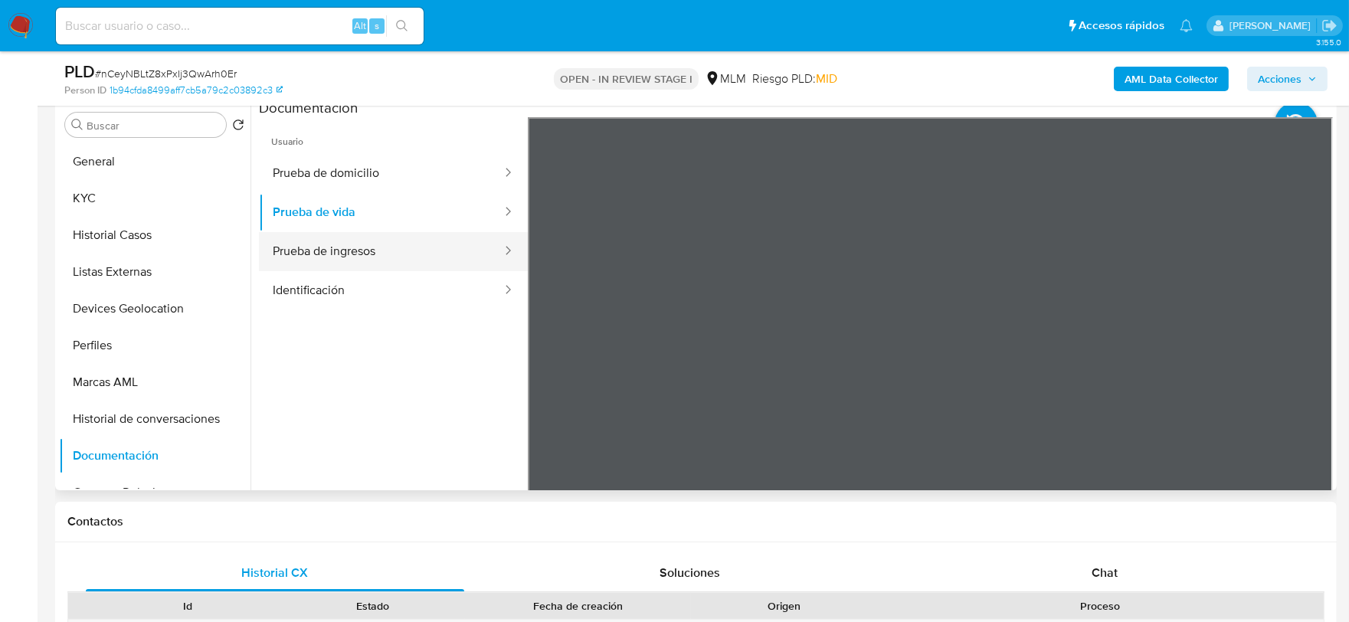
click at [395, 256] on button "Prueba de ingresos" at bounding box center [381, 251] width 244 height 39
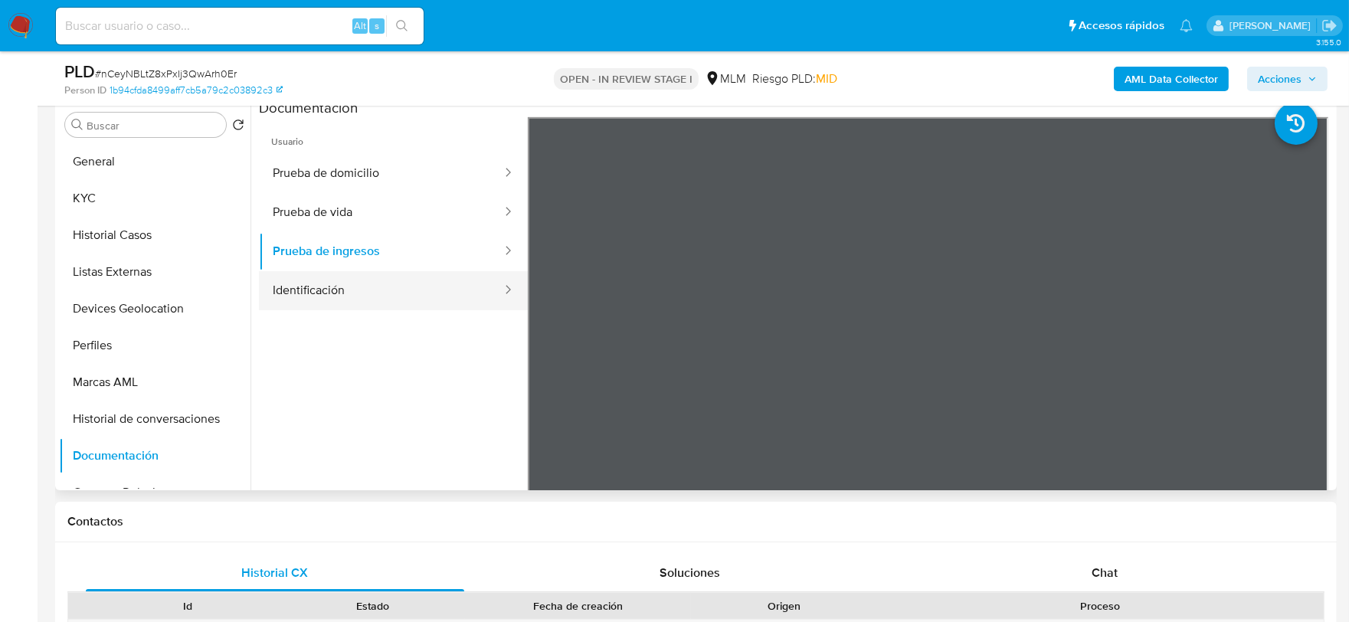
click at [378, 292] on button "Identificación" at bounding box center [381, 290] width 244 height 39
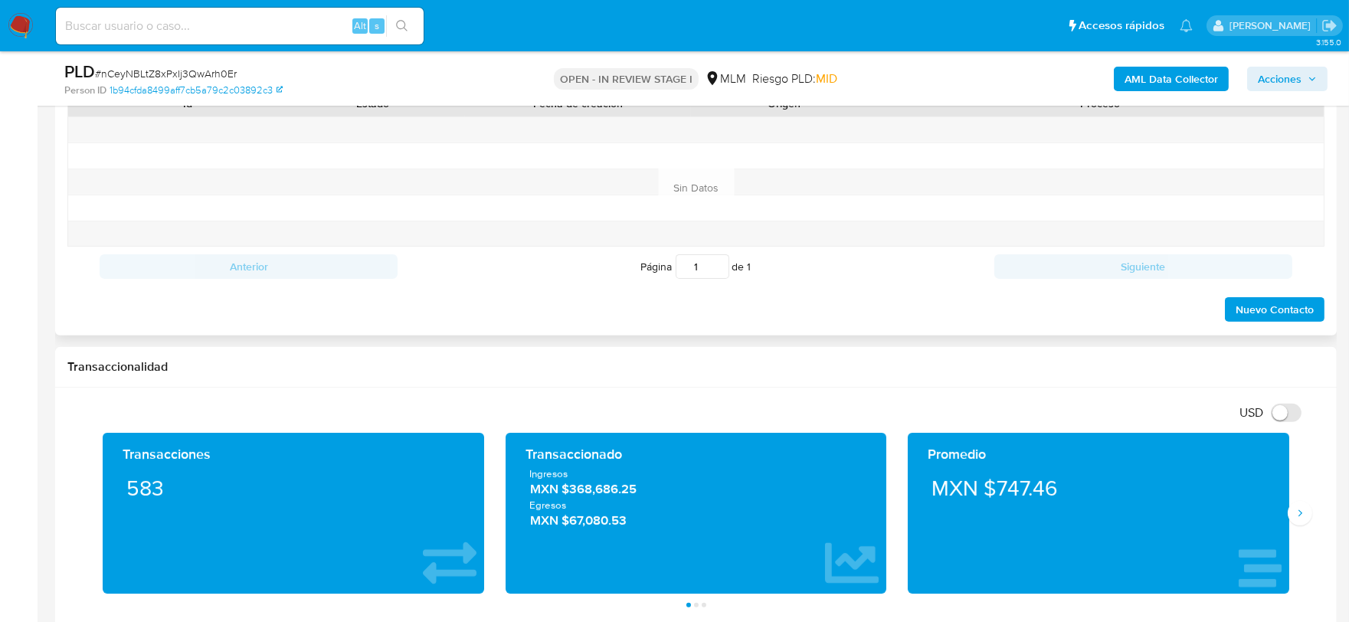
scroll to position [1277, 0]
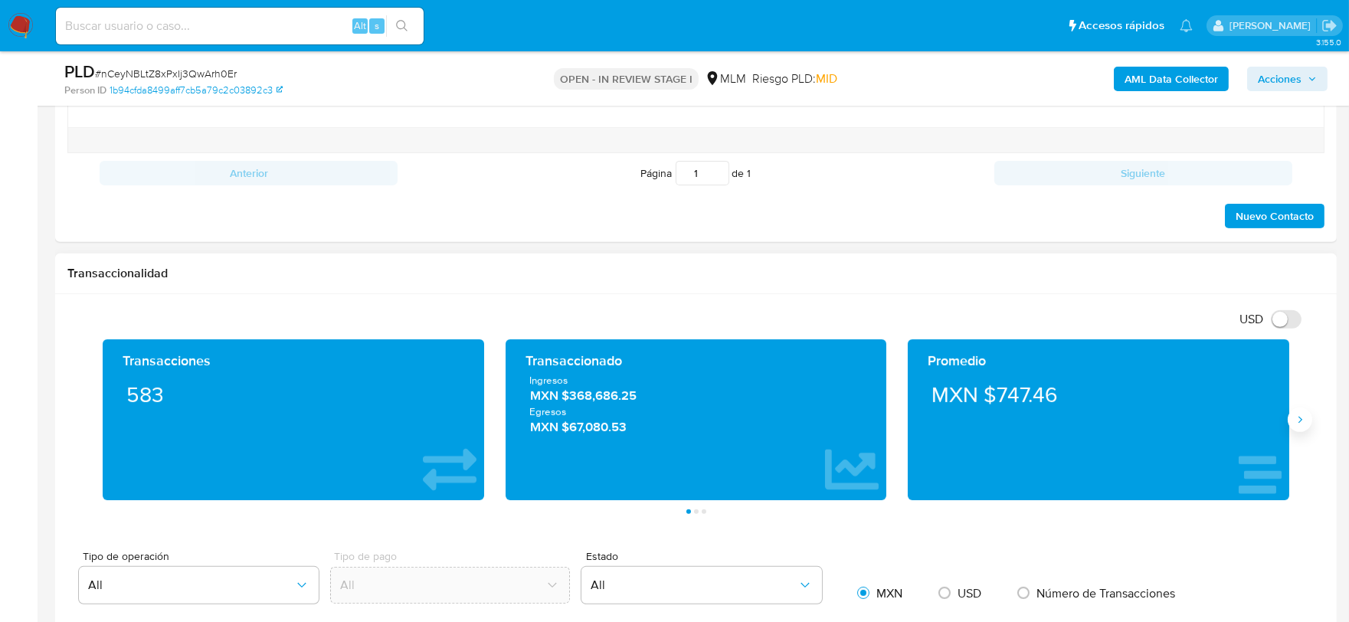
click at [1309, 418] on button "Siguiente" at bounding box center [1300, 420] width 25 height 25
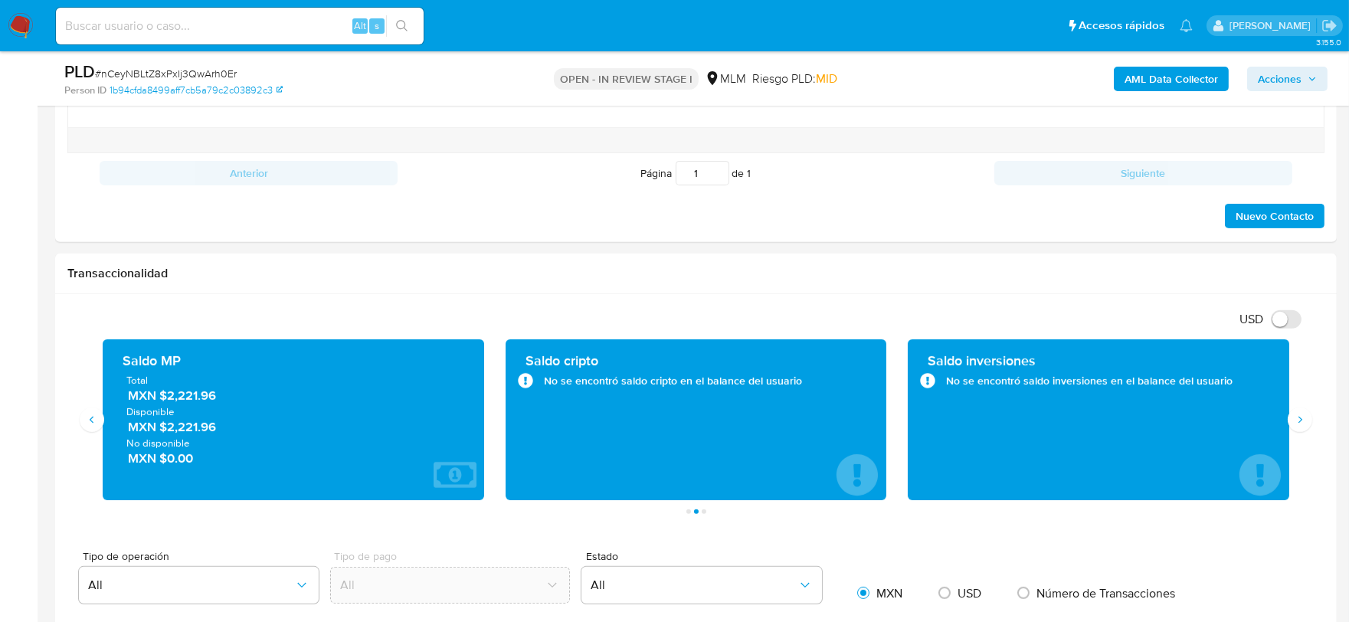
drag, startPoint x: 225, startPoint y: 397, endPoint x: 166, endPoint y: 395, distance: 59.0
click at [166, 395] on span "MXN $2,221.96" at bounding box center [294, 396] width 333 height 18
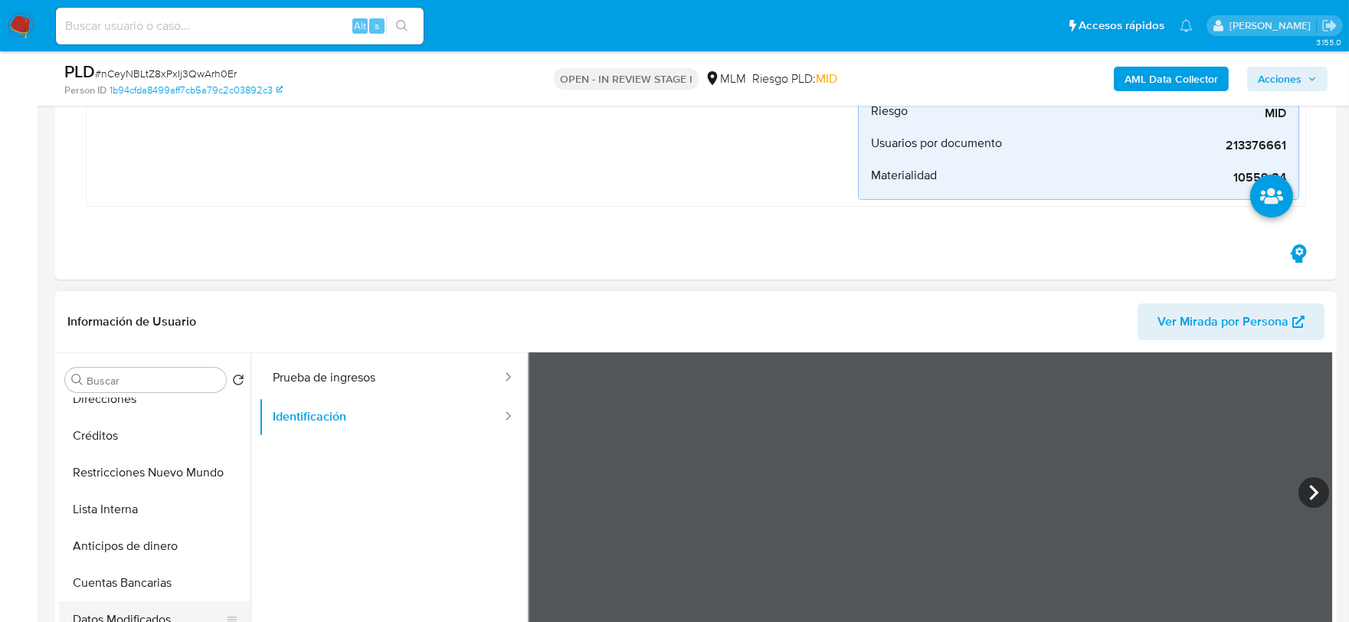
scroll to position [392, 0]
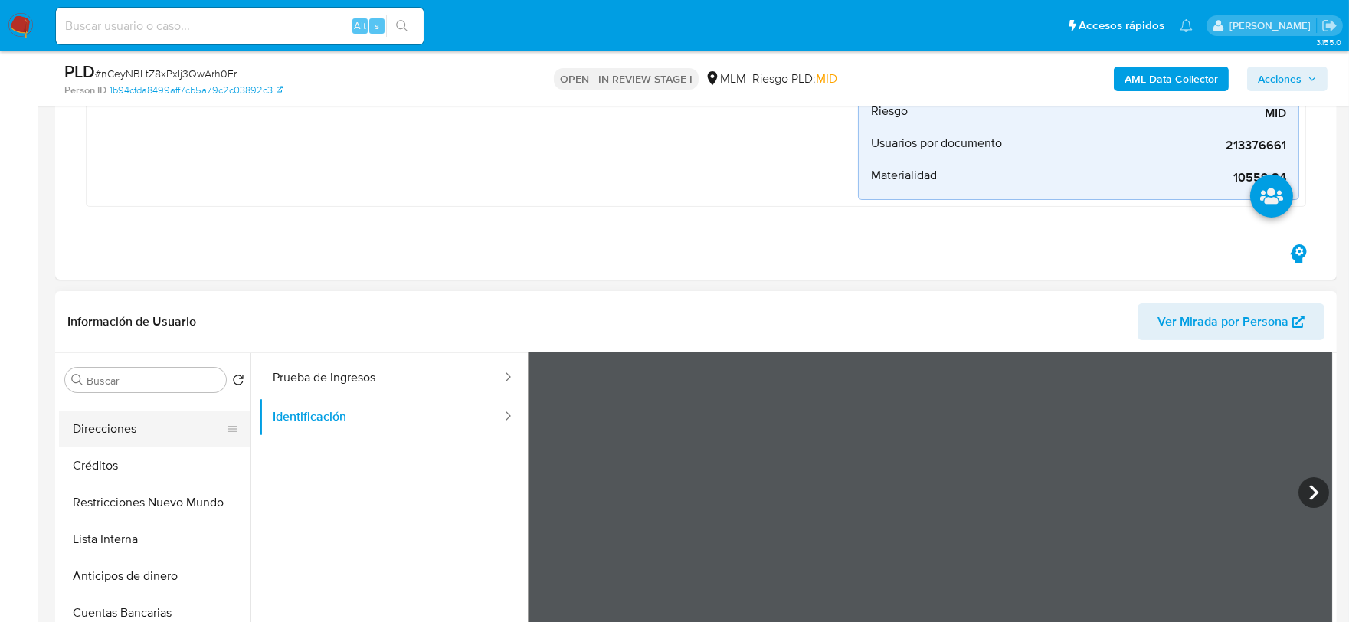
click at [121, 426] on button "Direcciones" at bounding box center [148, 429] width 179 height 37
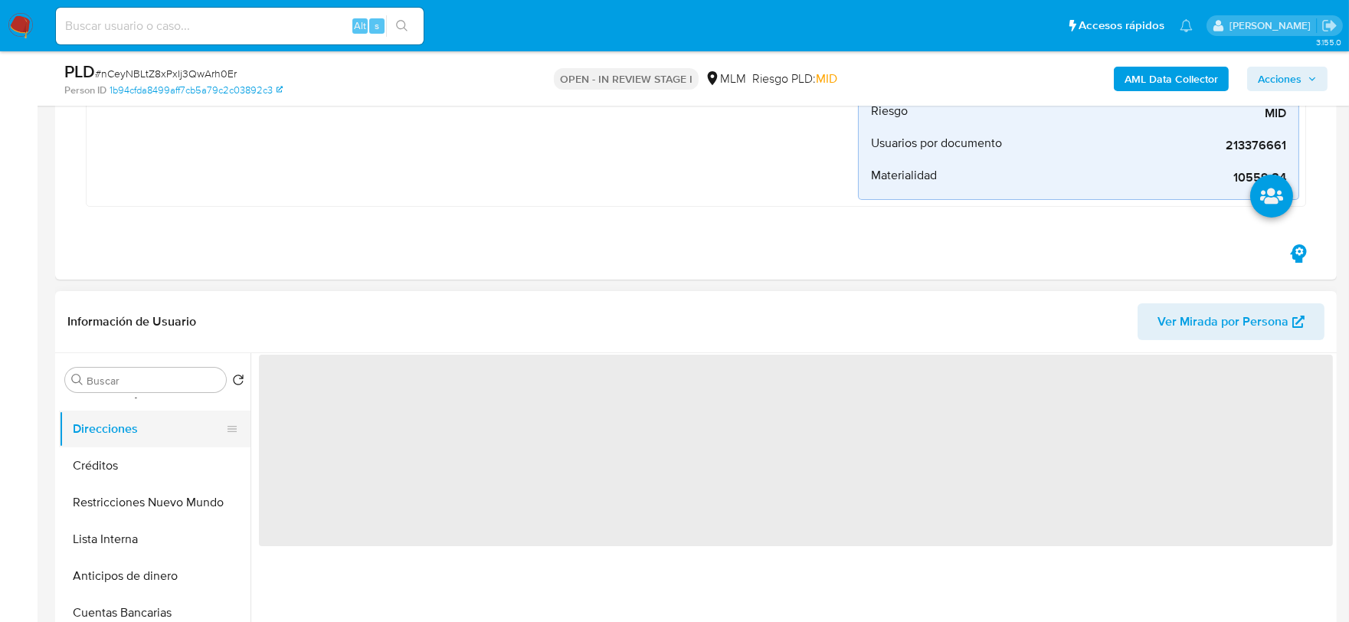
scroll to position [0, 0]
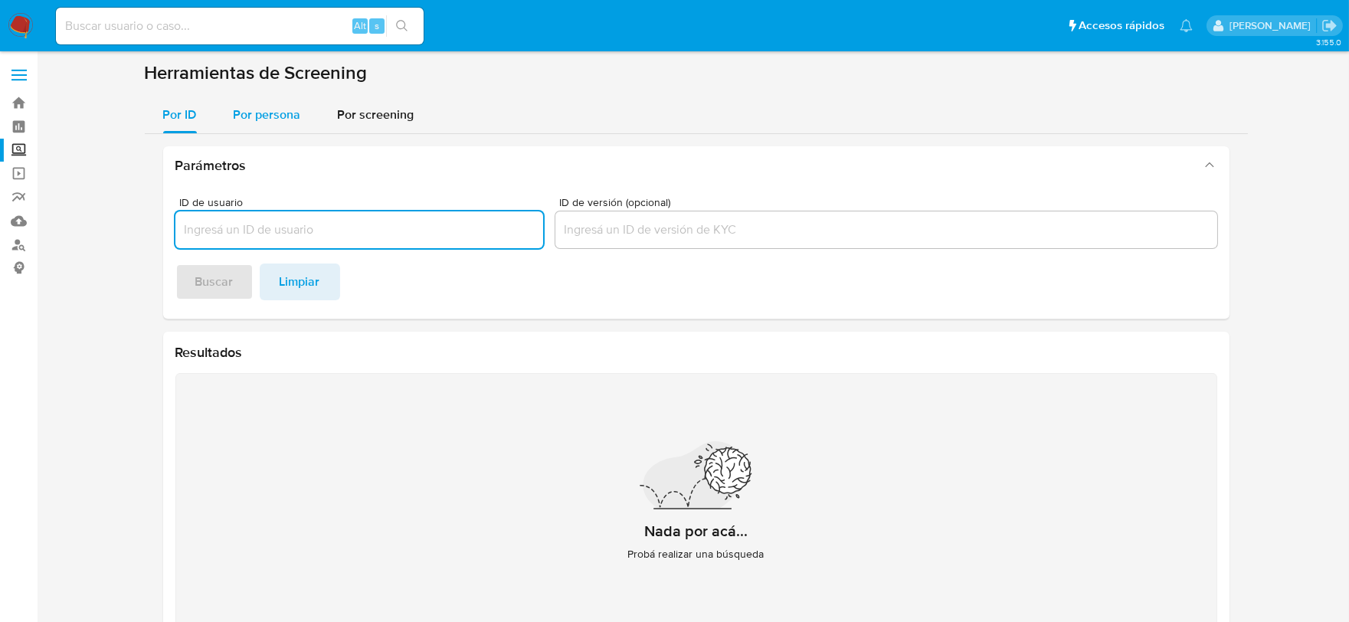
click at [257, 120] on span "Por persona" at bounding box center [267, 115] width 67 height 18
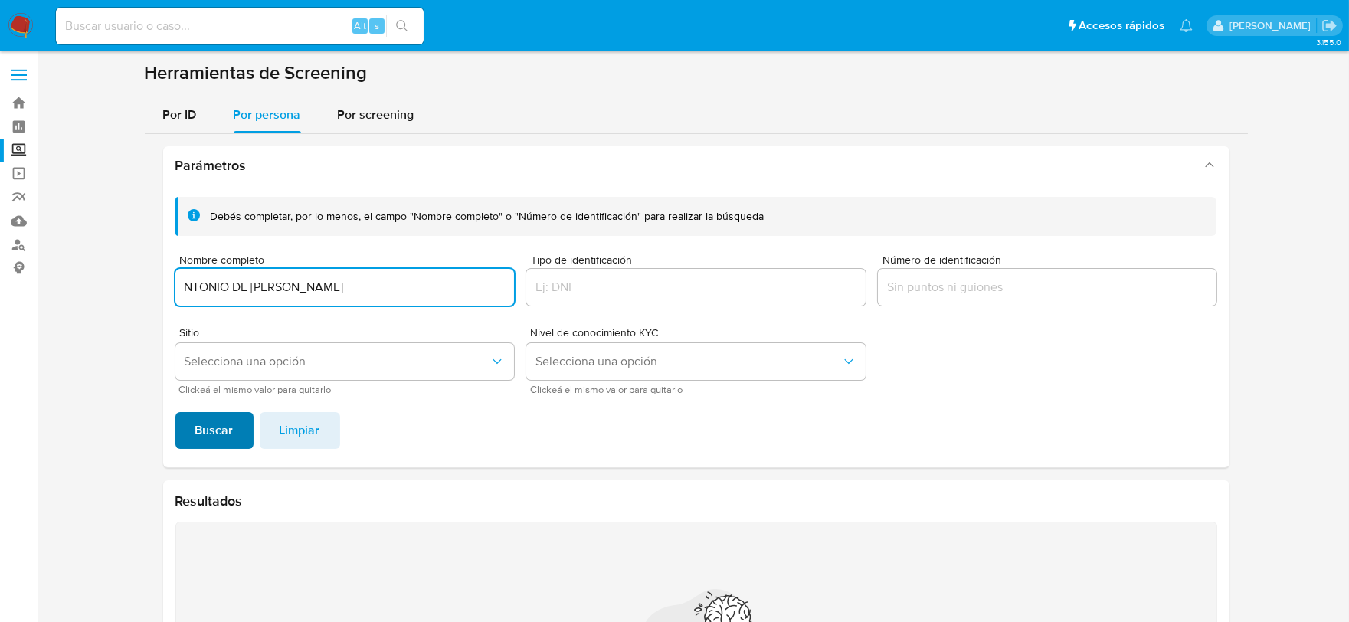
click at [238, 431] on button "Buscar" at bounding box center [214, 430] width 78 height 37
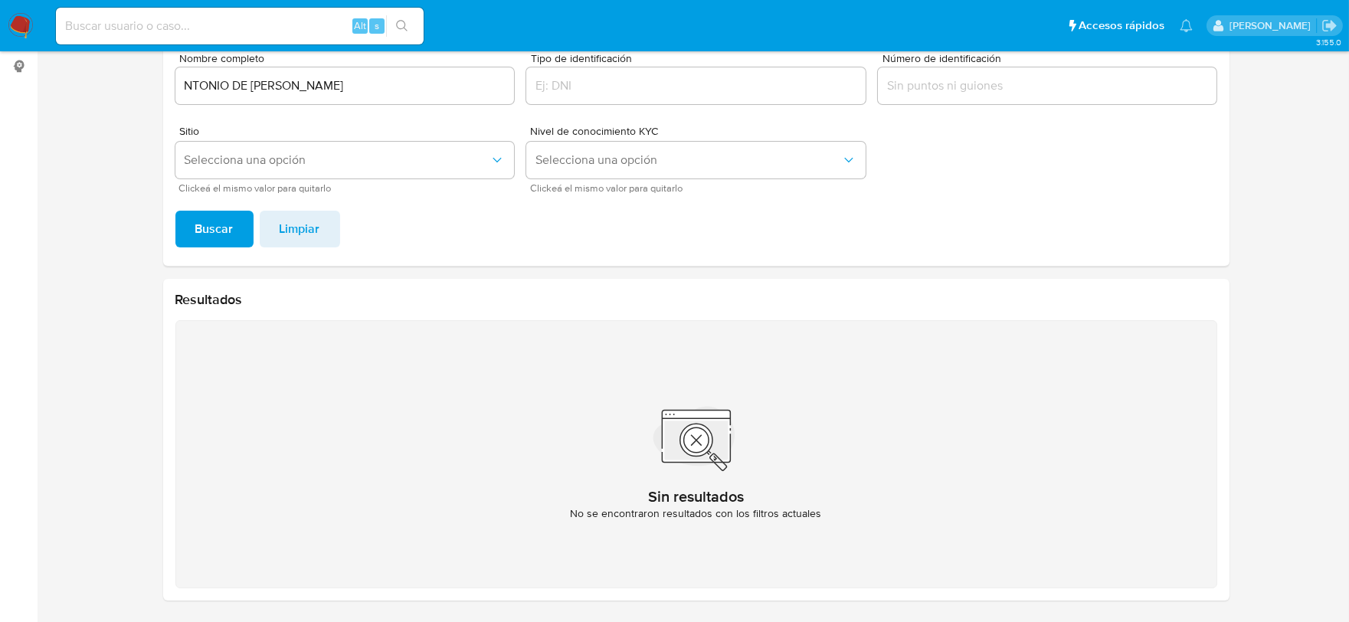
click at [182, 85] on input "NTONIO DE JESUS MUÑOZ SALAZAR" at bounding box center [344, 86] width 339 height 20
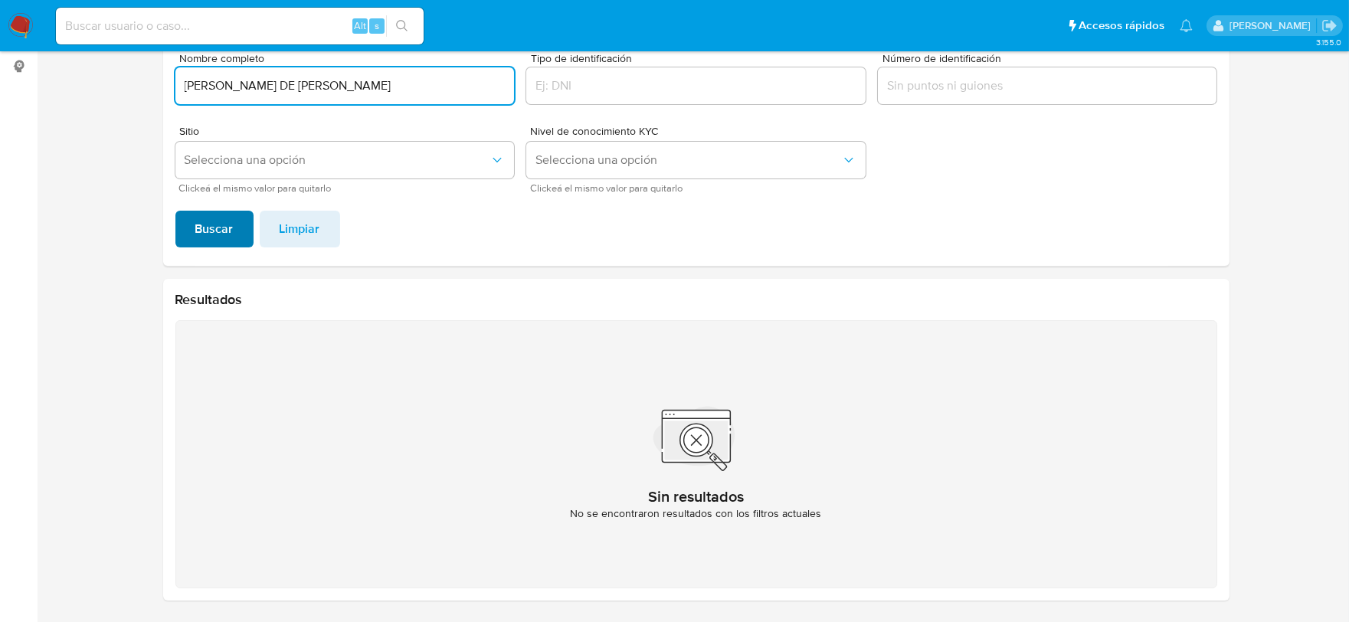
type input "ANTONIO DE JESUS MUÑOZ SALAZAR"
click at [207, 216] on span "Buscar" at bounding box center [214, 229] width 38 height 34
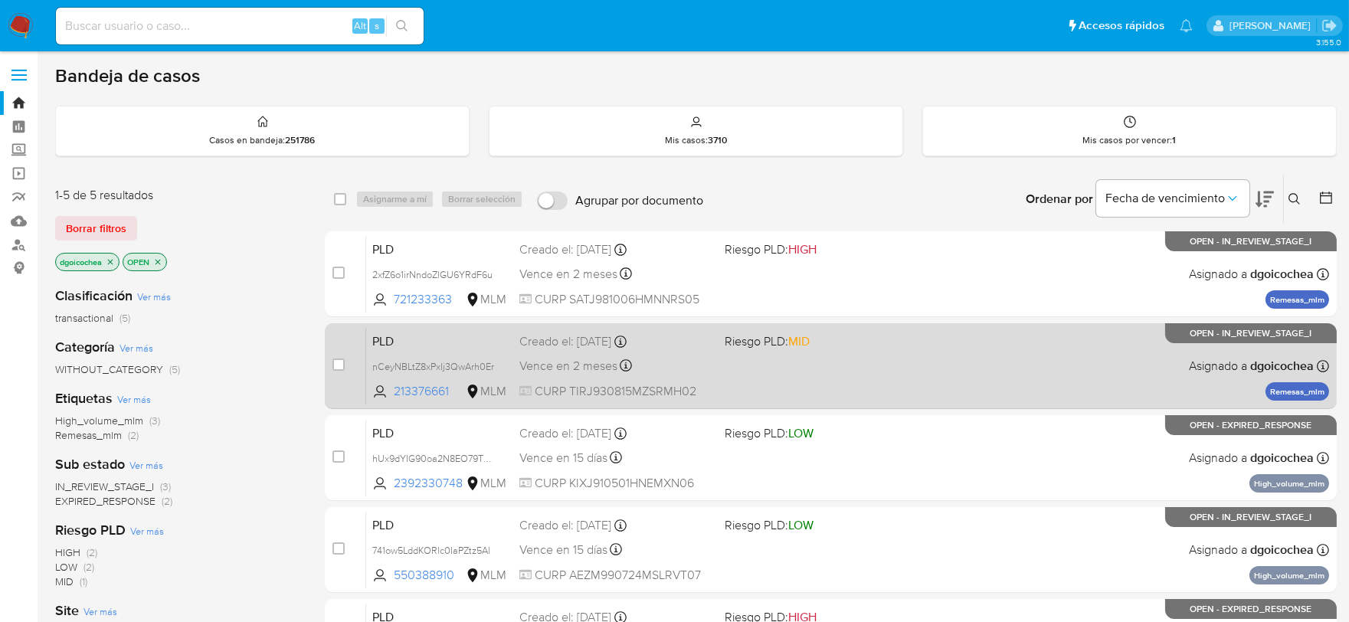
click at [388, 341] on span "PLD" at bounding box center [439, 340] width 135 height 20
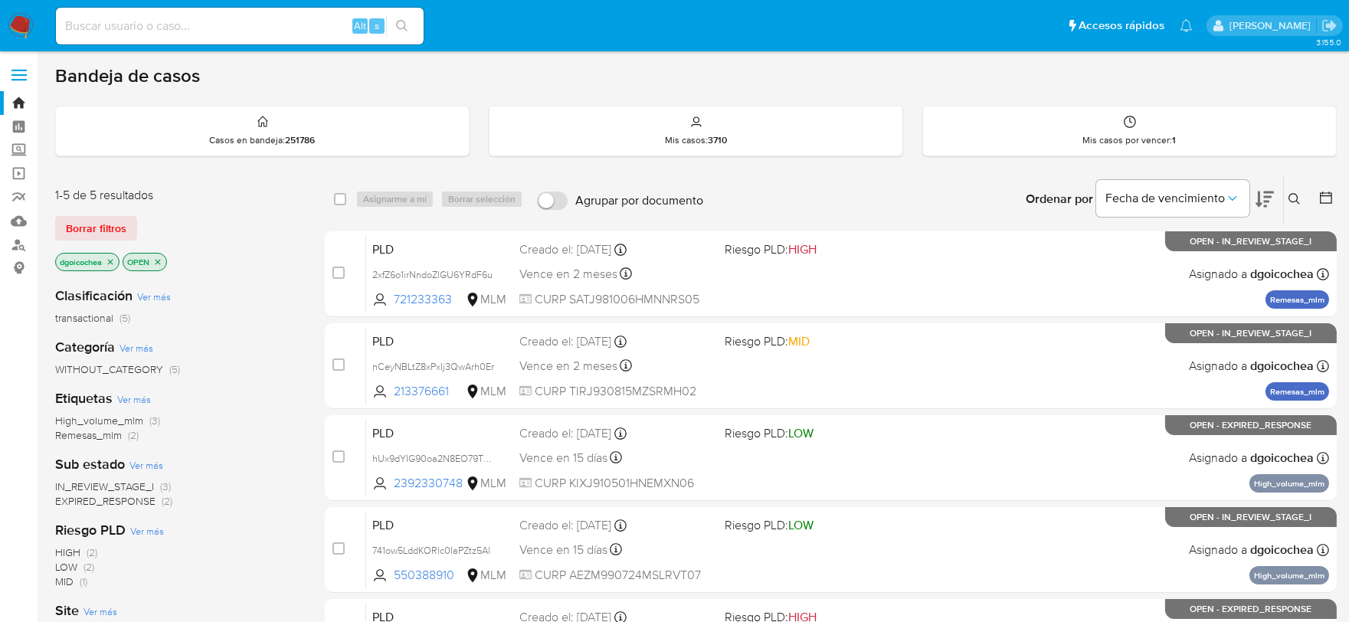
click at [1292, 197] on icon at bounding box center [1295, 199] width 12 height 12
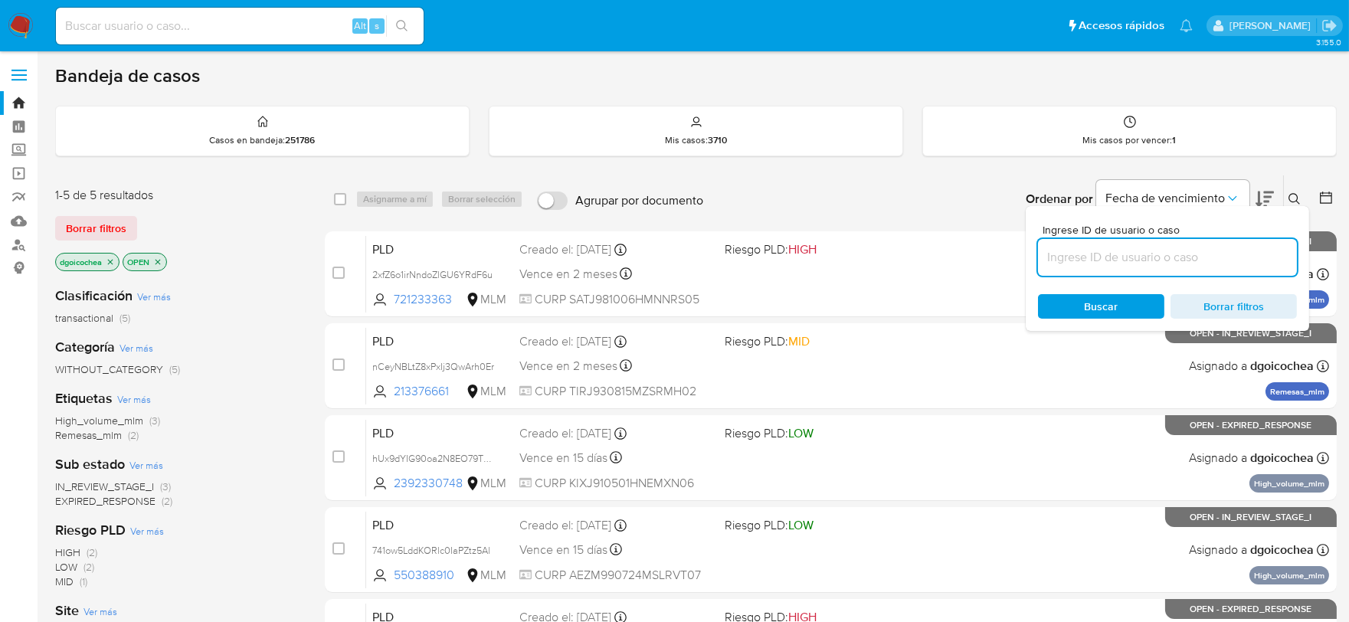
click at [1194, 253] on input at bounding box center [1167, 257] width 259 height 20
type input "721233363"
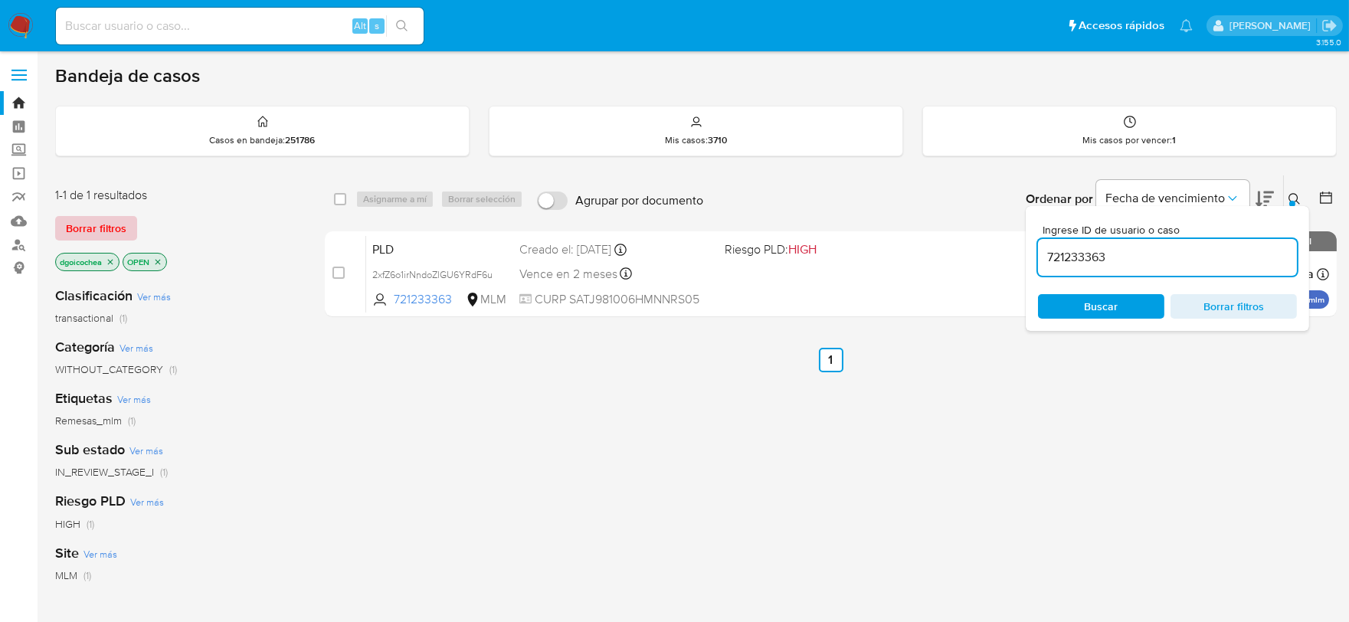
click at [105, 218] on span "Borrar filtros" at bounding box center [96, 228] width 61 height 21
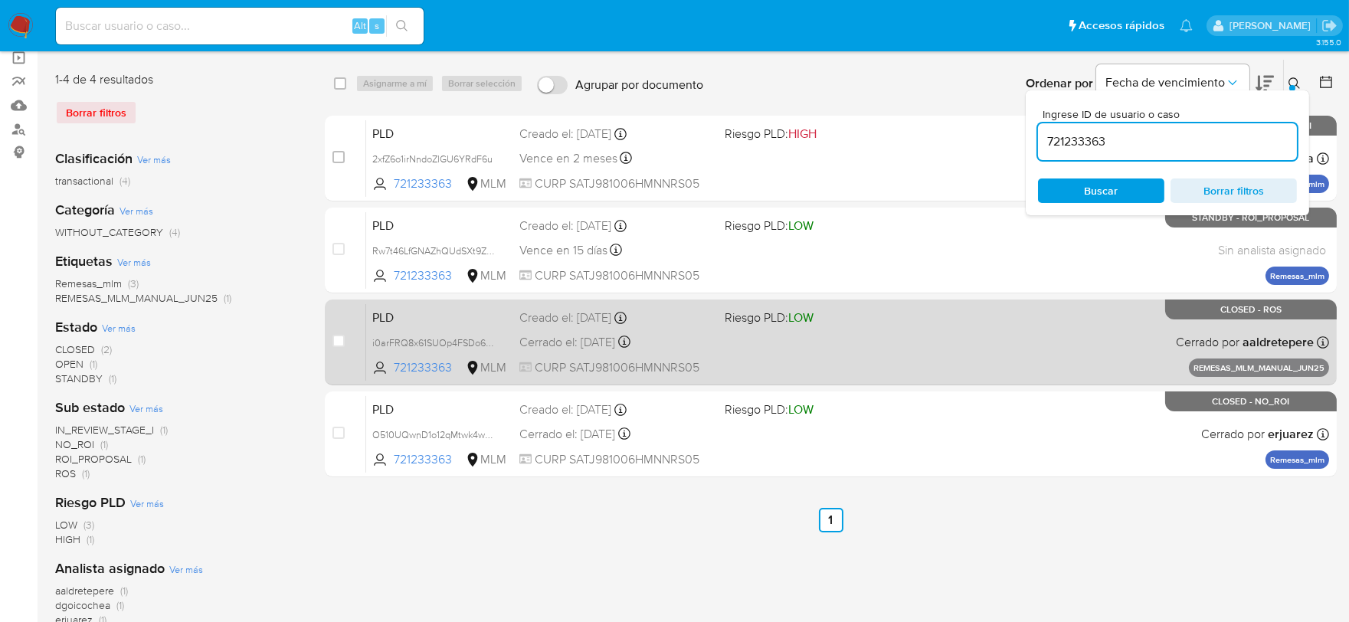
scroll to position [85, 0]
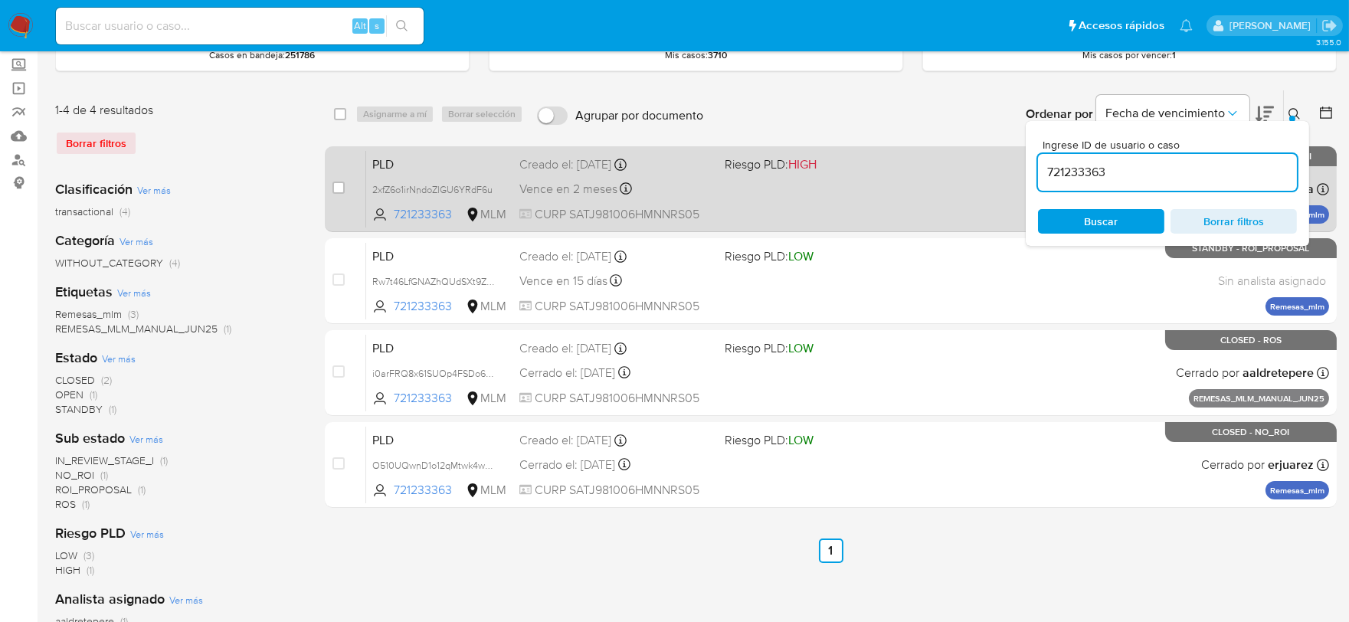
click at [392, 154] on span "PLD" at bounding box center [439, 163] width 135 height 20
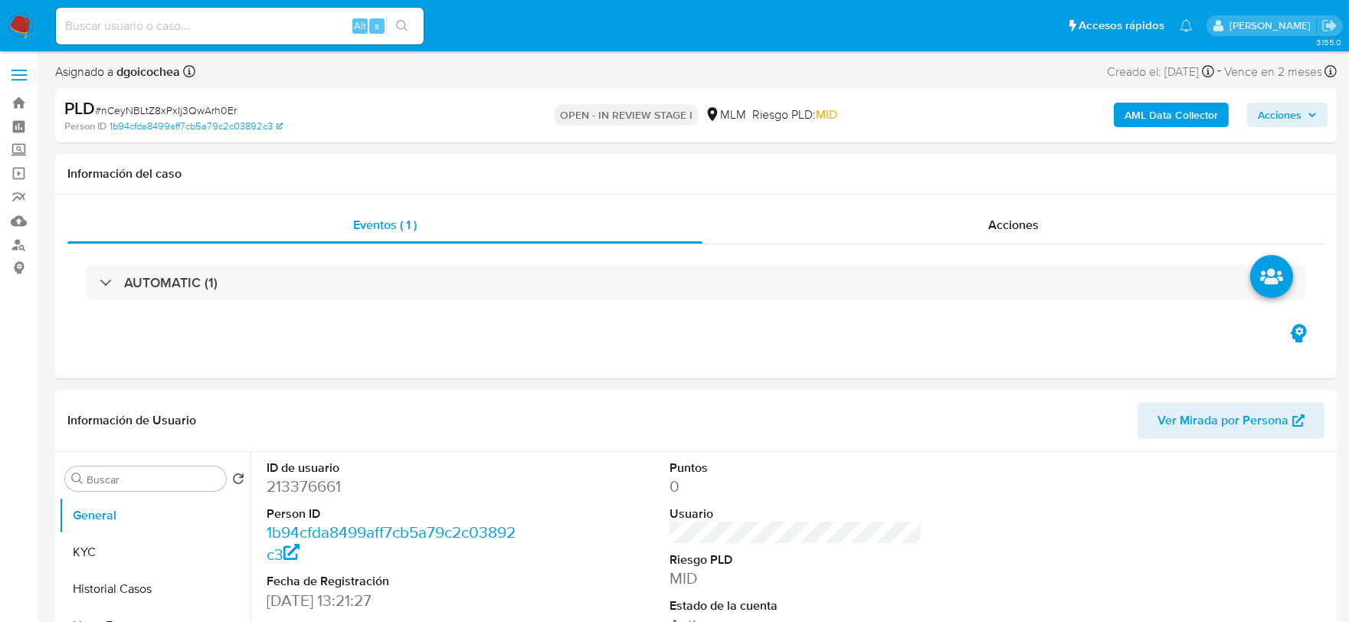
select select "10"
click at [649, 392] on div "Información de Usuario Ver Mirada por Persona" at bounding box center [696, 421] width 1282 height 62
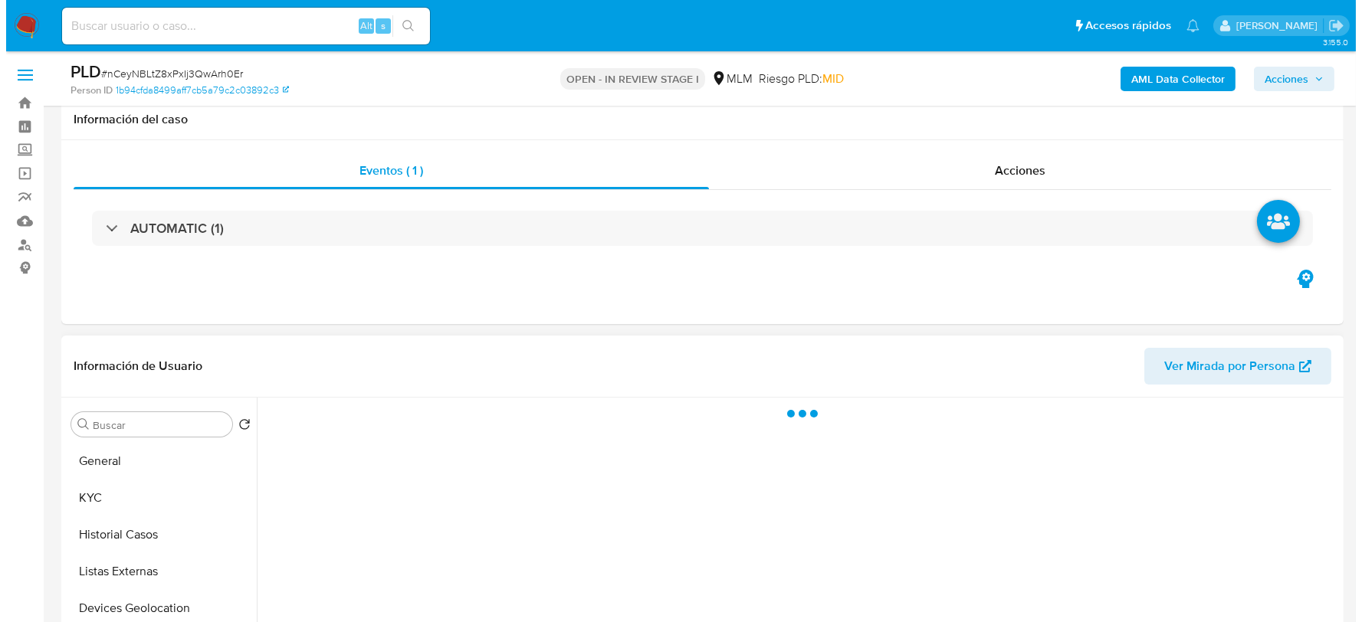
scroll to position [305, 0]
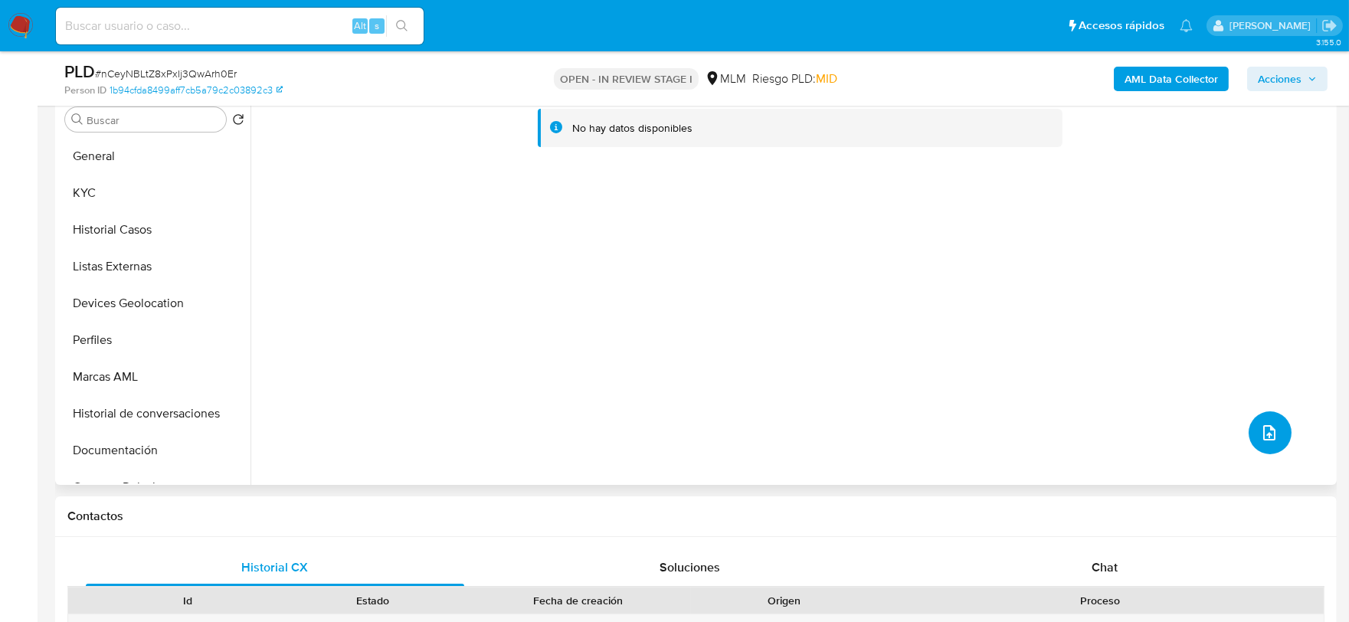
click at [1263, 424] on icon "upload-file" at bounding box center [1269, 433] width 18 height 18
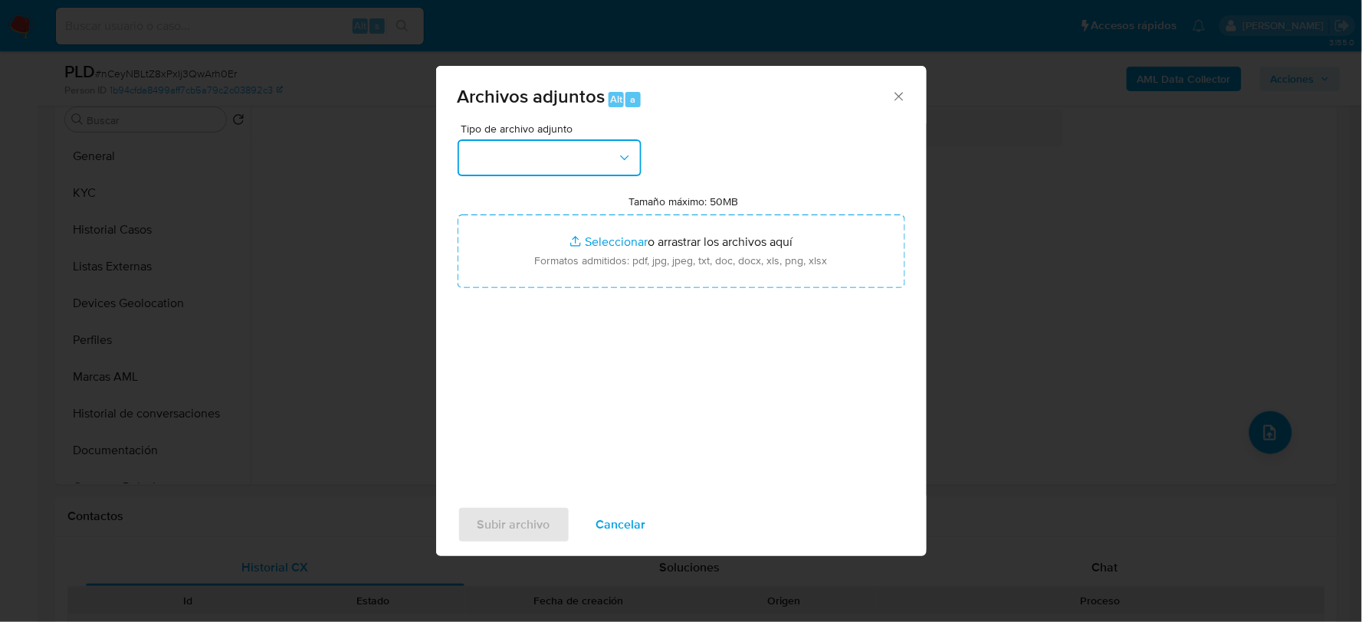
click at [499, 153] on button "button" at bounding box center [549, 157] width 184 height 37
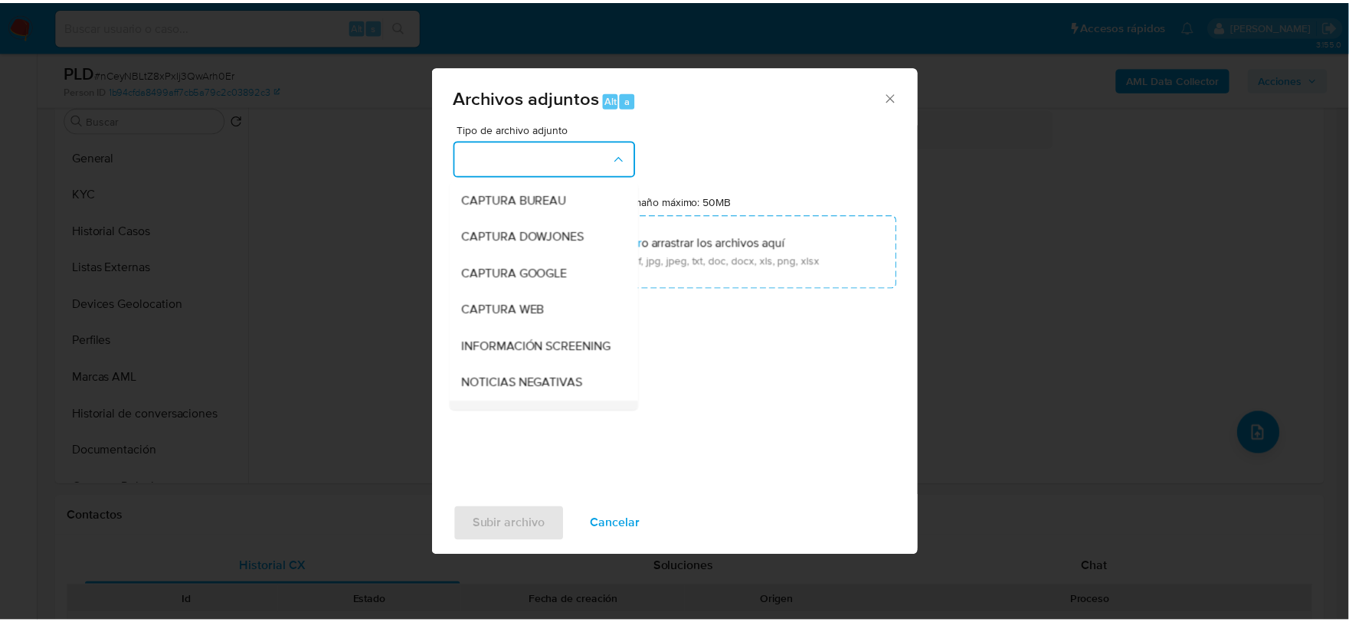
scroll to position [116, 0]
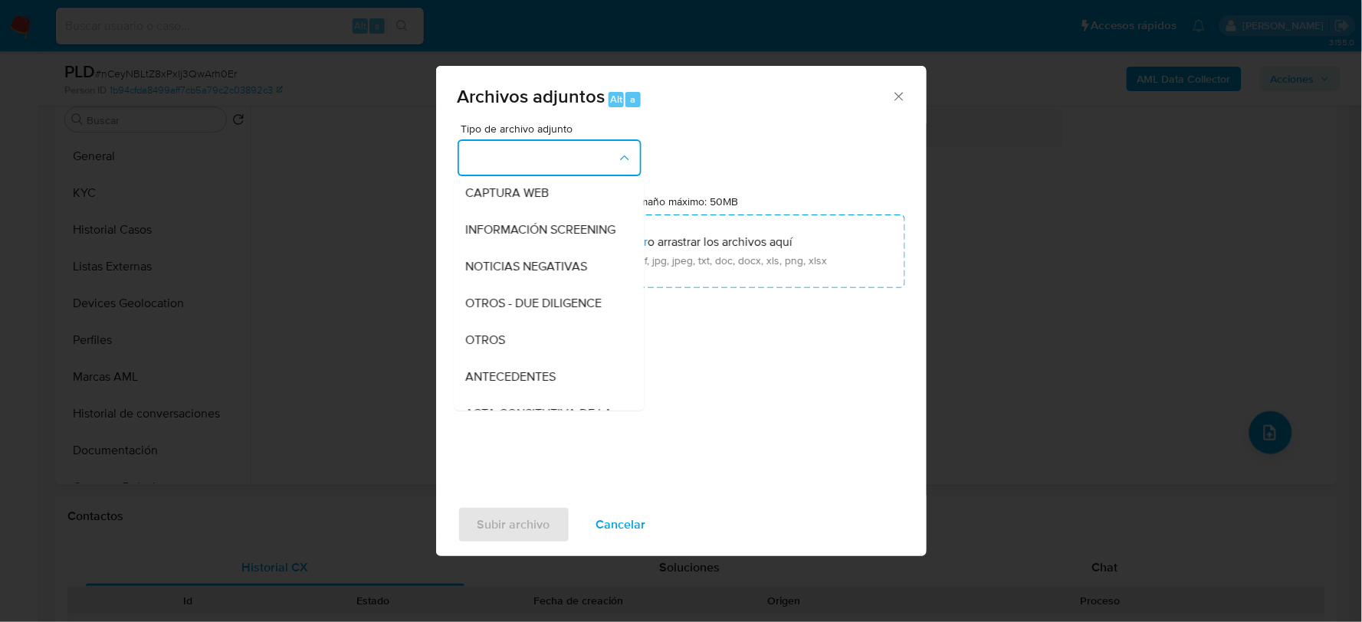
click at [503, 345] on span "OTROS" at bounding box center [486, 339] width 40 height 15
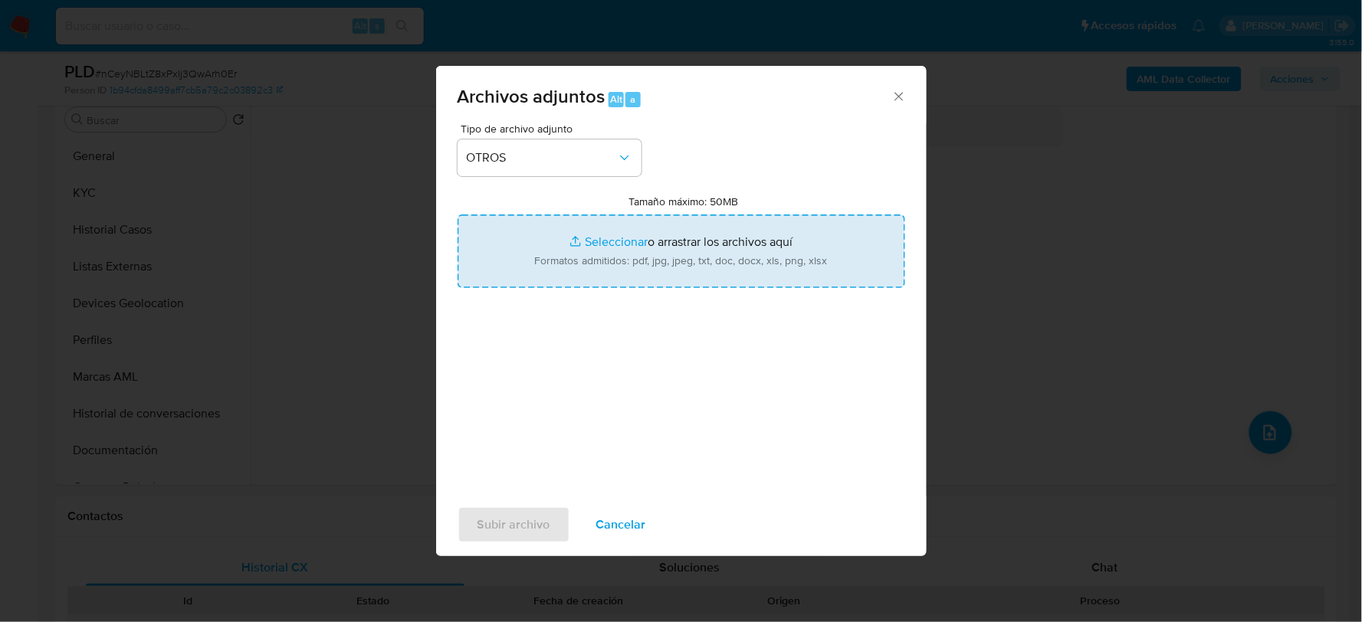
type input "C:\fakepath\213376661_JOHANA TRINIDAD_AGO2025.xlsx"
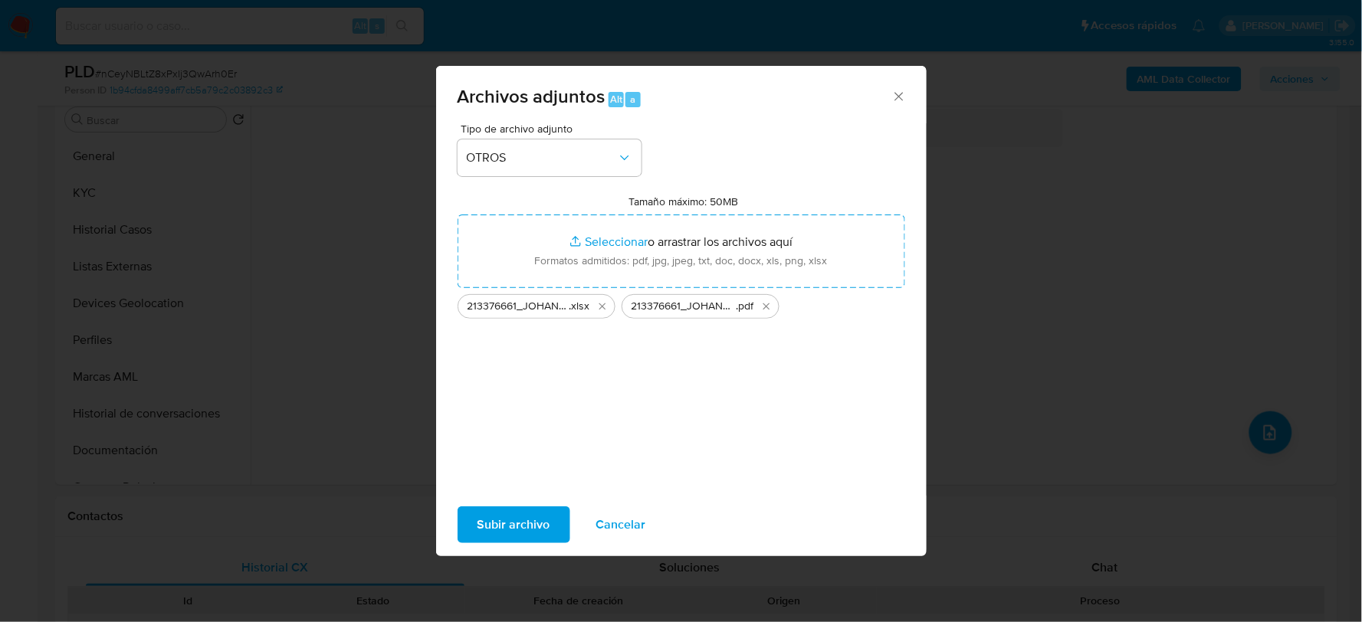
click at [510, 527] on span "Subir archivo" at bounding box center [513, 525] width 73 height 34
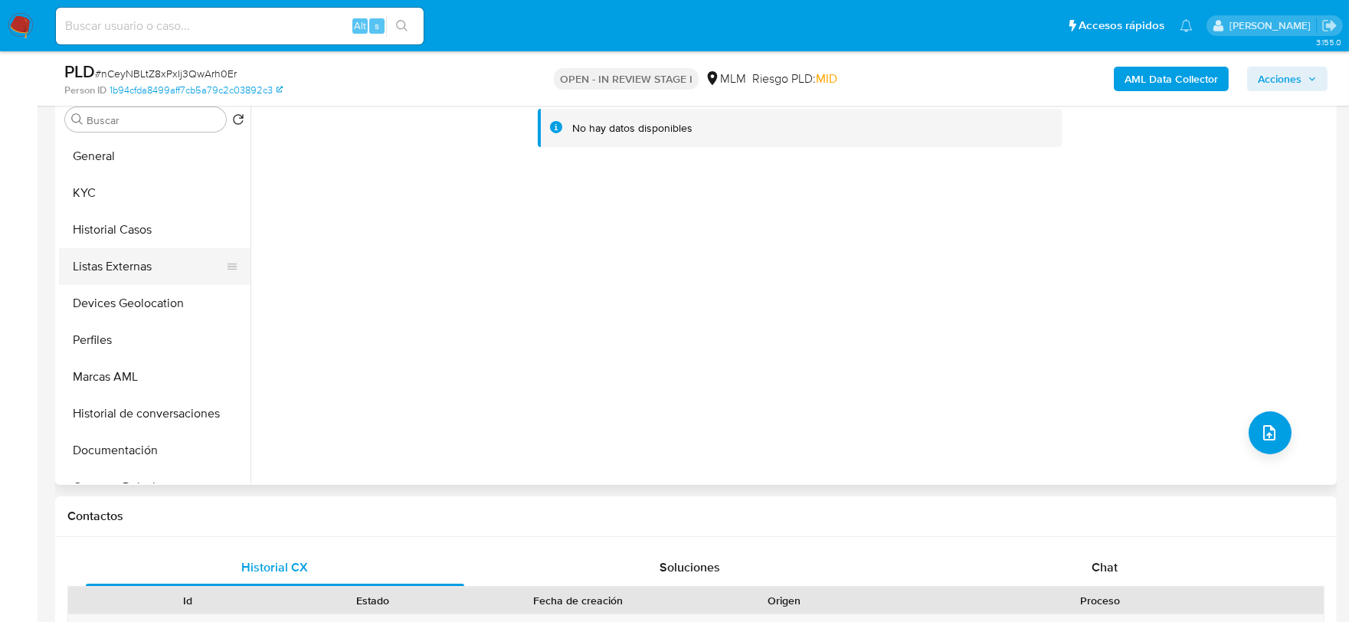
click at [105, 256] on button "Listas Externas" at bounding box center [148, 266] width 179 height 37
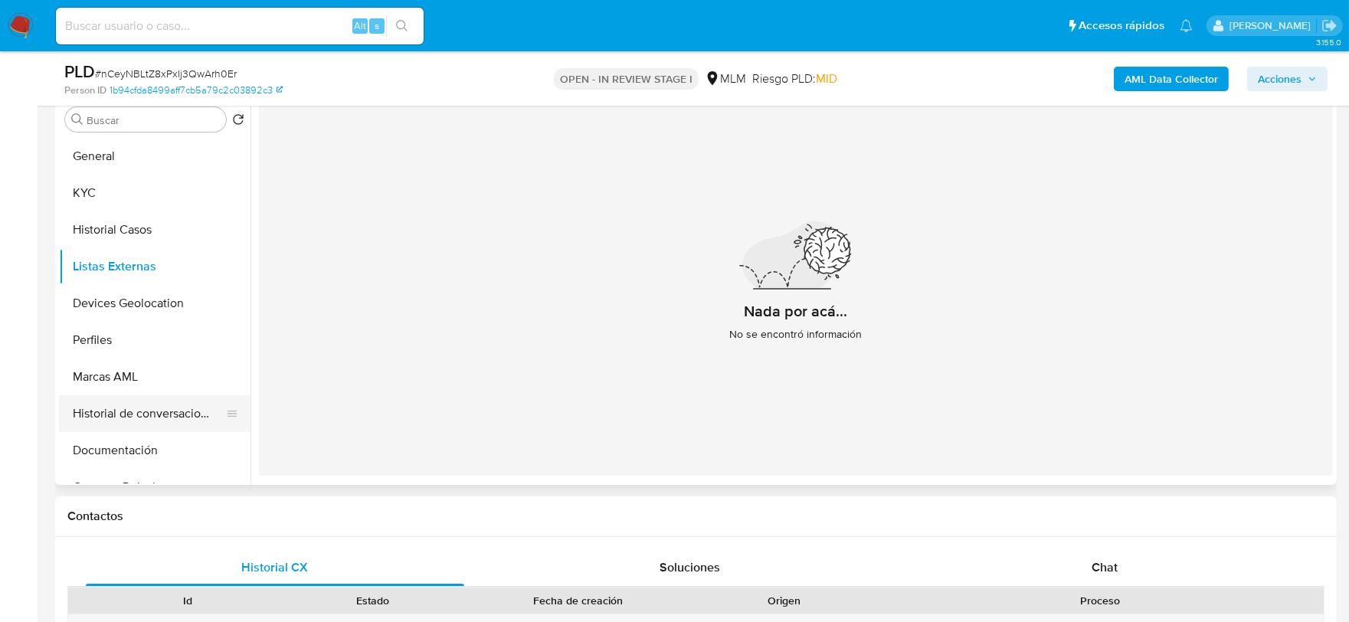
scroll to position [85, 0]
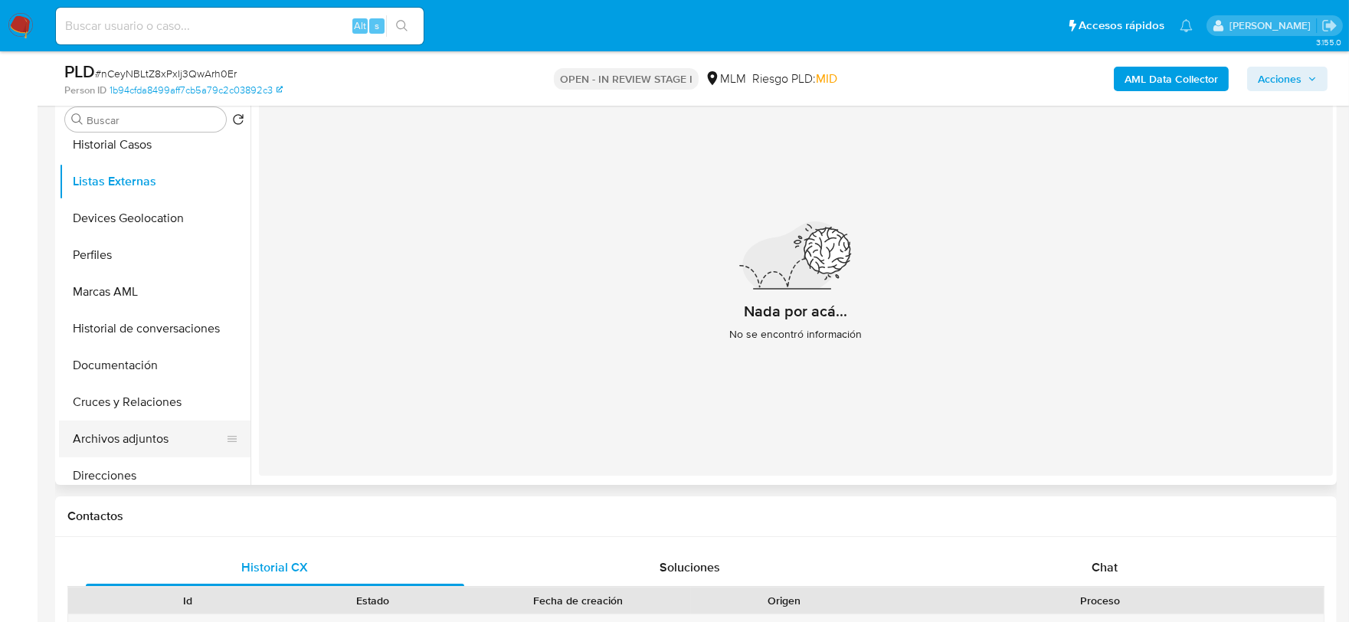
click at [136, 441] on button "Archivos adjuntos" at bounding box center [148, 439] width 179 height 37
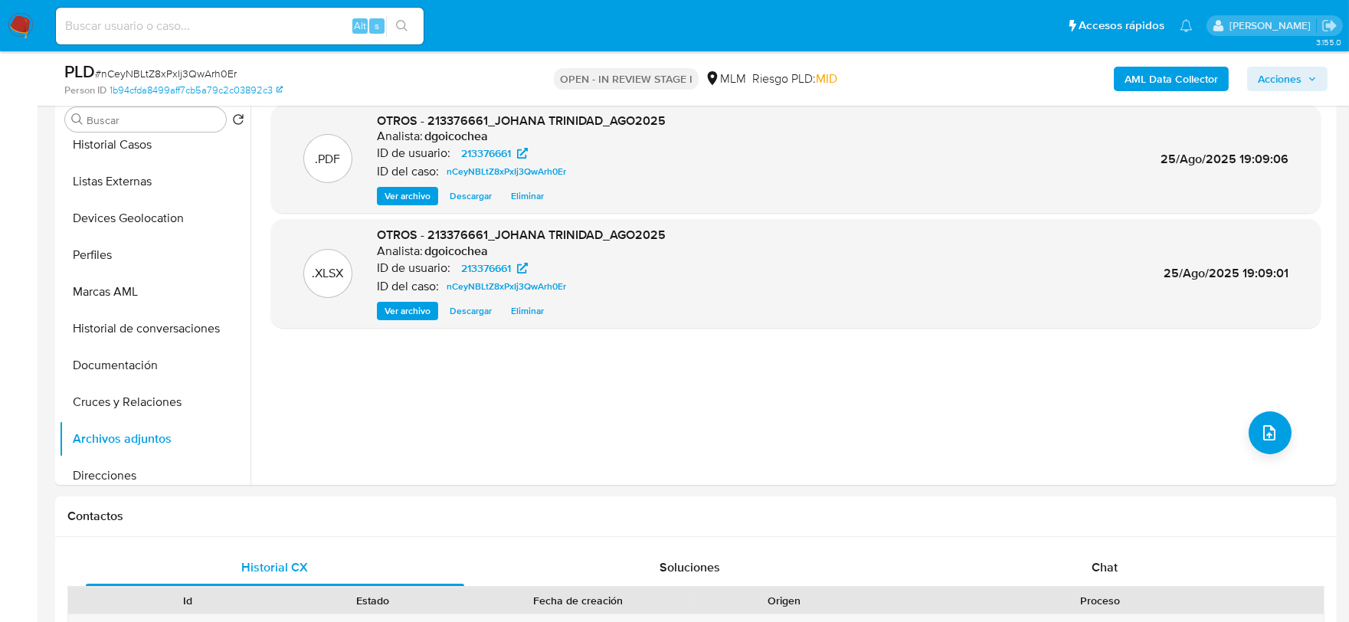
click at [1300, 77] on span "Acciones" at bounding box center [1280, 79] width 44 height 25
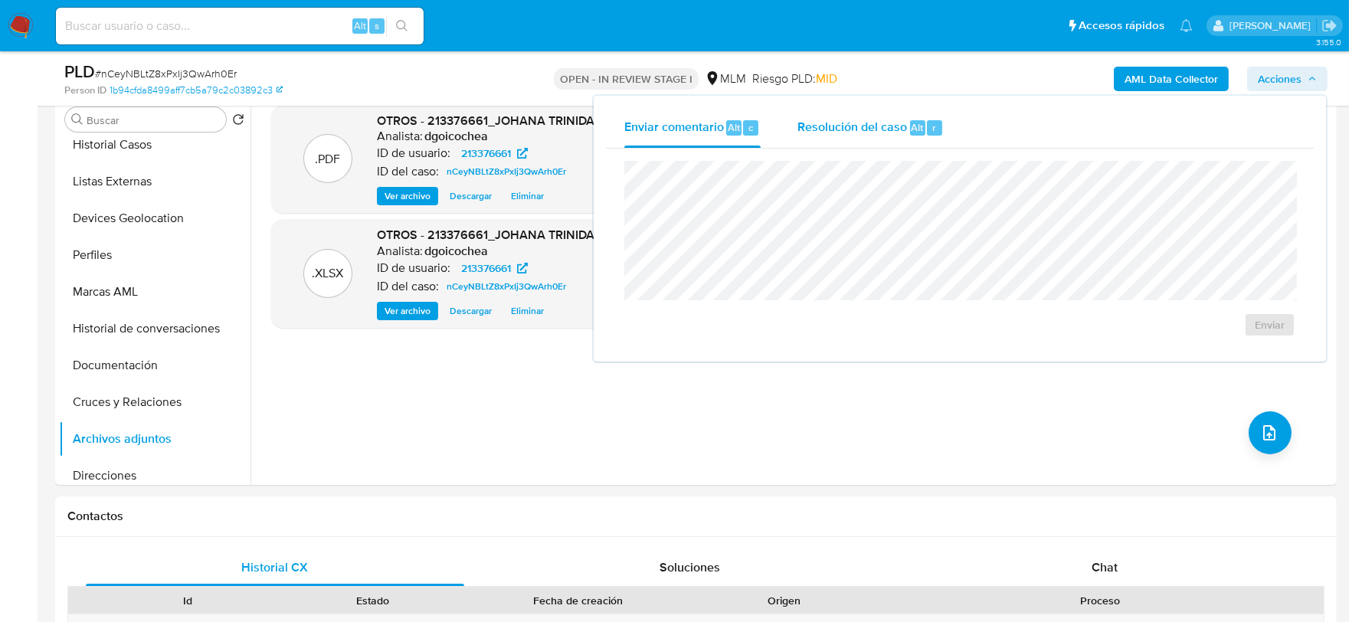
click at [854, 120] on span "Resolución del caso" at bounding box center [853, 127] width 110 height 18
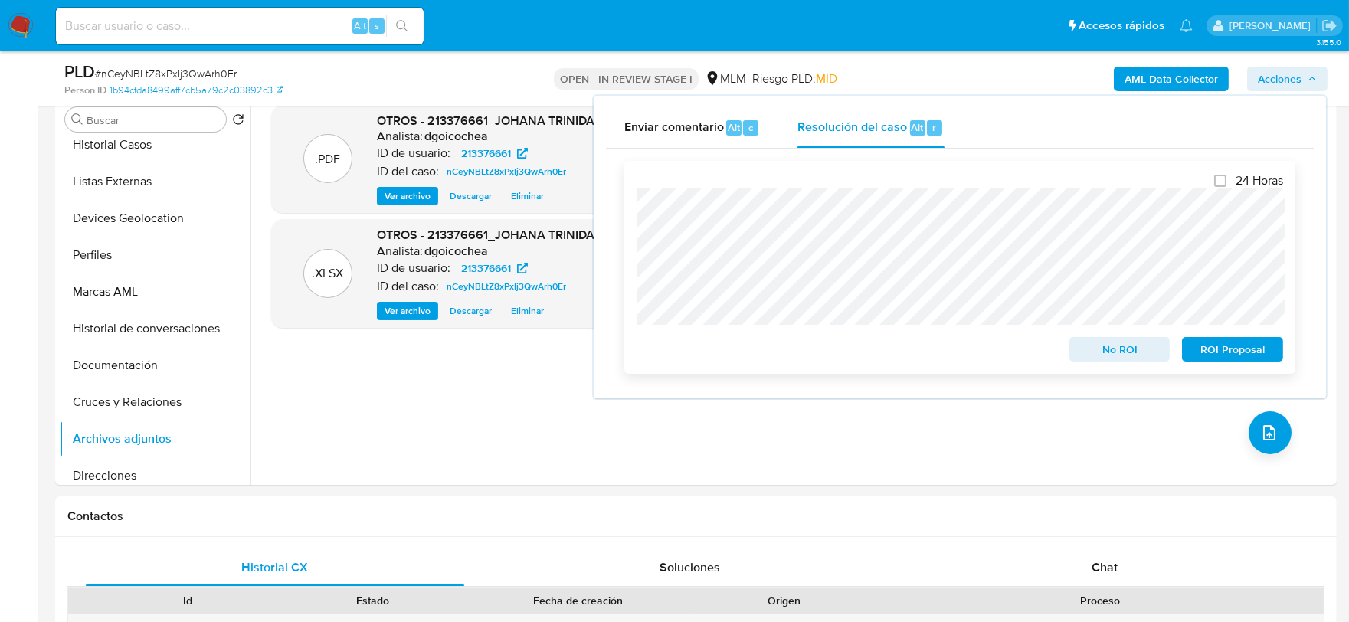
click at [1146, 351] on span "No ROI" at bounding box center [1120, 349] width 80 height 21
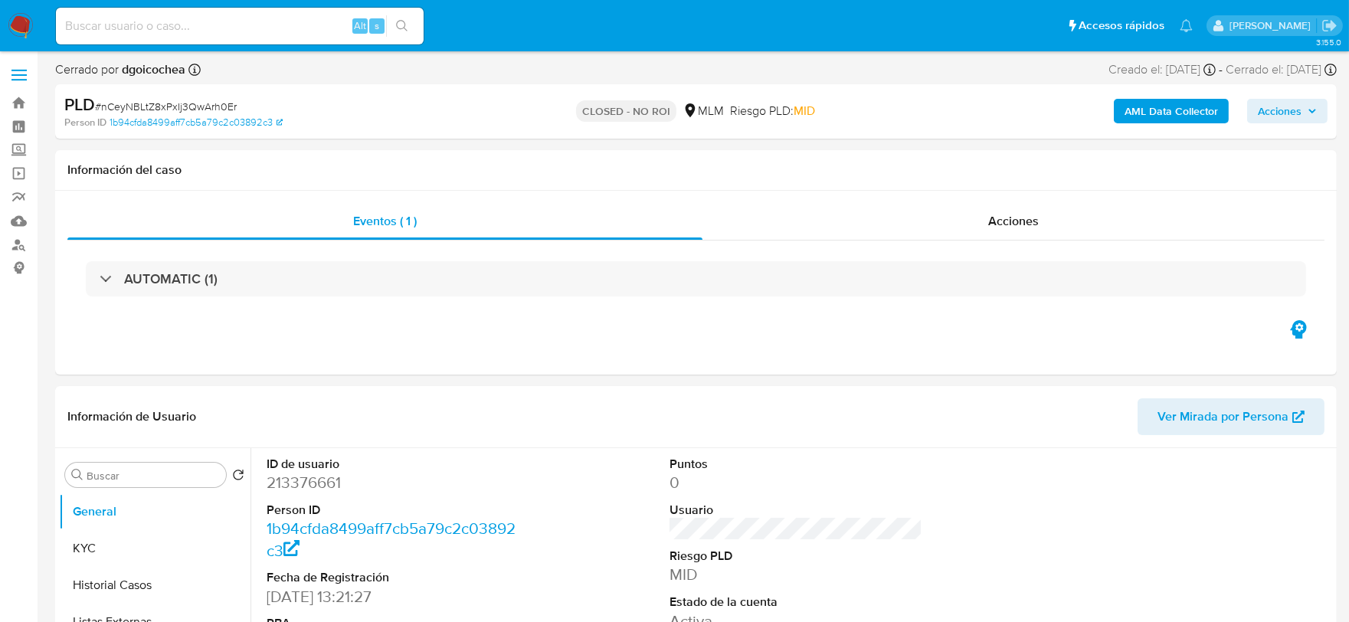
select select "10"
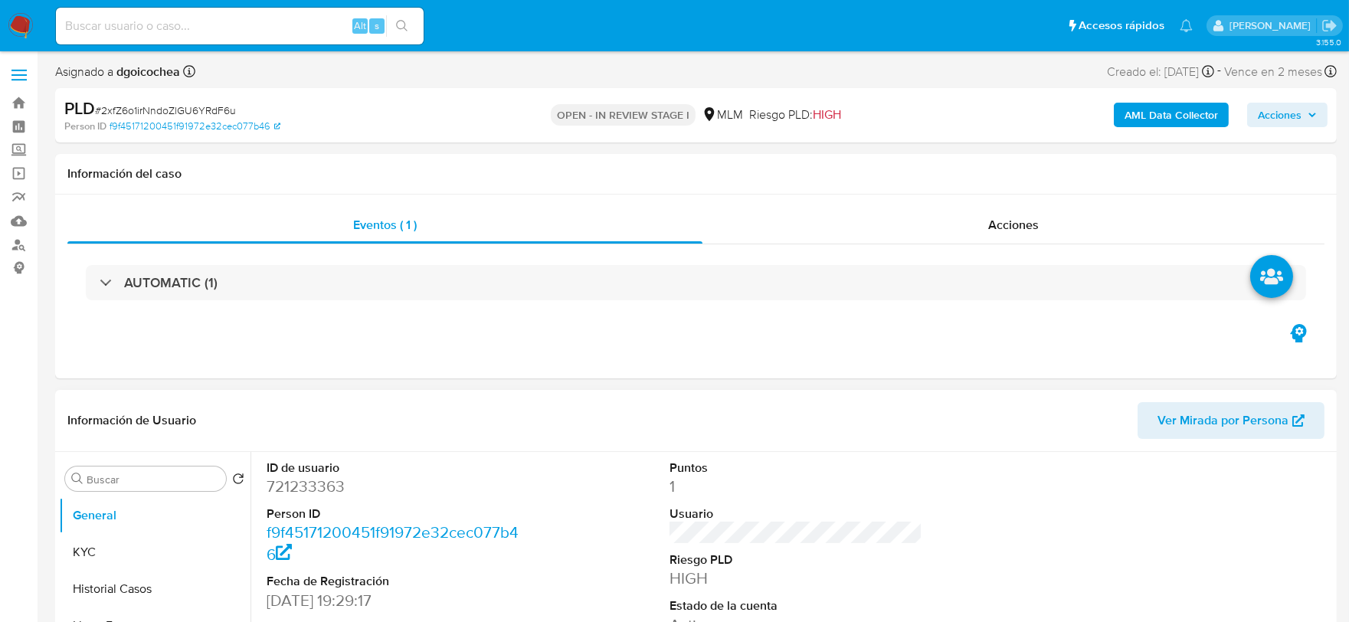
scroll to position [85, 0]
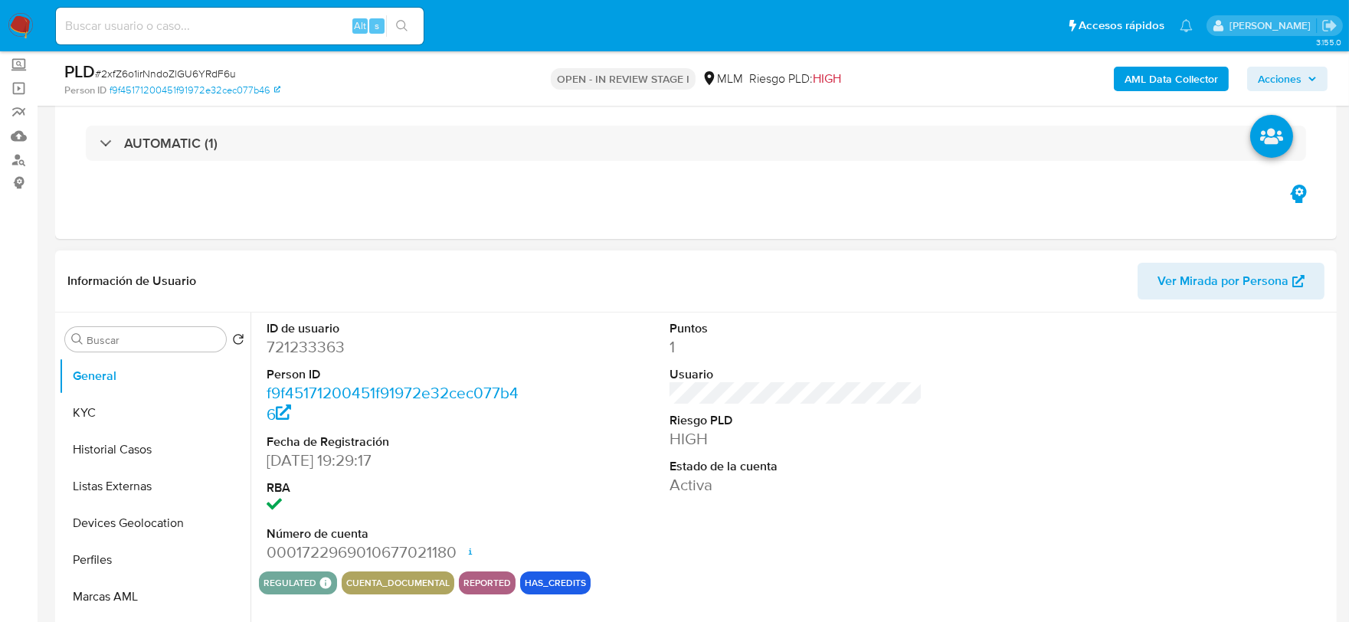
select select "10"
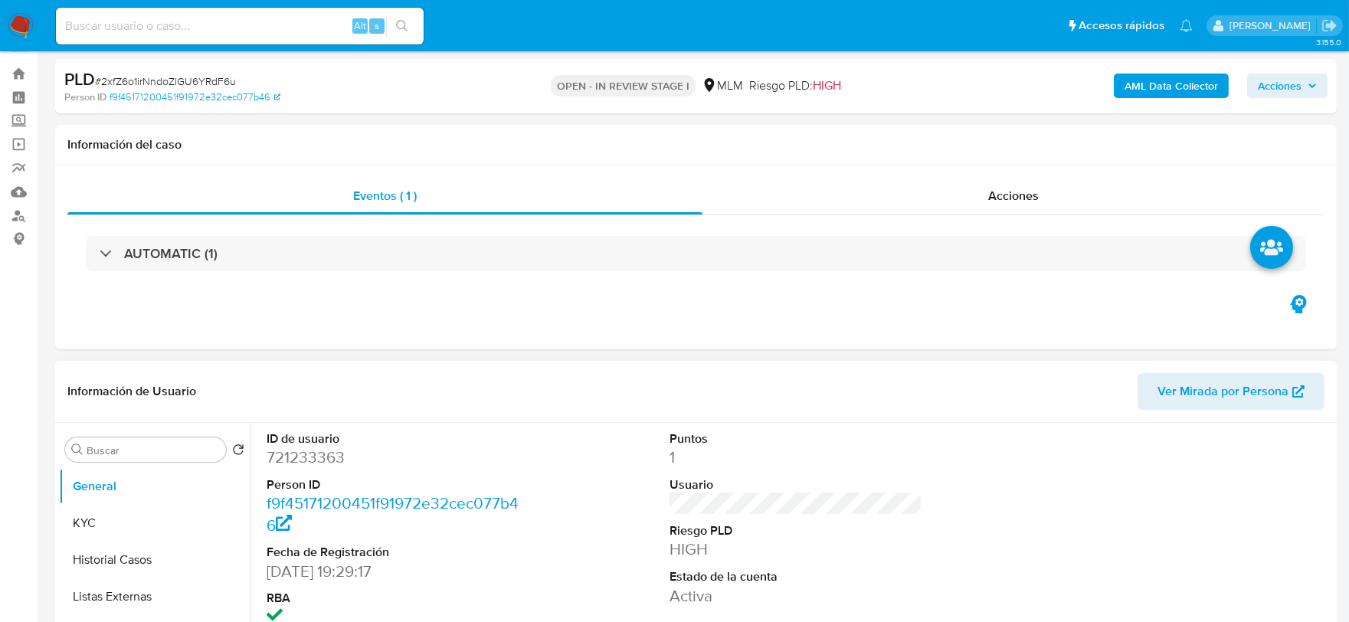
scroll to position [0, 0]
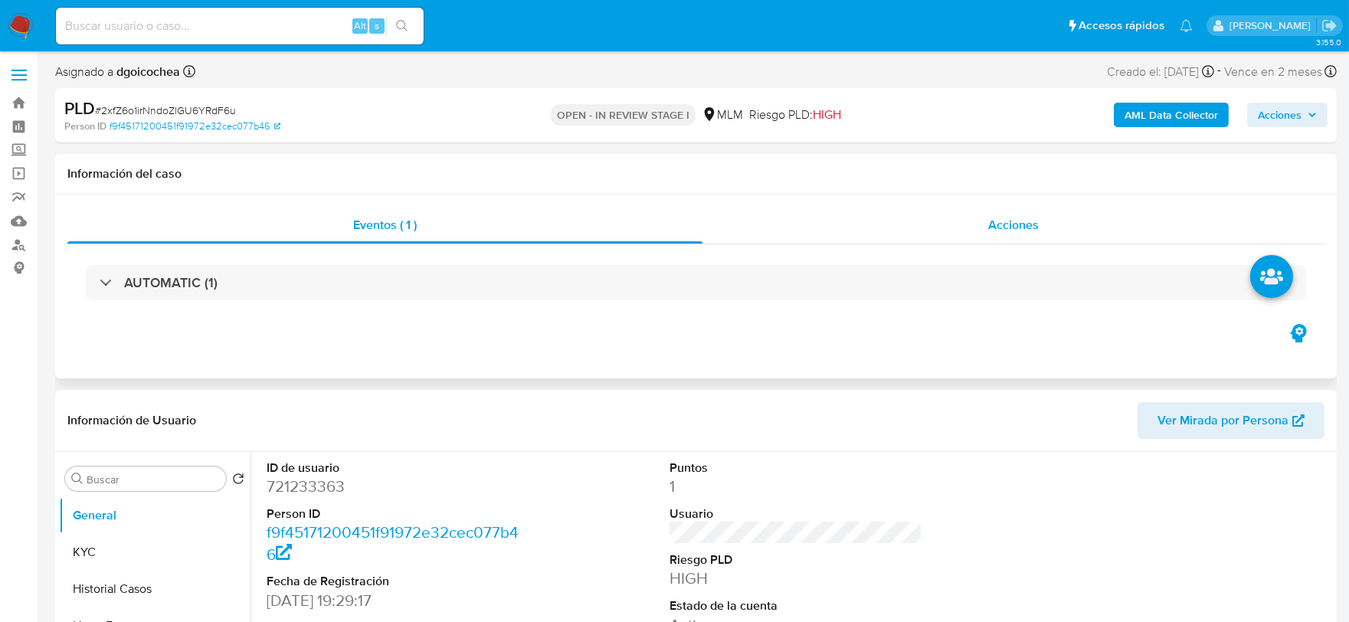
click at [986, 234] on div "Acciones" at bounding box center [1014, 225] width 622 height 37
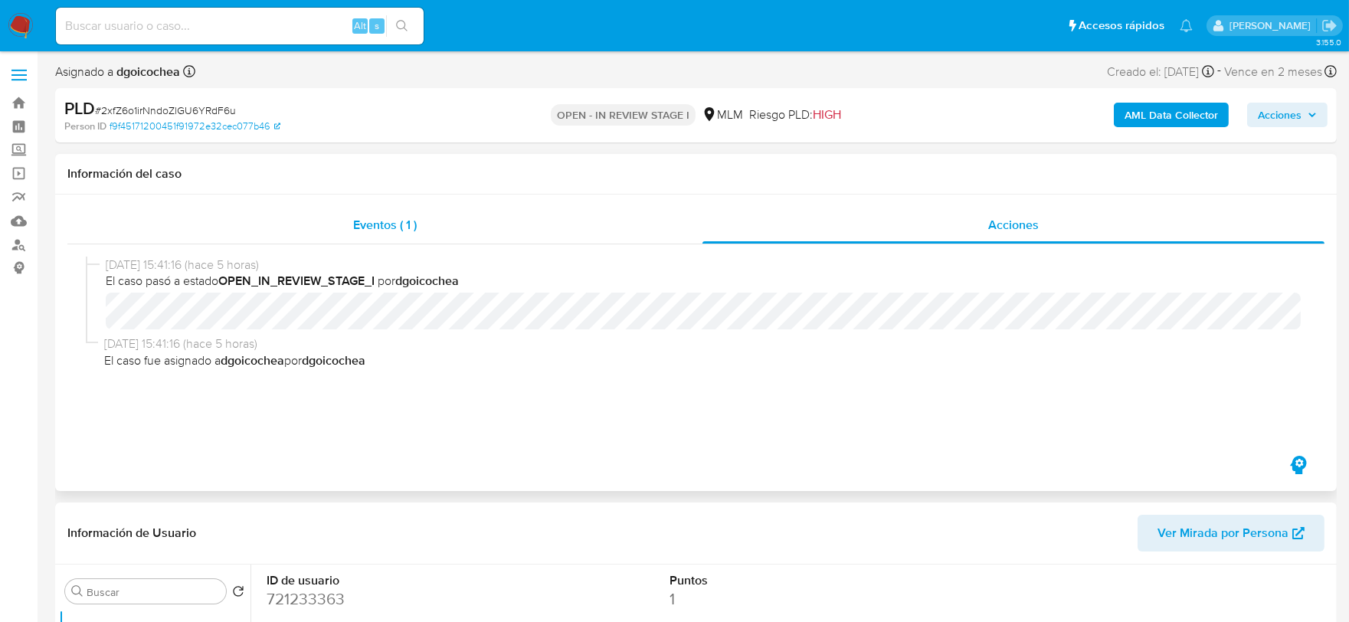
click at [383, 227] on span "Eventos ( 1 )" at bounding box center [385, 225] width 64 height 18
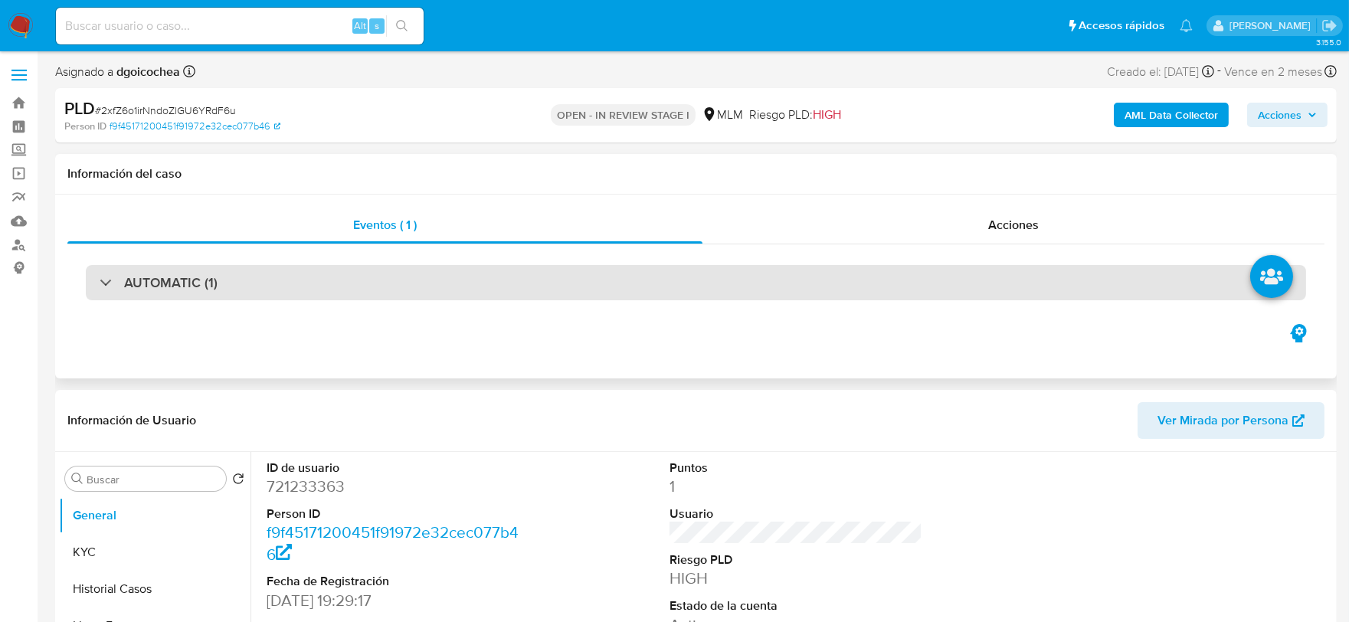
click at [201, 287] on h3 "AUTOMATIC (1)" at bounding box center [170, 282] width 93 height 17
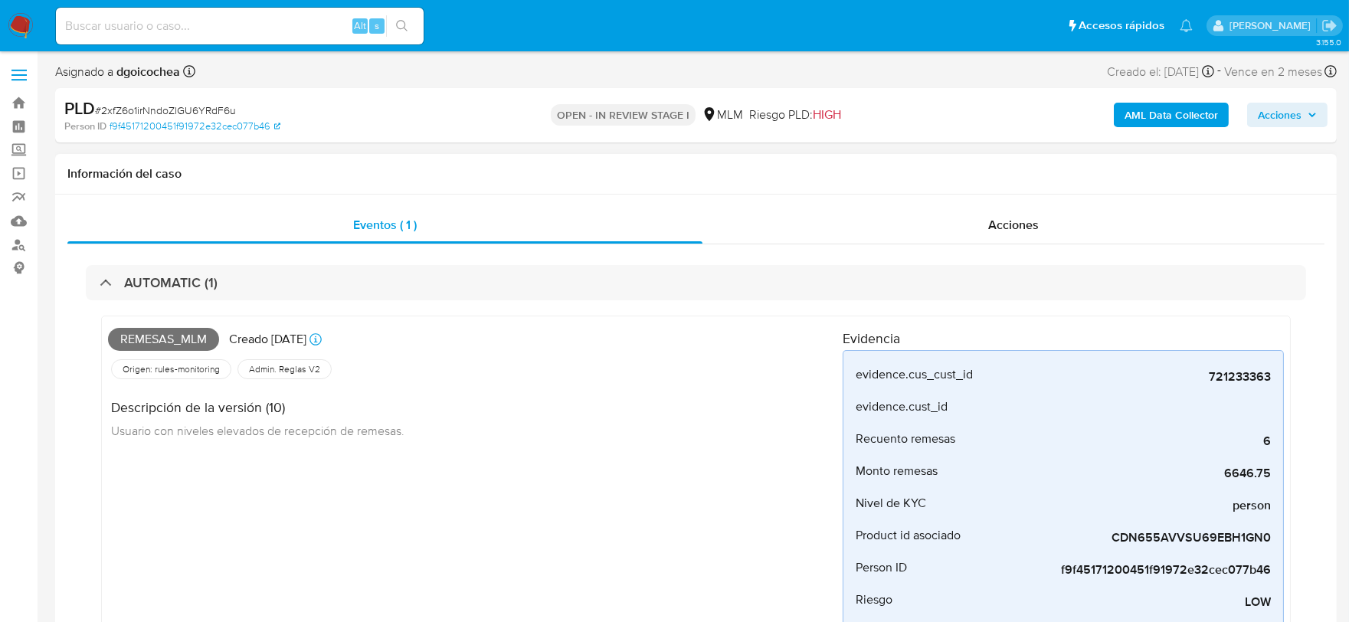
click at [526, 494] on div "Remesas_mlm Creado [DATE] Creado: [DATE] 03:10:06 Origen: rules-monitoring Refe…" at bounding box center [475, 506] width 735 height 366
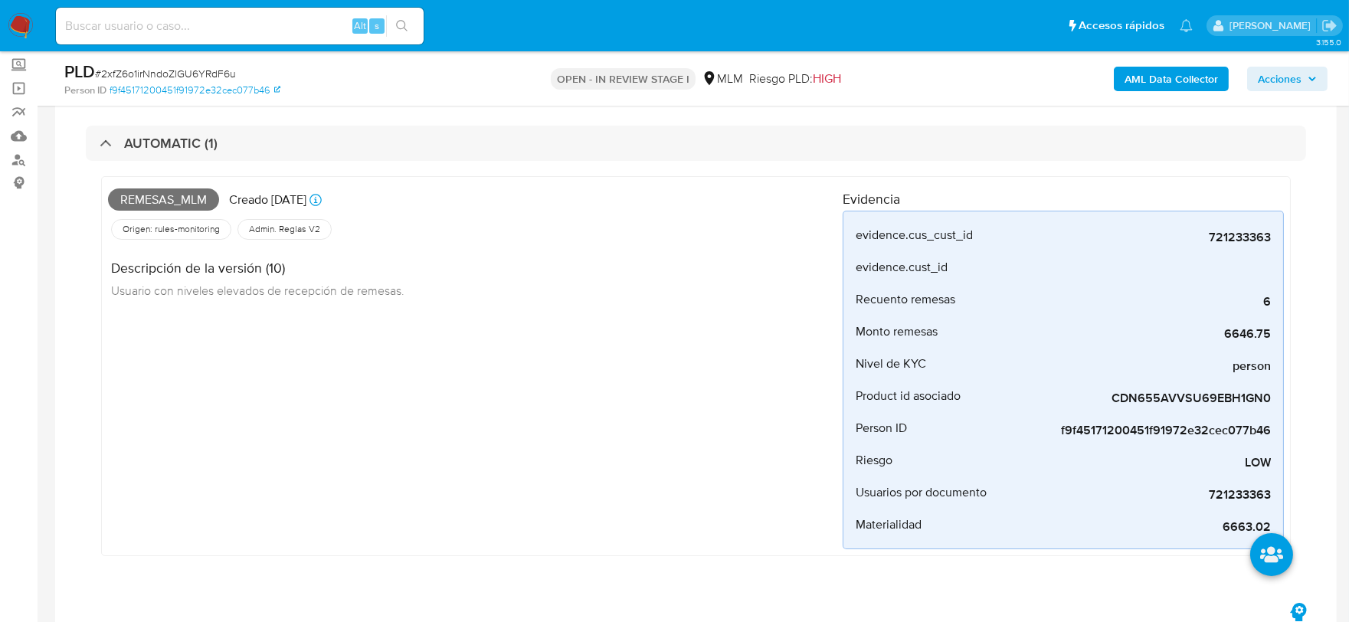
click at [522, 466] on div "Remesas_mlm Creado [DATE] Creado: [DATE] 03:10:06 Origen: rules-monitoring Refe…" at bounding box center [475, 366] width 735 height 366
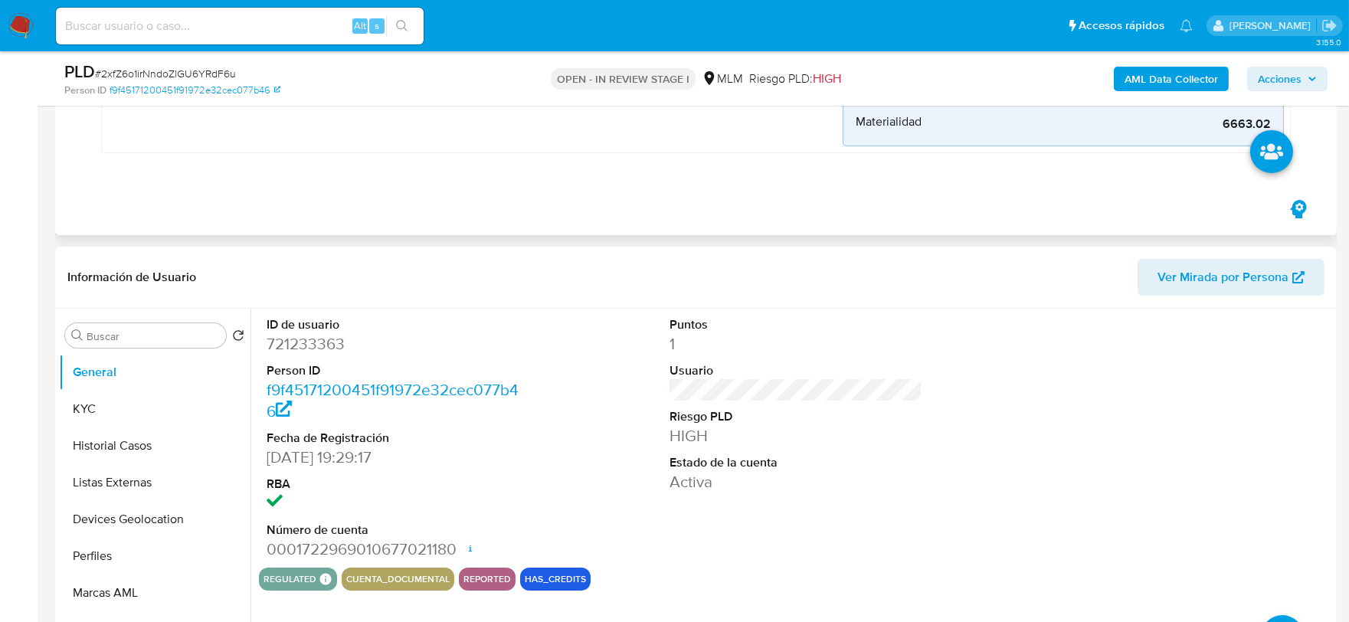
scroll to position [510, 0]
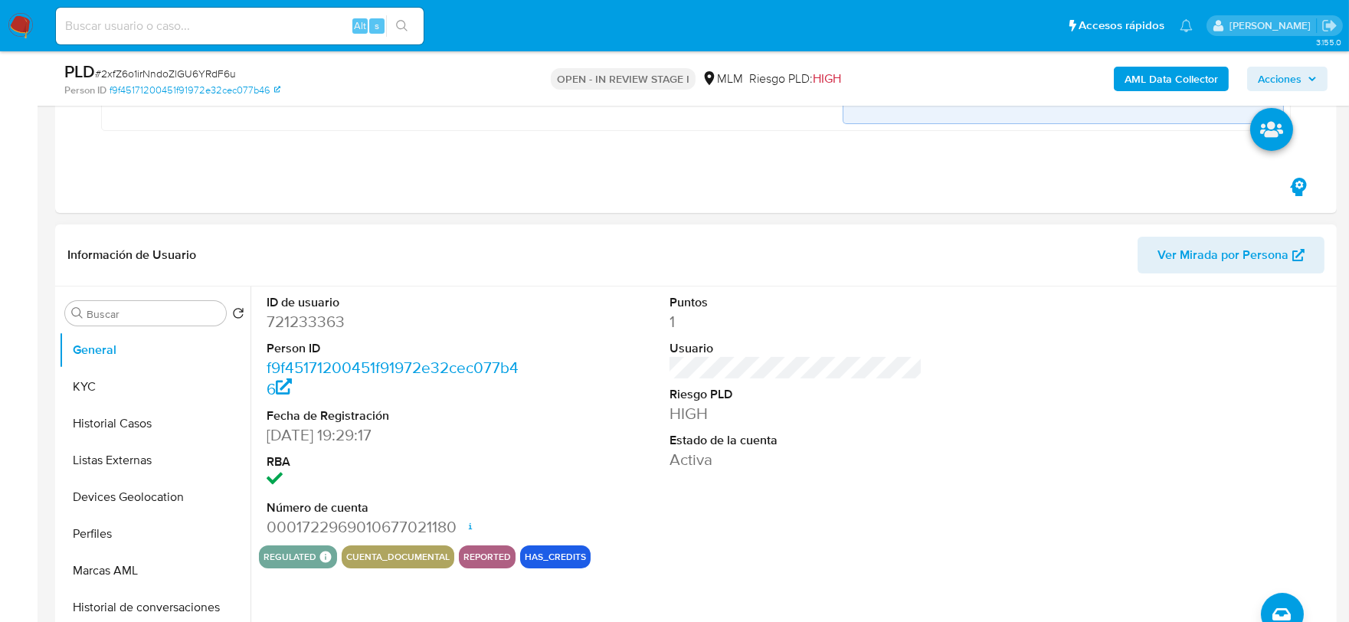
click at [860, 483] on div "Puntos 1 Usuario Riesgo PLD HIGH Estado de la cuenta Activa" at bounding box center [796, 416] width 269 height 259
drag, startPoint x: 133, startPoint y: 380, endPoint x: 138, endPoint y: 410, distance: 30.2
click at [133, 380] on button "KYC" at bounding box center [155, 387] width 192 height 37
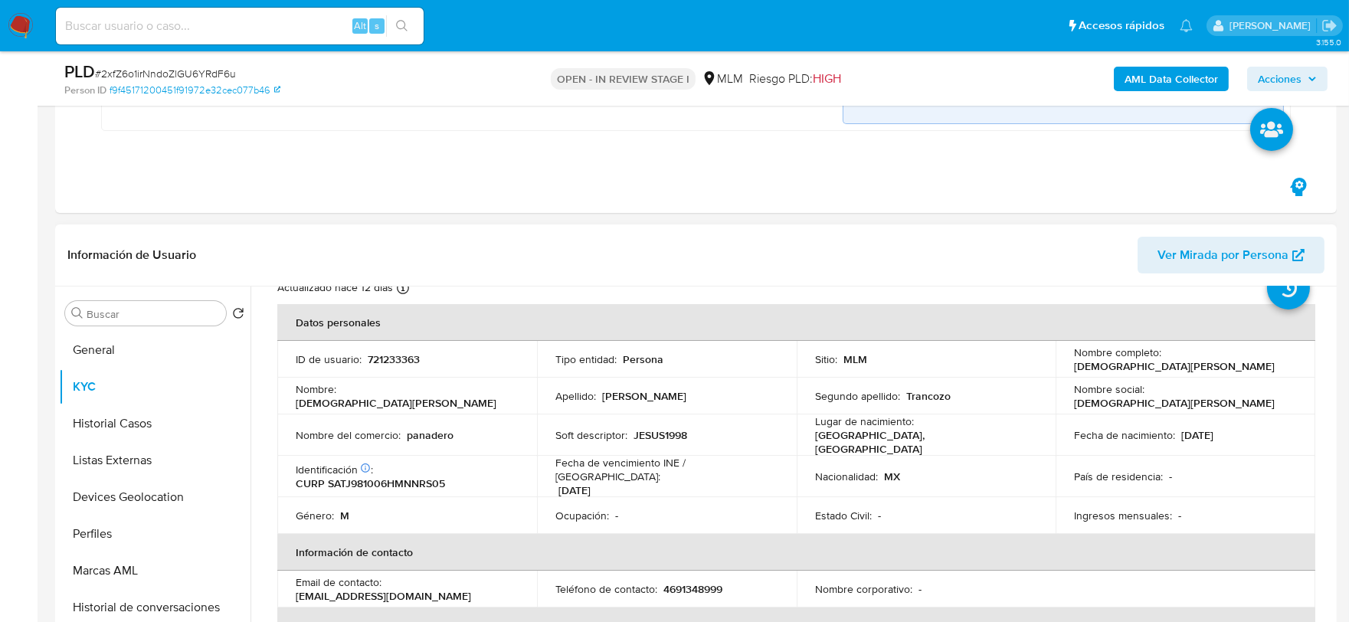
scroll to position [85, 0]
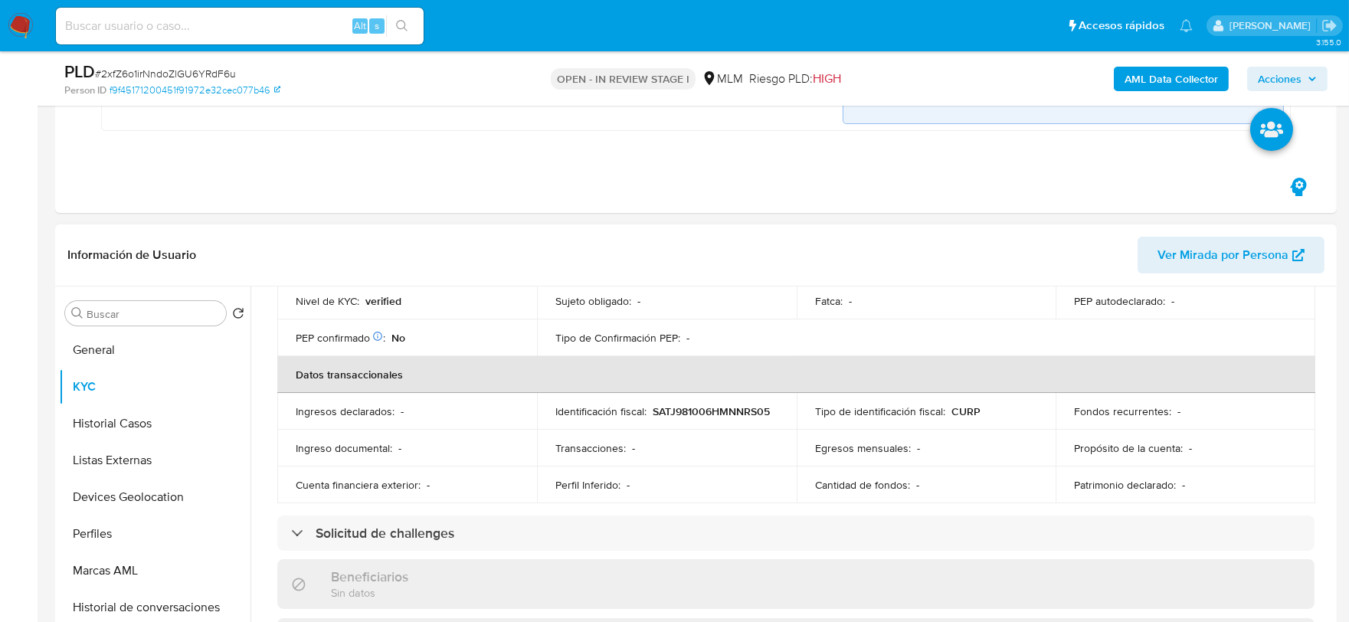
scroll to position [425, 0]
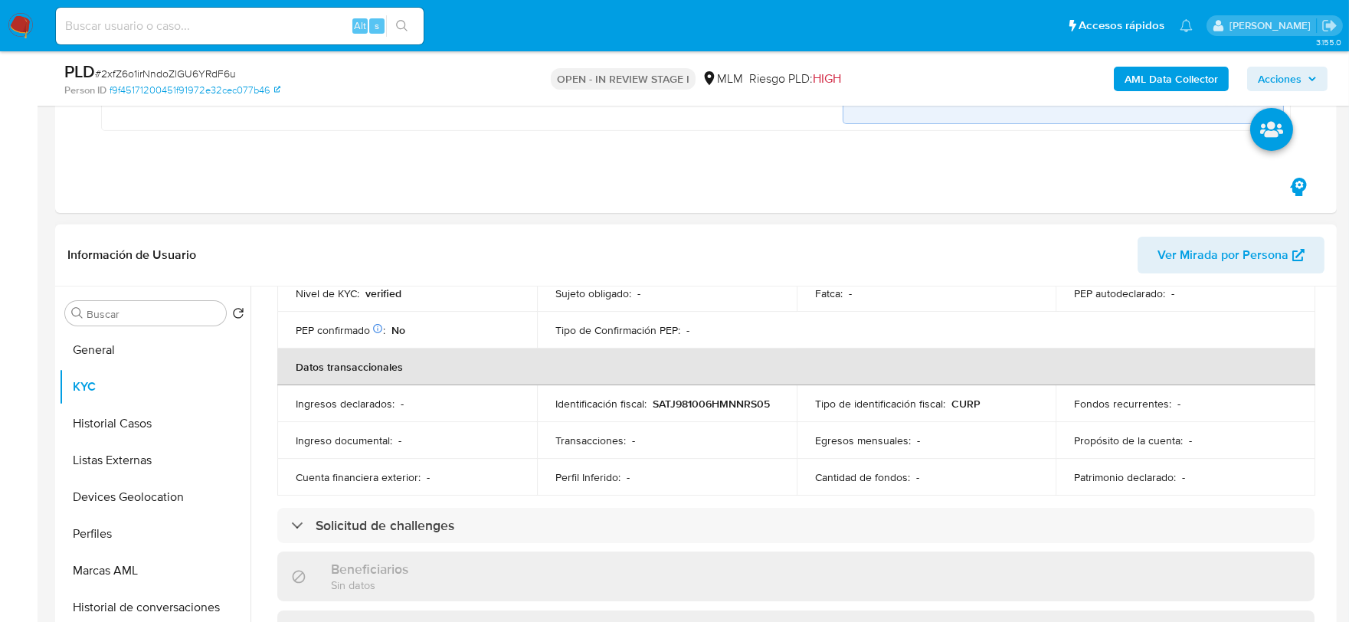
click at [264, 460] on div "Actualizado [DATE] Creado: [DATE] 17:29:23 Actualizado: [DATE] 08:36:39 Datos p…" at bounding box center [796, 555] width 1074 height 1312
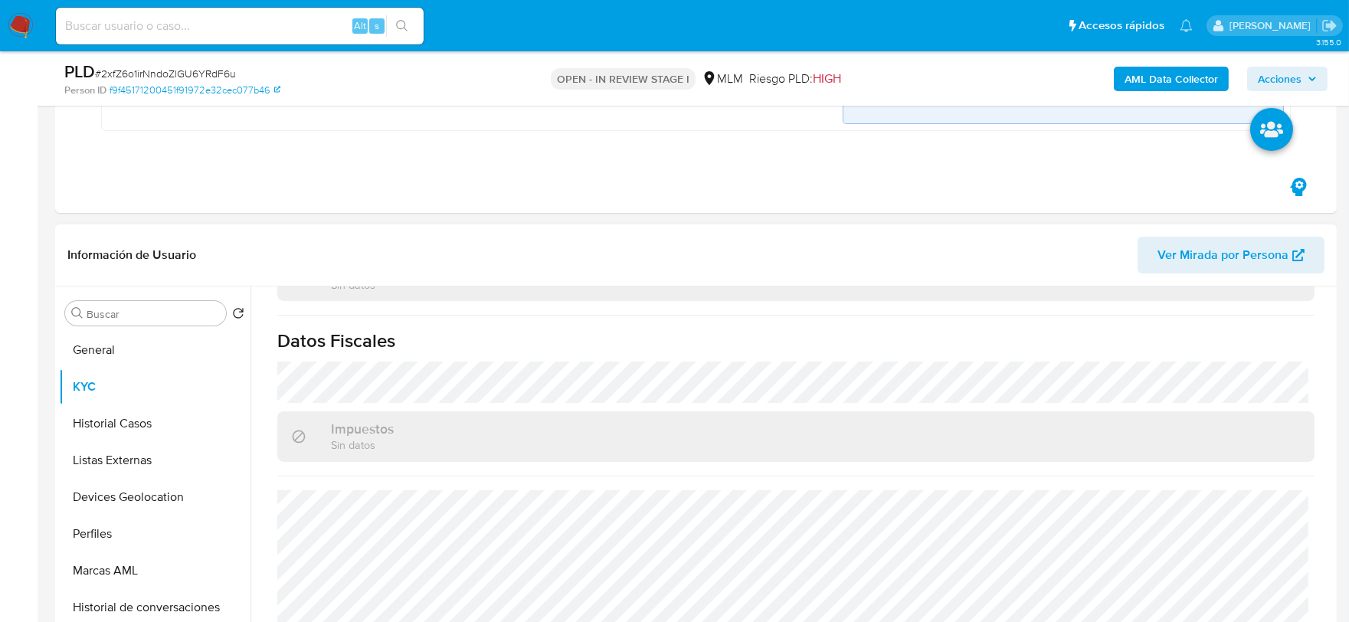
scroll to position [948, 0]
click at [136, 418] on button "Historial Casos" at bounding box center [148, 423] width 179 height 37
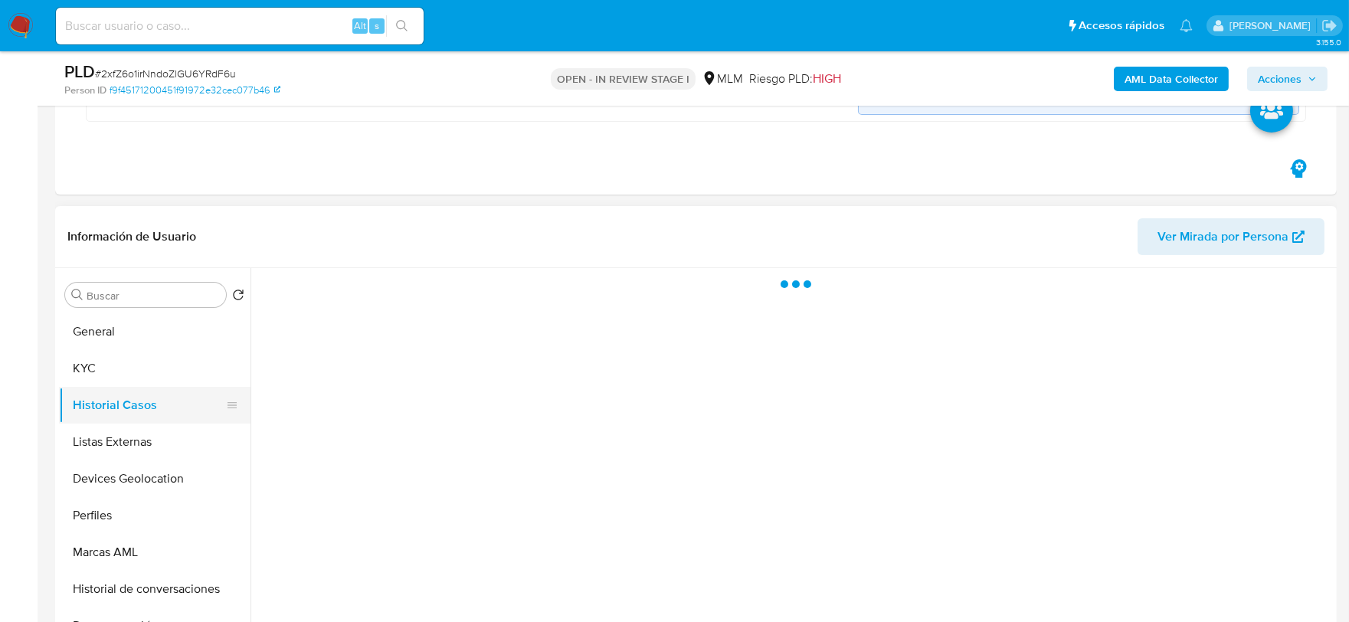
scroll to position [0, 0]
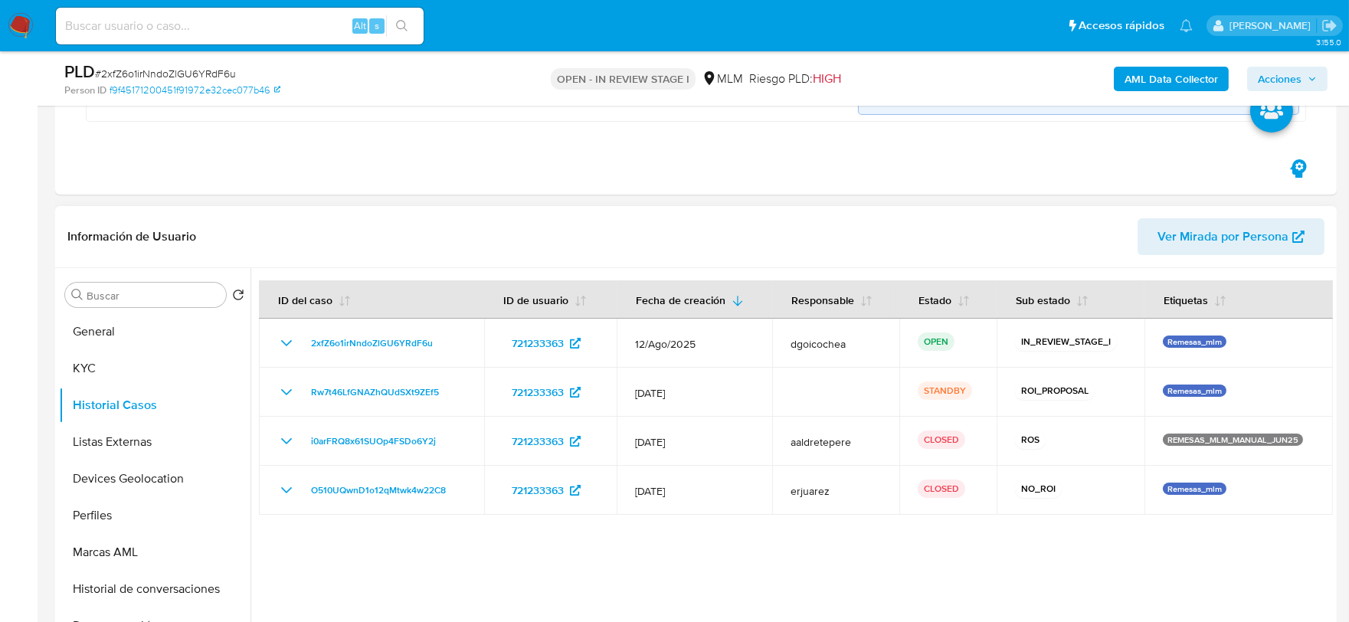
click at [434, 539] on div at bounding box center [792, 464] width 1083 height 392
click at [169, 439] on button "Listas Externas" at bounding box center [148, 442] width 179 height 37
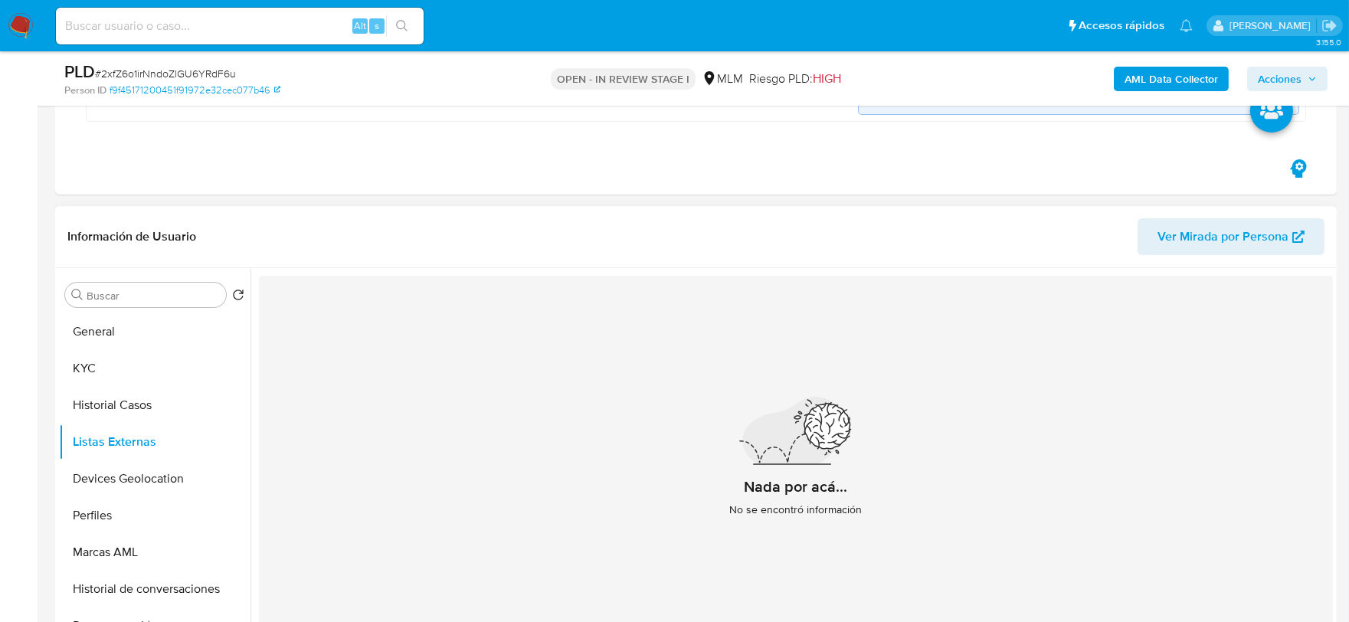
click at [503, 480] on div "Nada por acá... No se encontró información" at bounding box center [796, 463] width 1074 height 375
click at [164, 469] on button "Devices Geolocation" at bounding box center [148, 479] width 179 height 37
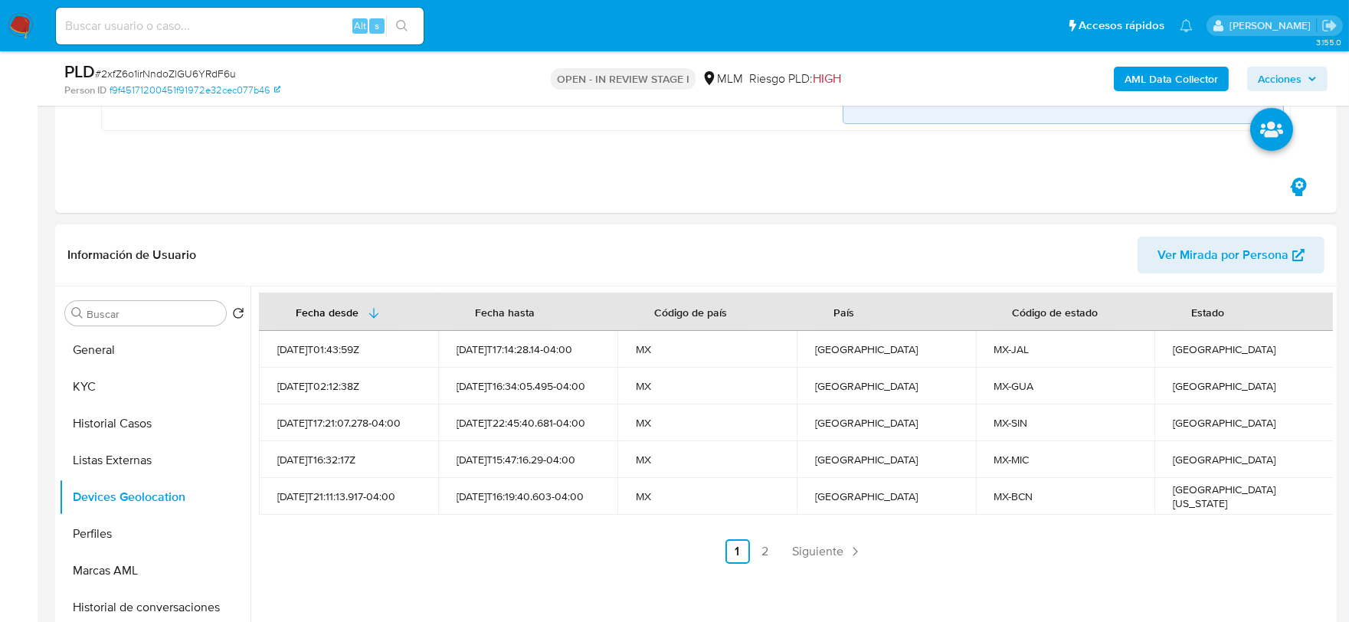
click at [598, 567] on div "Fecha desde [GEOGRAPHIC_DATA] hasta Código de país País Código de estado Estado…" at bounding box center [792, 483] width 1083 height 392
click at [798, 533] on div "Fecha desde [GEOGRAPHIC_DATA] hasta Código de país País Código de estado Estado…" at bounding box center [796, 428] width 1074 height 271
click at [805, 546] on span "Siguiente" at bounding box center [818, 552] width 51 height 12
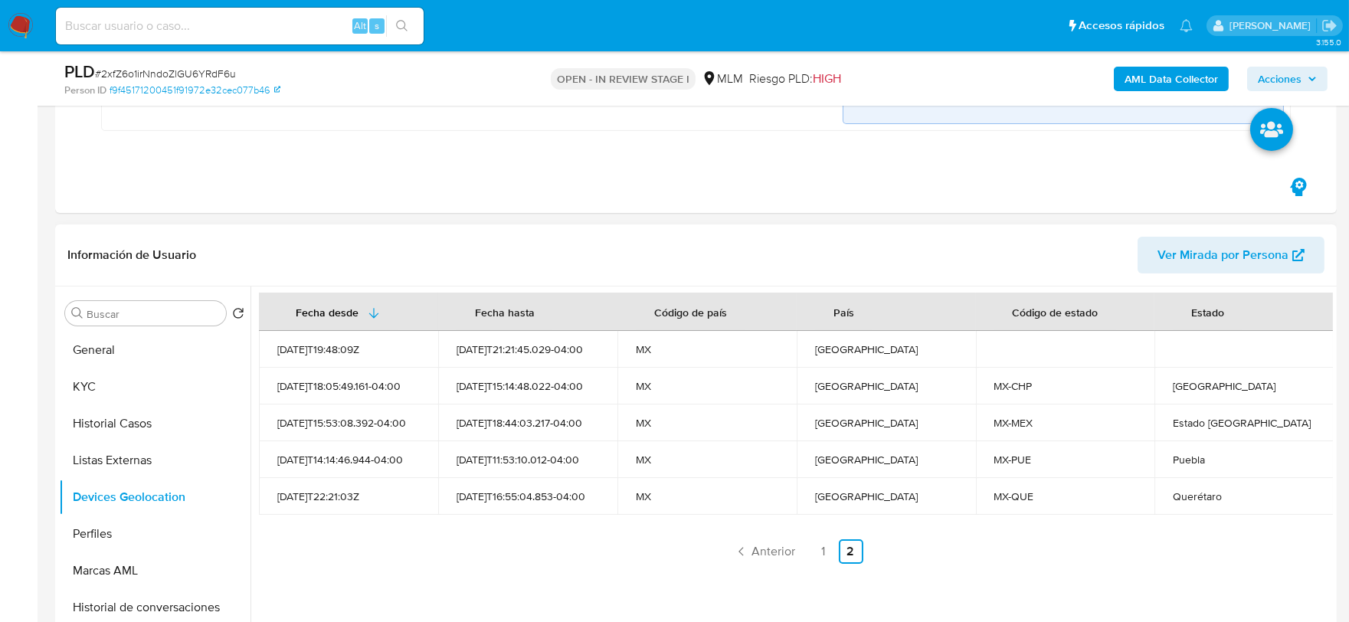
click at [490, 552] on ul "Anterior 1 2 Siguiente" at bounding box center [796, 551] width 1074 height 25
click at [133, 531] on button "Perfiles" at bounding box center [148, 534] width 179 height 37
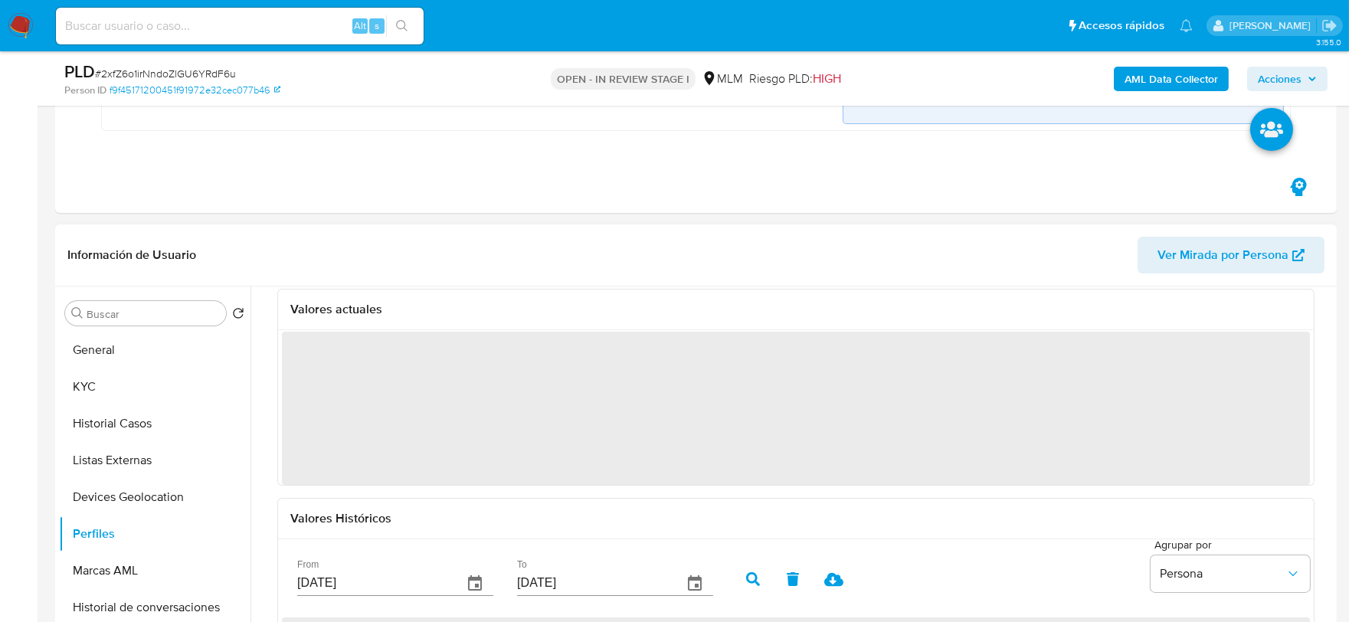
scroll to position [85, 0]
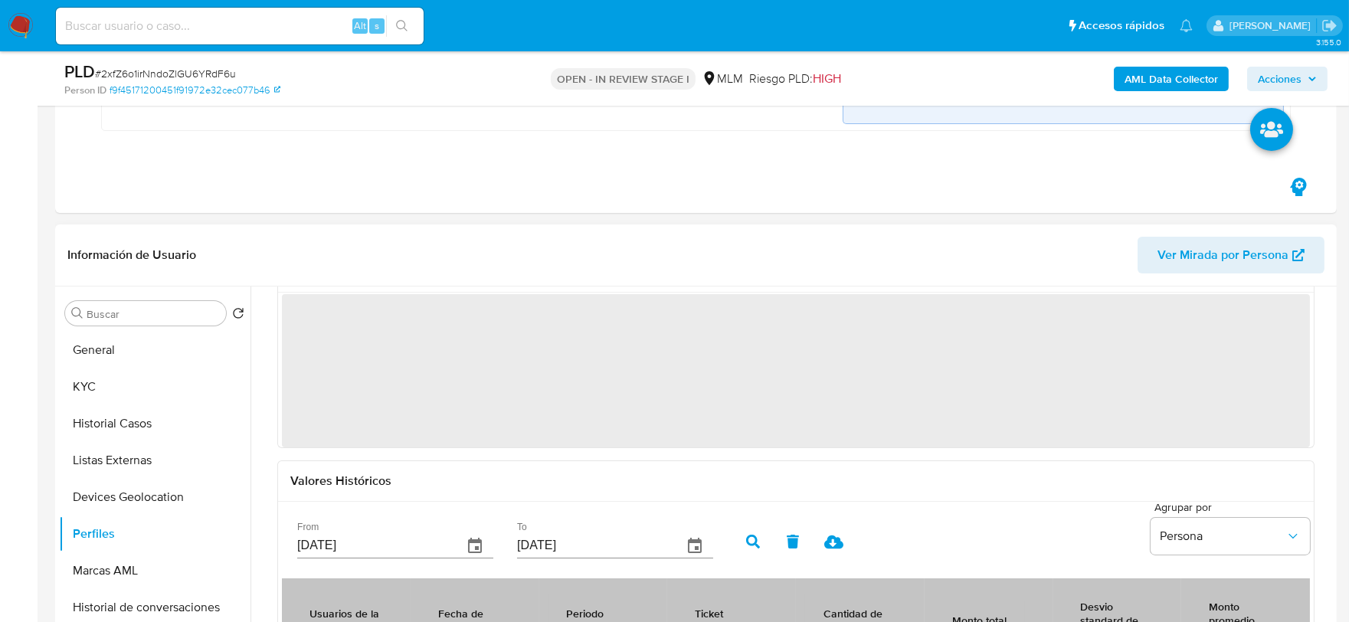
click at [255, 433] on div "Transaccional corporativo Perfil Declarado Valores actuales ‌ Valores Histórico…" at bounding box center [792, 483] width 1083 height 392
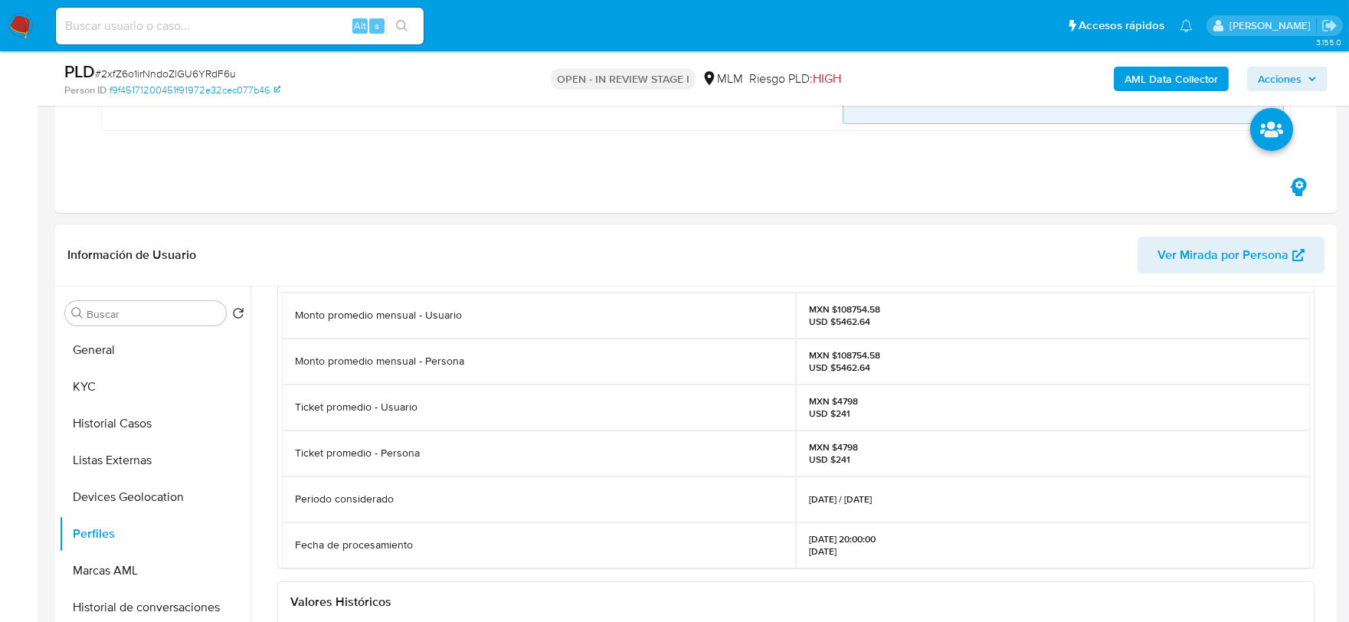
click at [256, 445] on div "Transaccional corporativo Perfil Declarado Valores actuales Monto promedio mens…" at bounding box center [792, 483] width 1083 height 392
click at [144, 576] on button "Marcas AML" at bounding box center [148, 570] width 179 height 37
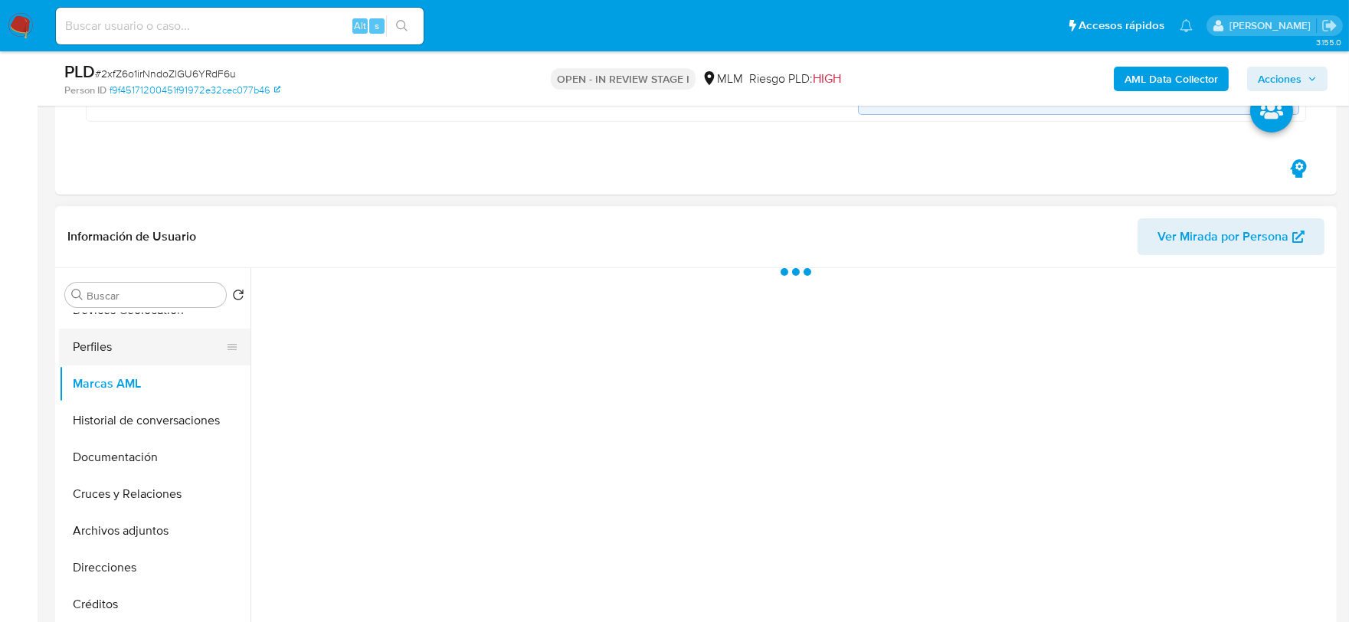
scroll to position [170, 0]
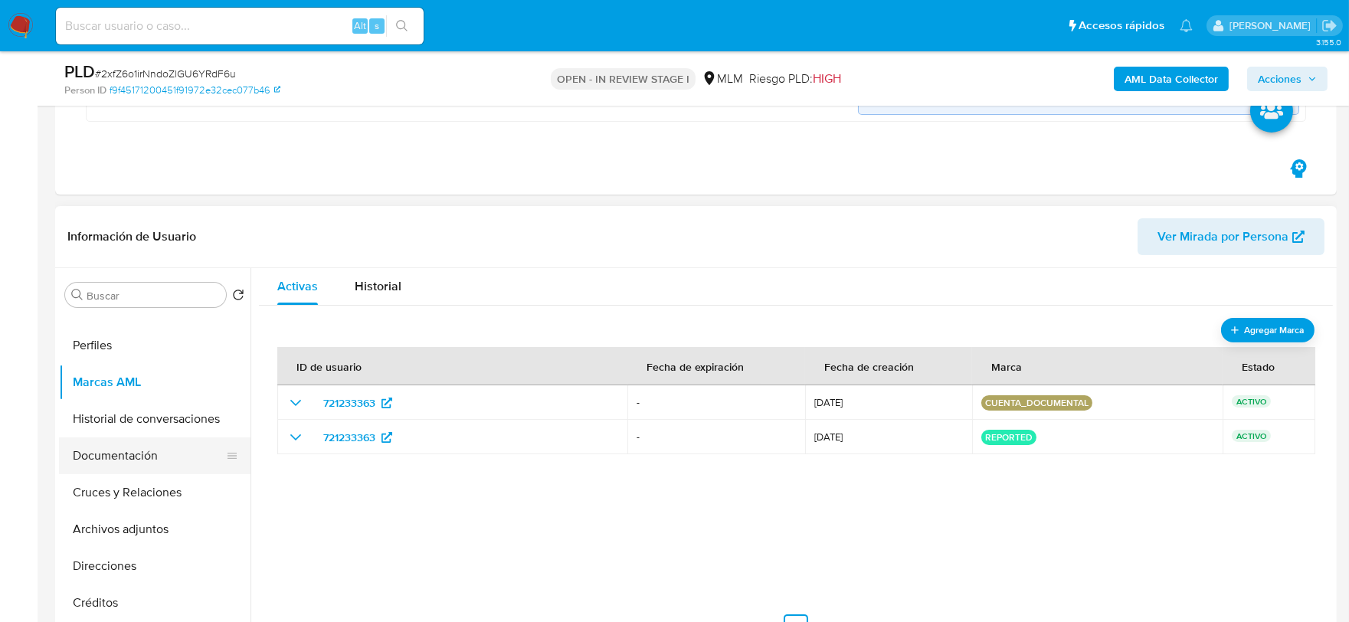
click at [123, 453] on button "Documentación" at bounding box center [148, 456] width 179 height 37
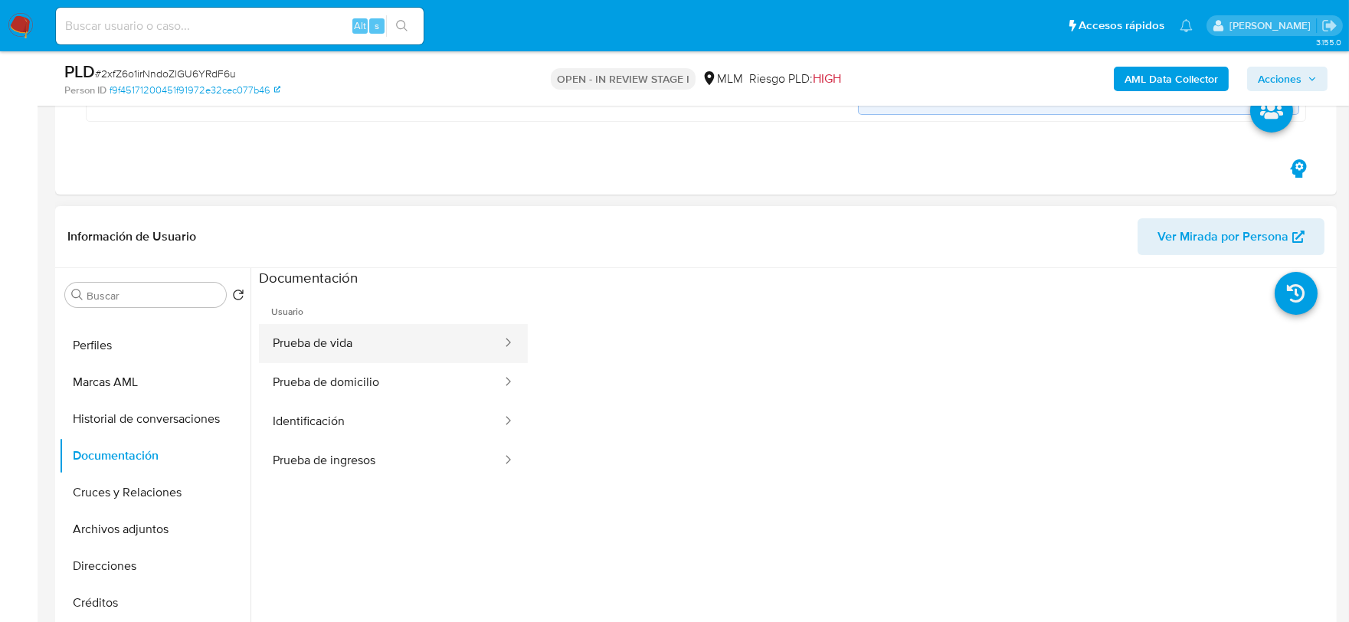
click at [379, 349] on button "Prueba de vida" at bounding box center [381, 343] width 244 height 39
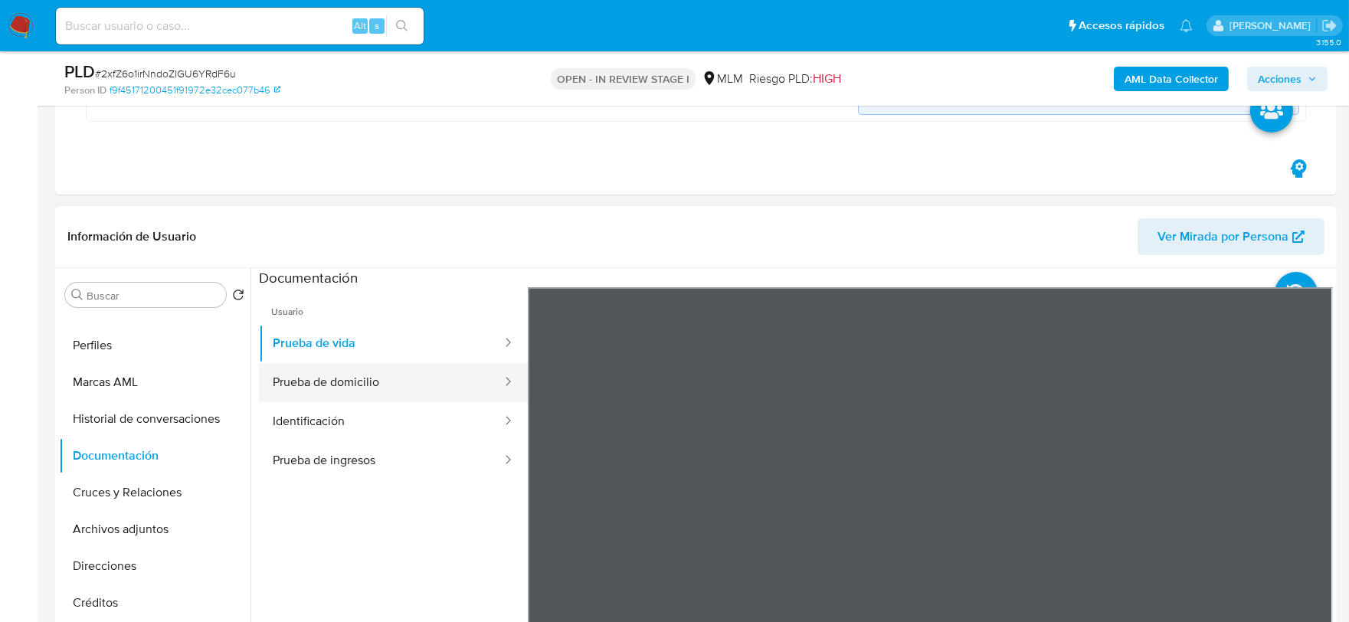
click at [416, 387] on button "Prueba de domicilio" at bounding box center [381, 382] width 244 height 39
click at [455, 382] on button "Prueba de domicilio" at bounding box center [381, 382] width 244 height 39
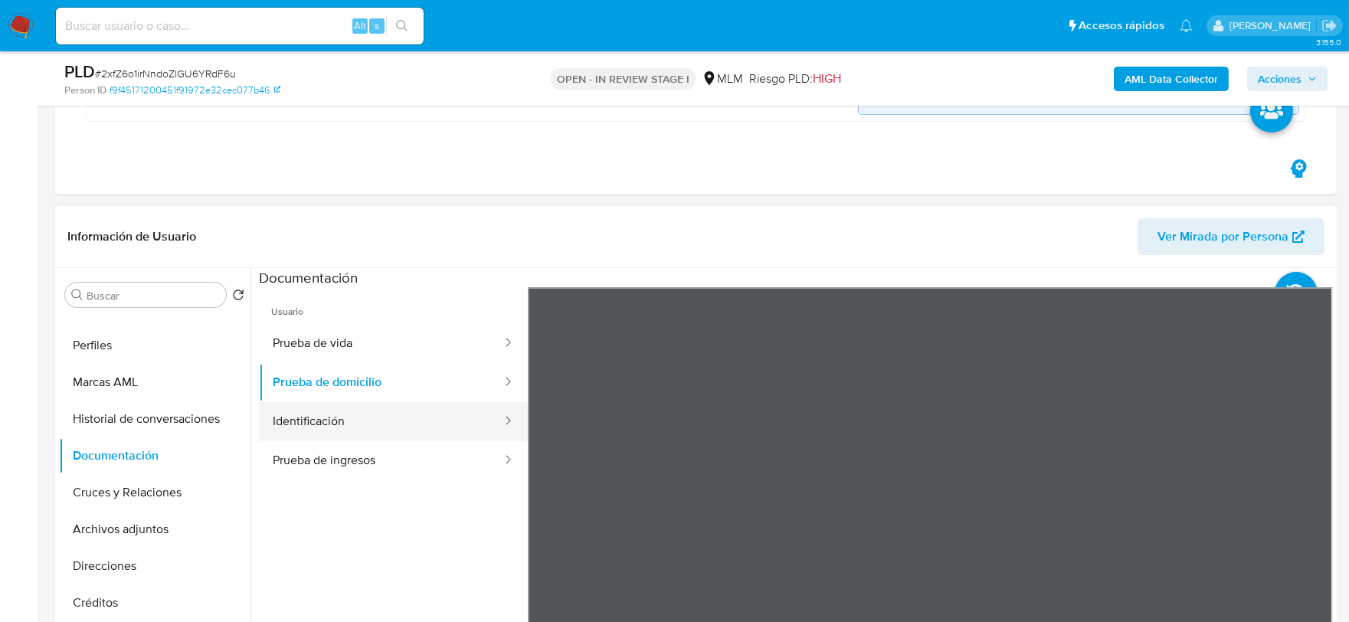
click at [347, 426] on button "Identificación" at bounding box center [381, 421] width 244 height 39
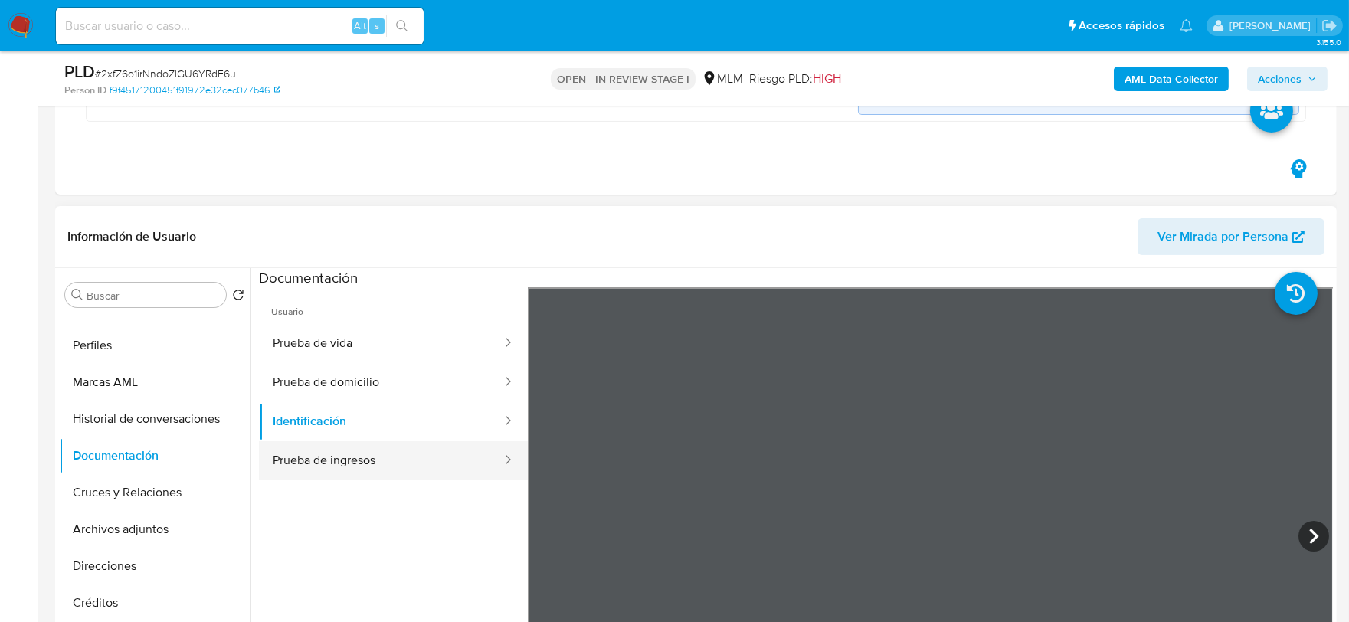
drag, startPoint x: 351, startPoint y: 449, endPoint x: 339, endPoint y: 464, distance: 19.2
click at [350, 449] on button "Prueba de ingresos" at bounding box center [381, 460] width 244 height 39
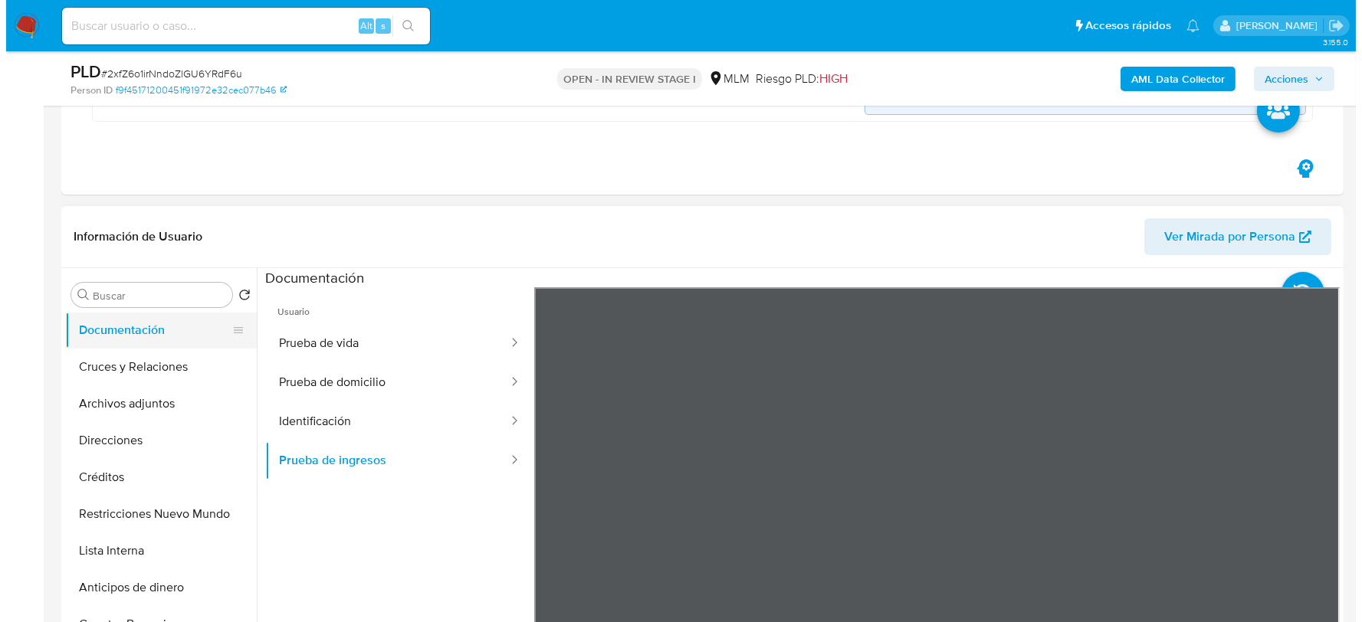
scroll to position [255, 0]
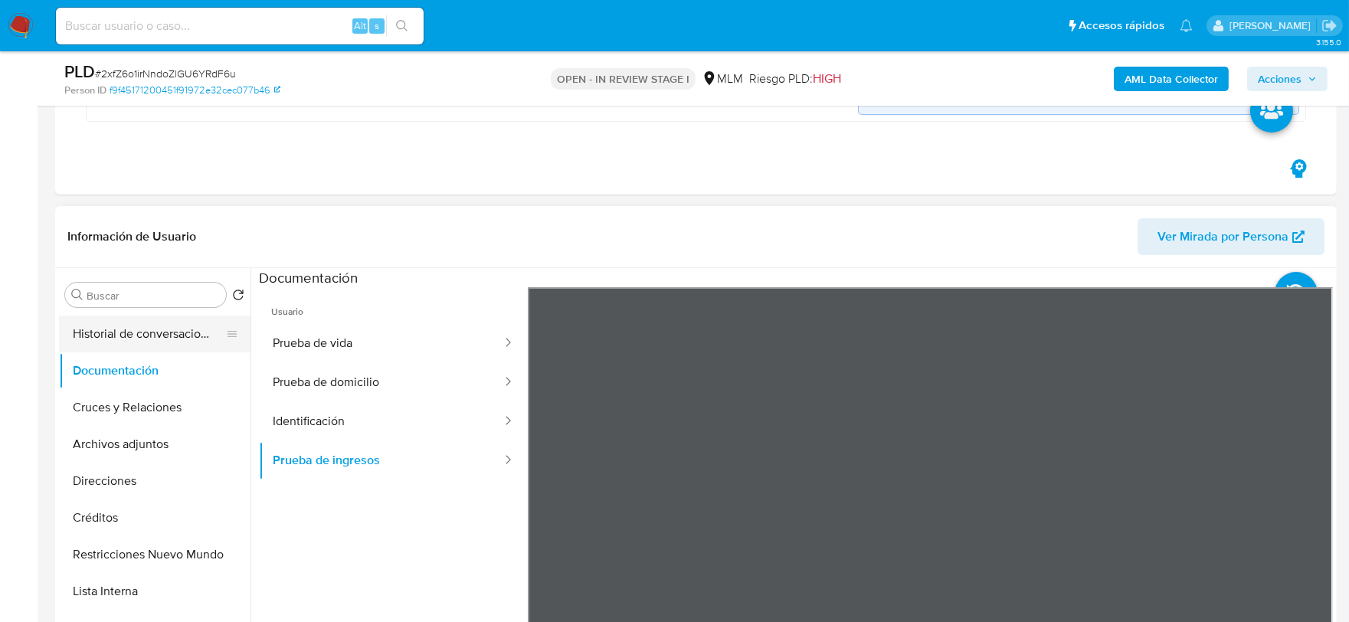
click at [179, 338] on button "Historial de conversaciones" at bounding box center [148, 334] width 179 height 37
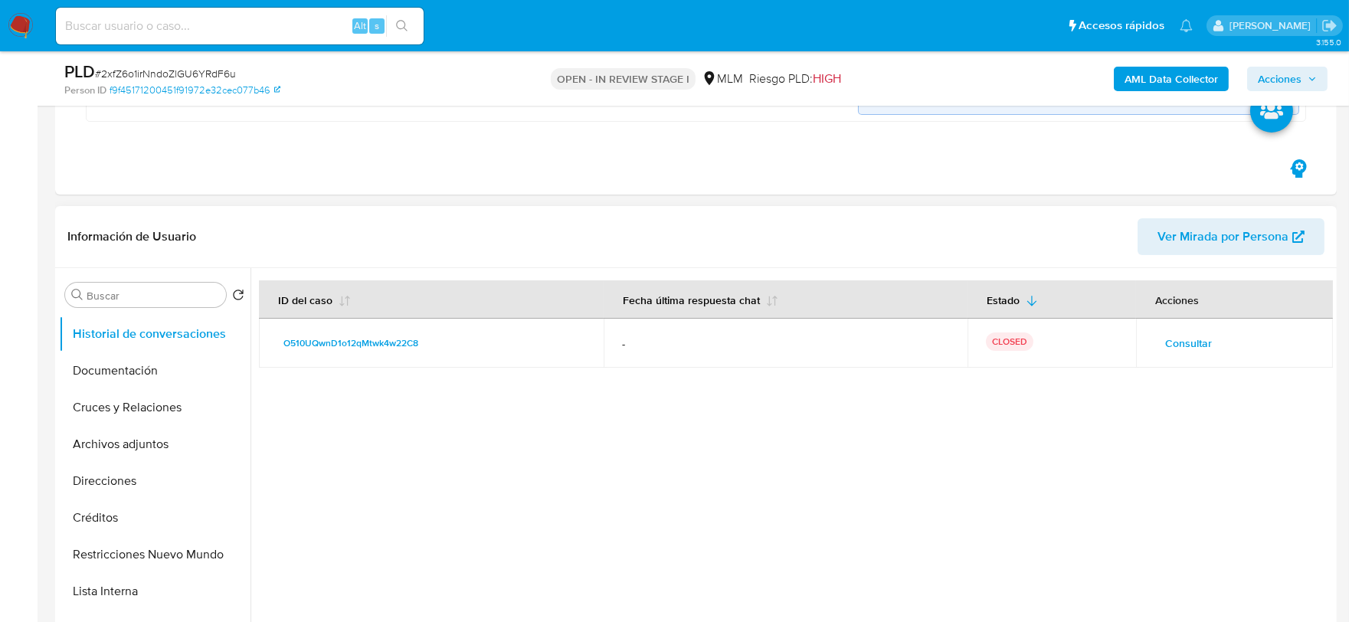
click at [1209, 343] on button "Consultar" at bounding box center [1189, 343] width 68 height 25
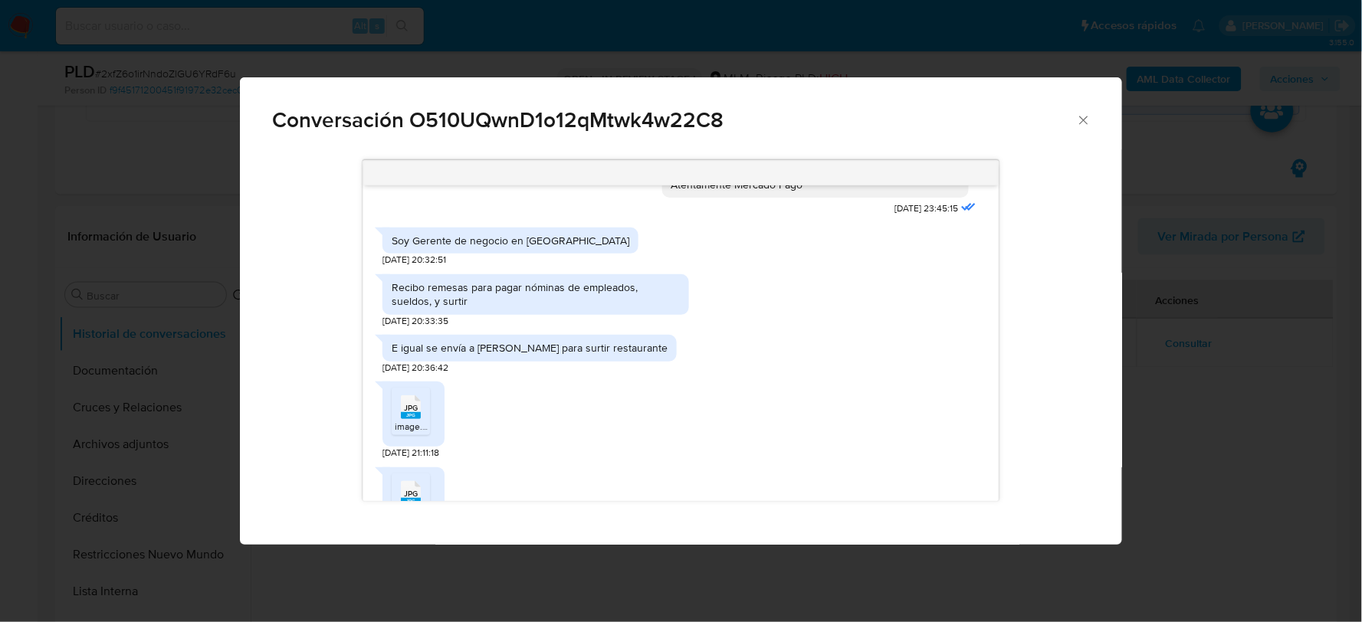
click at [739, 352] on div "E igual se envía a [PERSON_NAME] para surtir restaurante [DATE] 20:36:42" at bounding box center [680, 350] width 597 height 47
click at [428, 389] on li "JPG JPG image.jpg" at bounding box center [411, 412] width 38 height 48
click at [409, 481] on icon "Comunicación" at bounding box center [411, 493] width 20 height 24
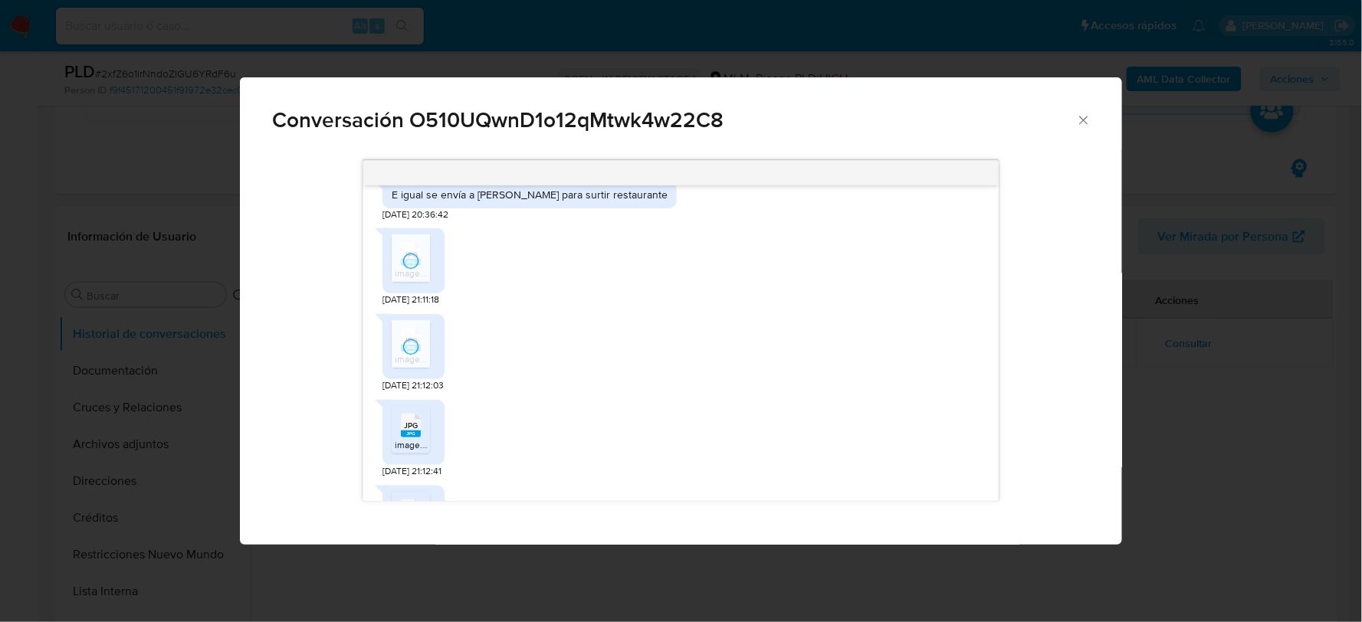
scroll to position [425, 0]
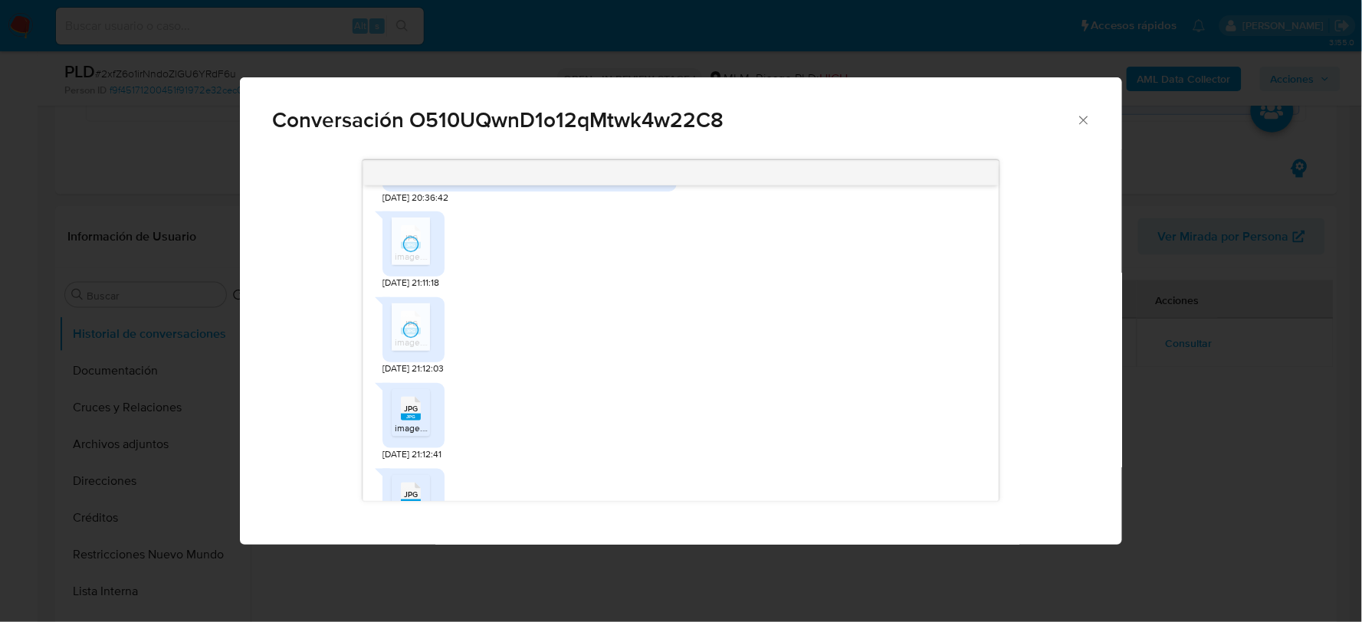
click at [422, 421] on span "image.jpg" at bounding box center [415, 427] width 41 height 13
click at [416, 490] on span "JPG" at bounding box center [411, 495] width 14 height 10
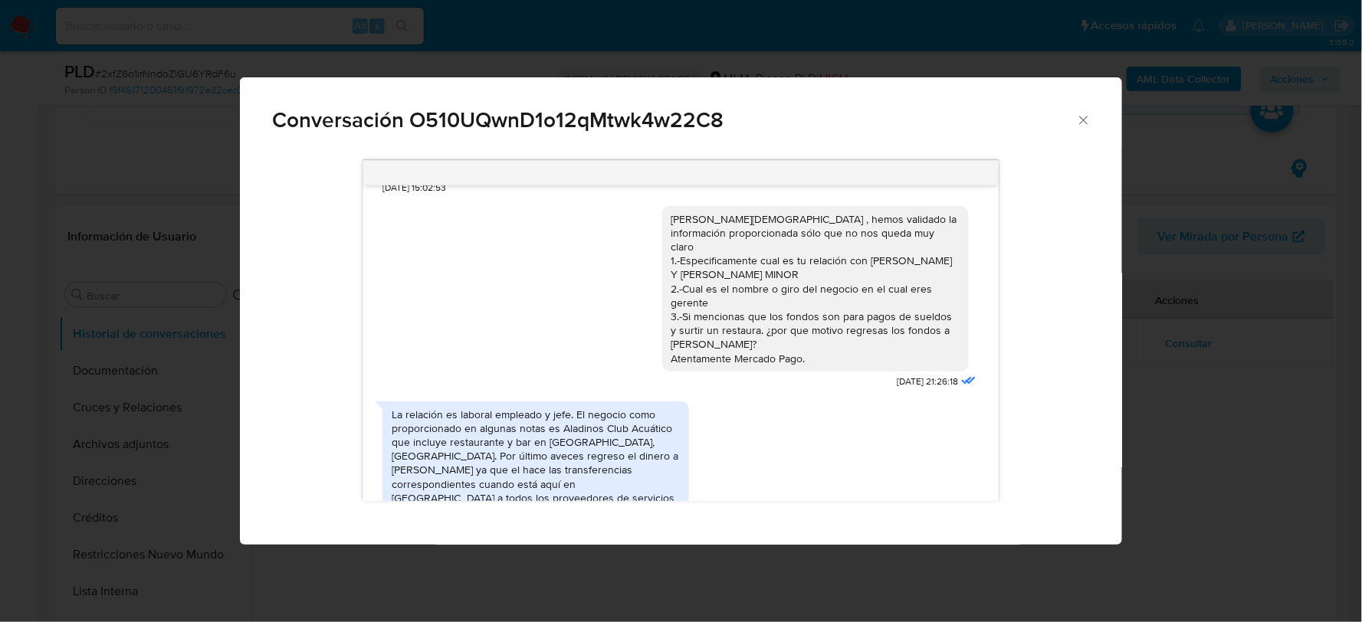
scroll to position [936, 0]
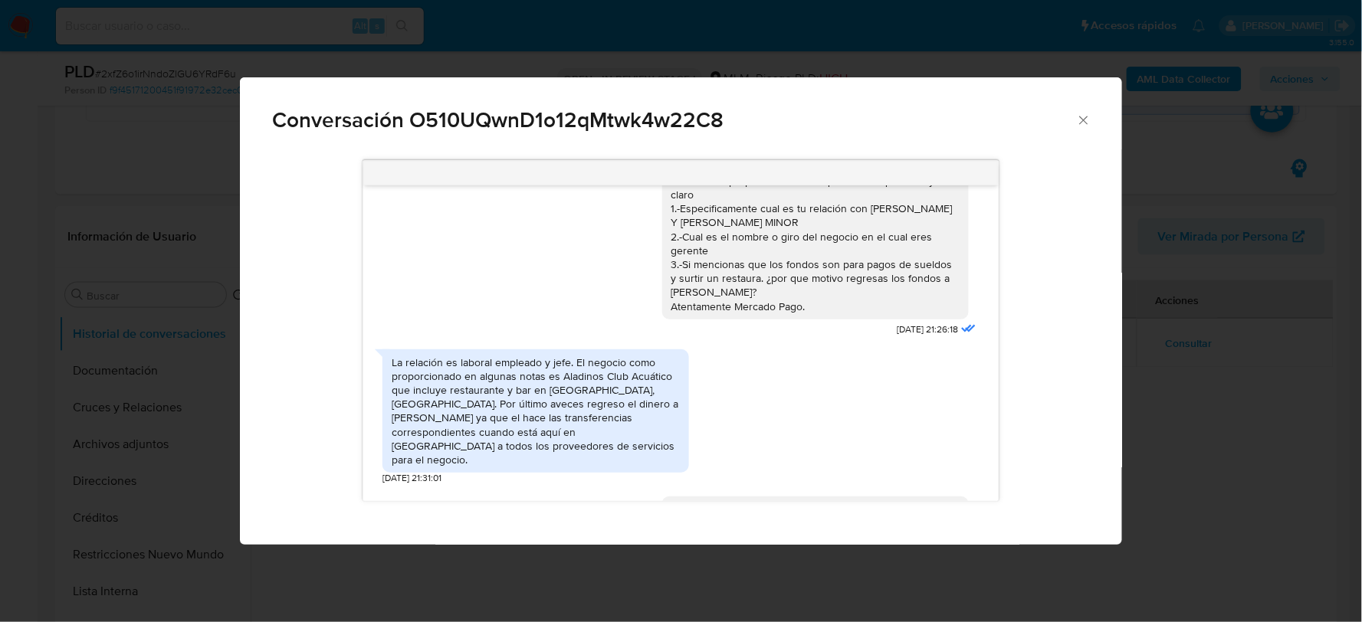
click at [739, 372] on div "La relación es laboral empleado y jefe. El negocio como proporcionado en alguna…" at bounding box center [680, 414] width 597 height 144
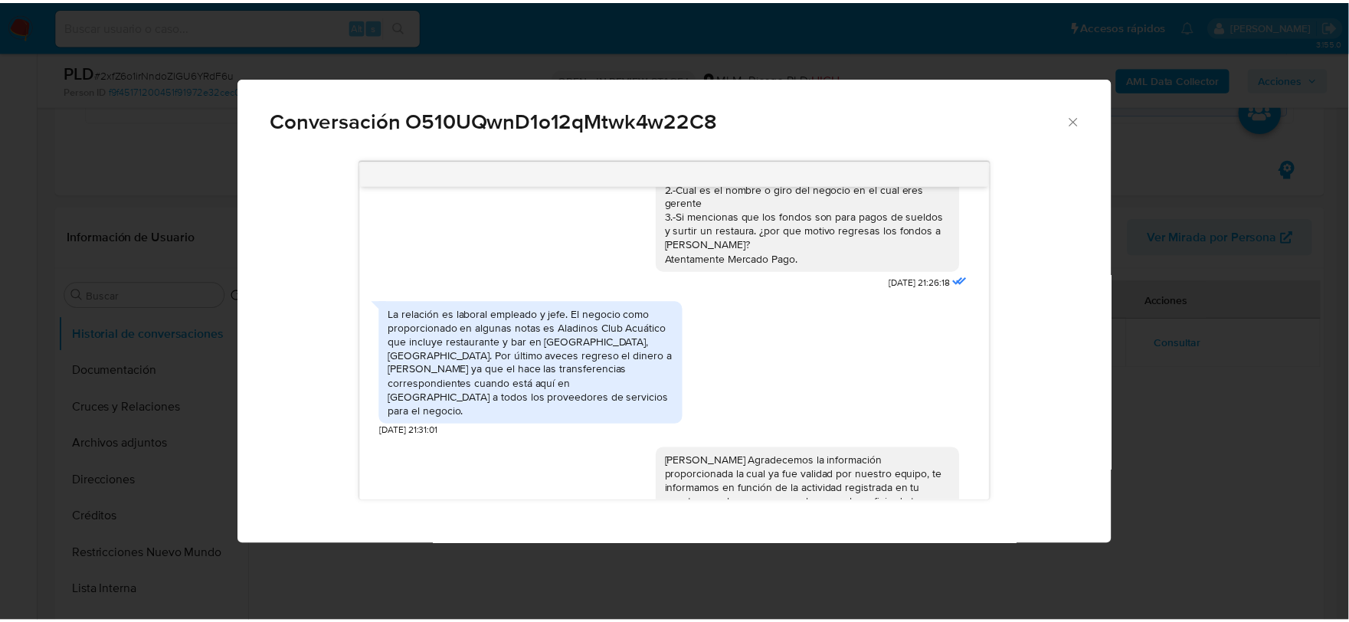
scroll to position [1028, 0]
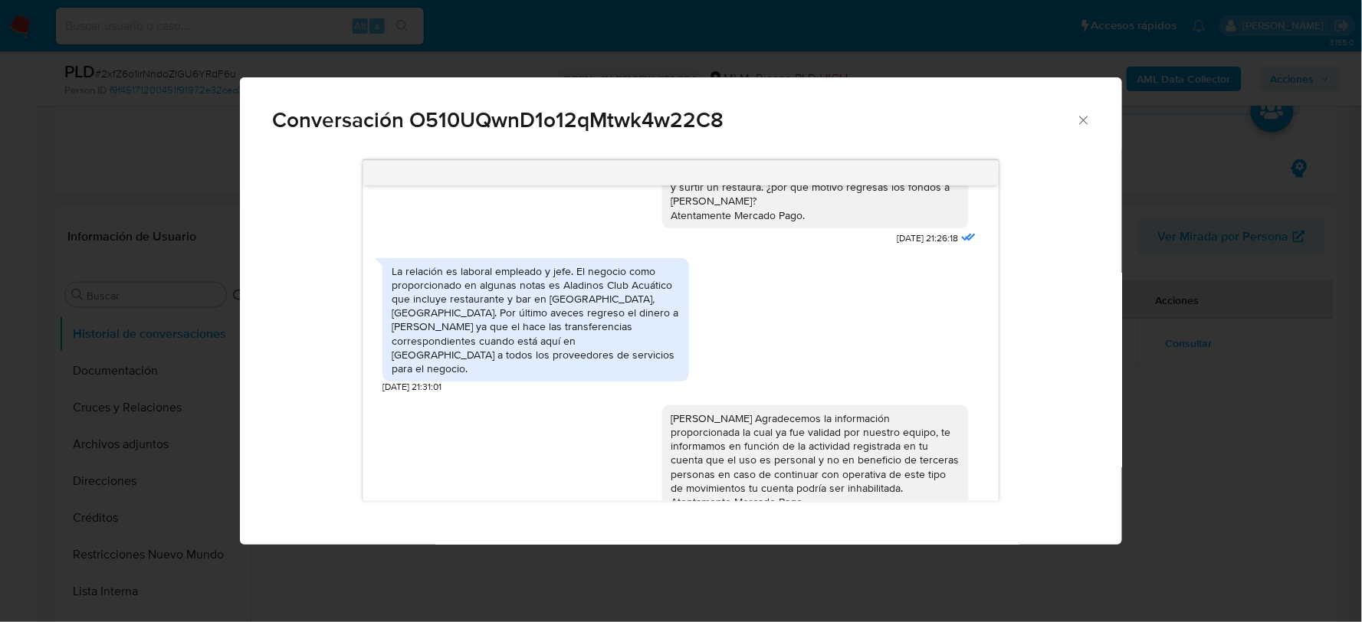
click at [1089, 116] on icon "Cerrar" at bounding box center [1083, 120] width 15 height 15
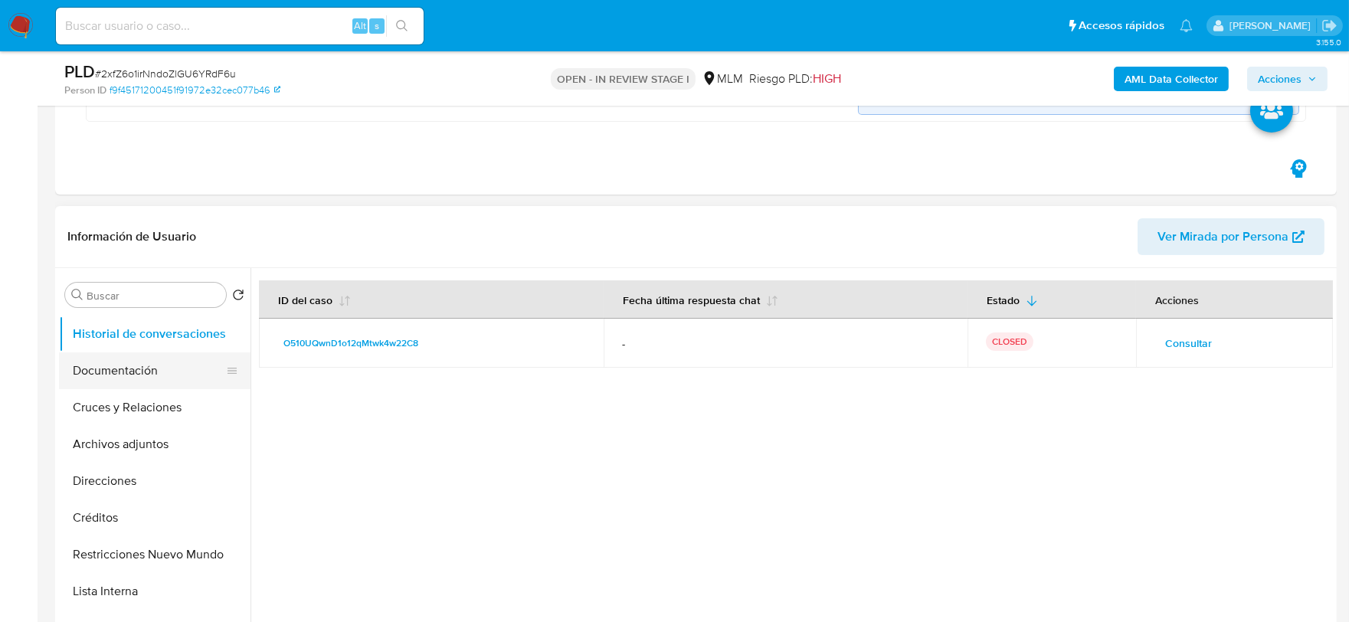
click at [148, 380] on button "Documentación" at bounding box center [148, 370] width 179 height 37
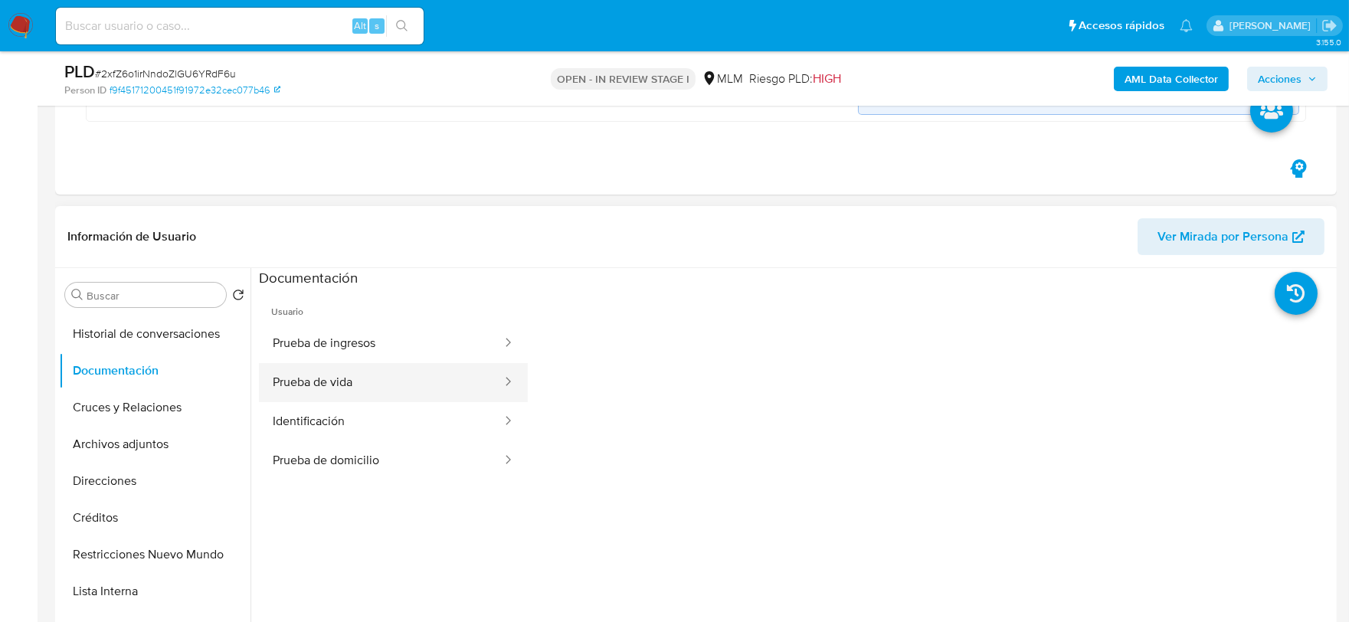
click at [349, 402] on button "Prueba de vida" at bounding box center [381, 382] width 244 height 39
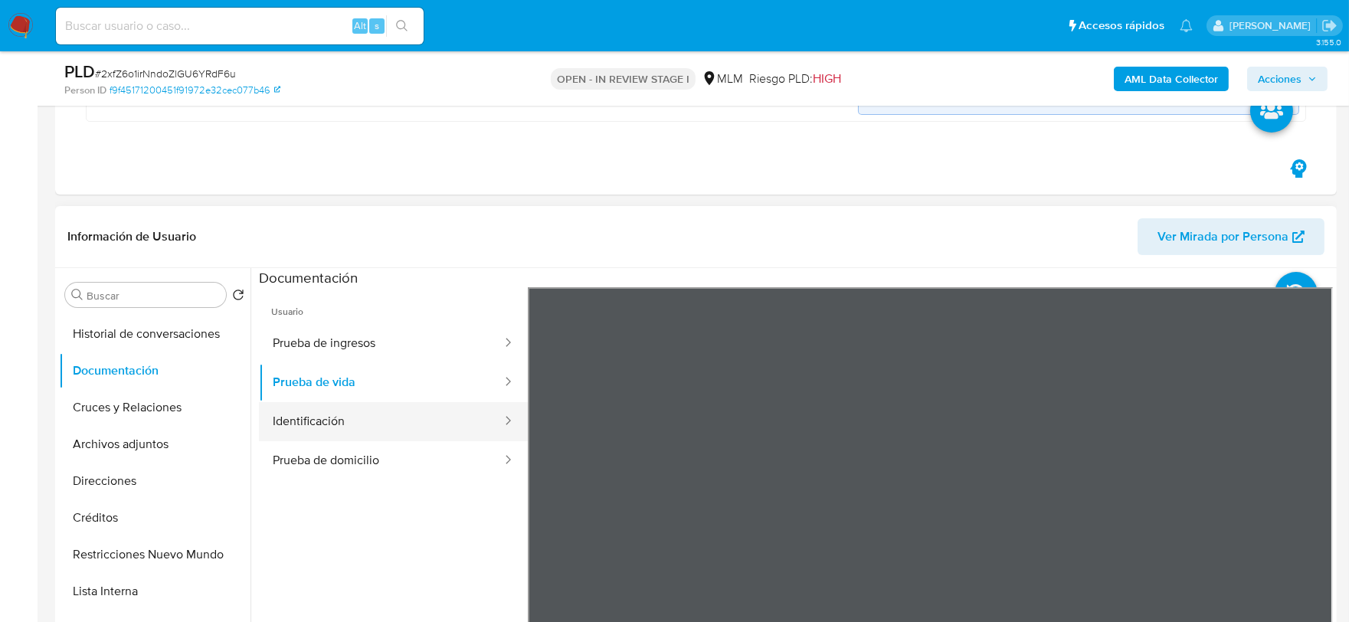
click at [372, 434] on button "Identificación" at bounding box center [381, 421] width 244 height 39
